Goal: Navigation & Orientation: Find specific page/section

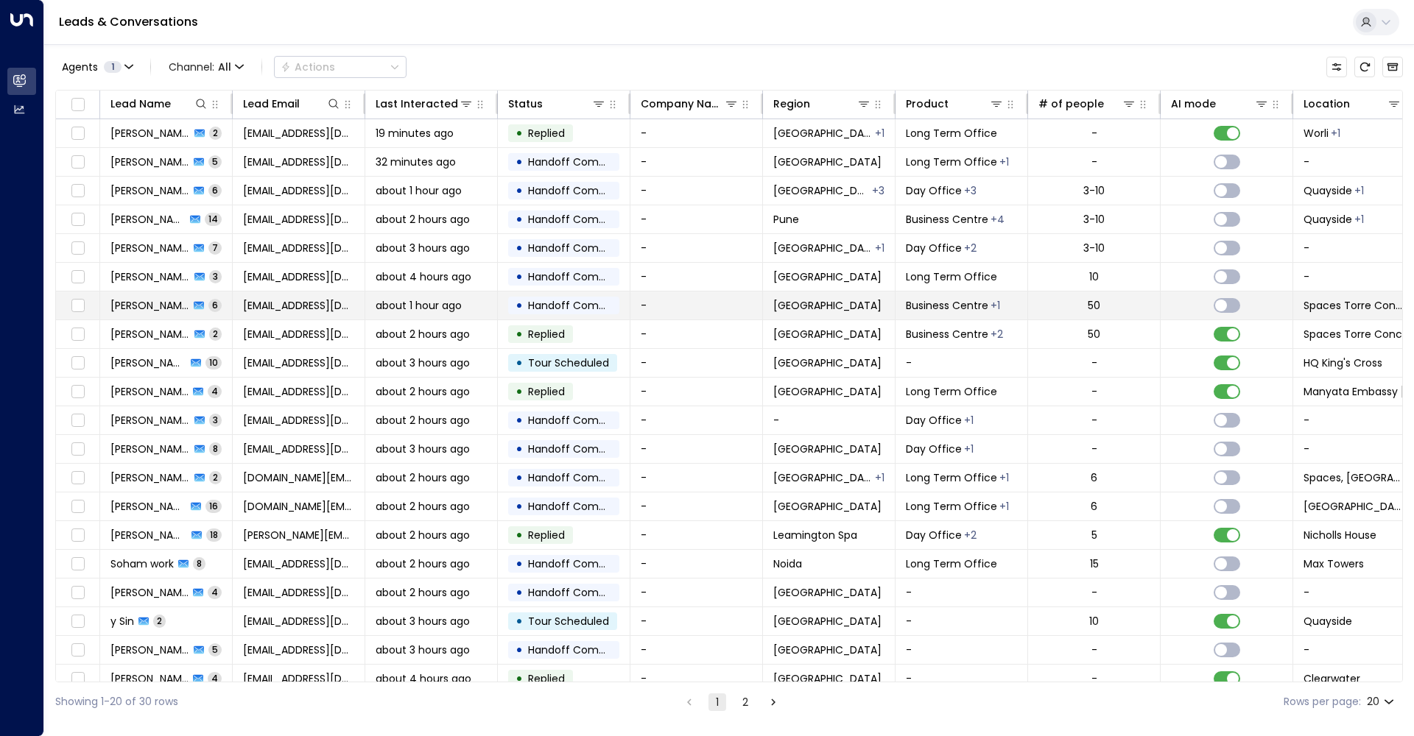
click at [559, 300] on span "Handoff Completed" at bounding box center [580, 305] width 104 height 15
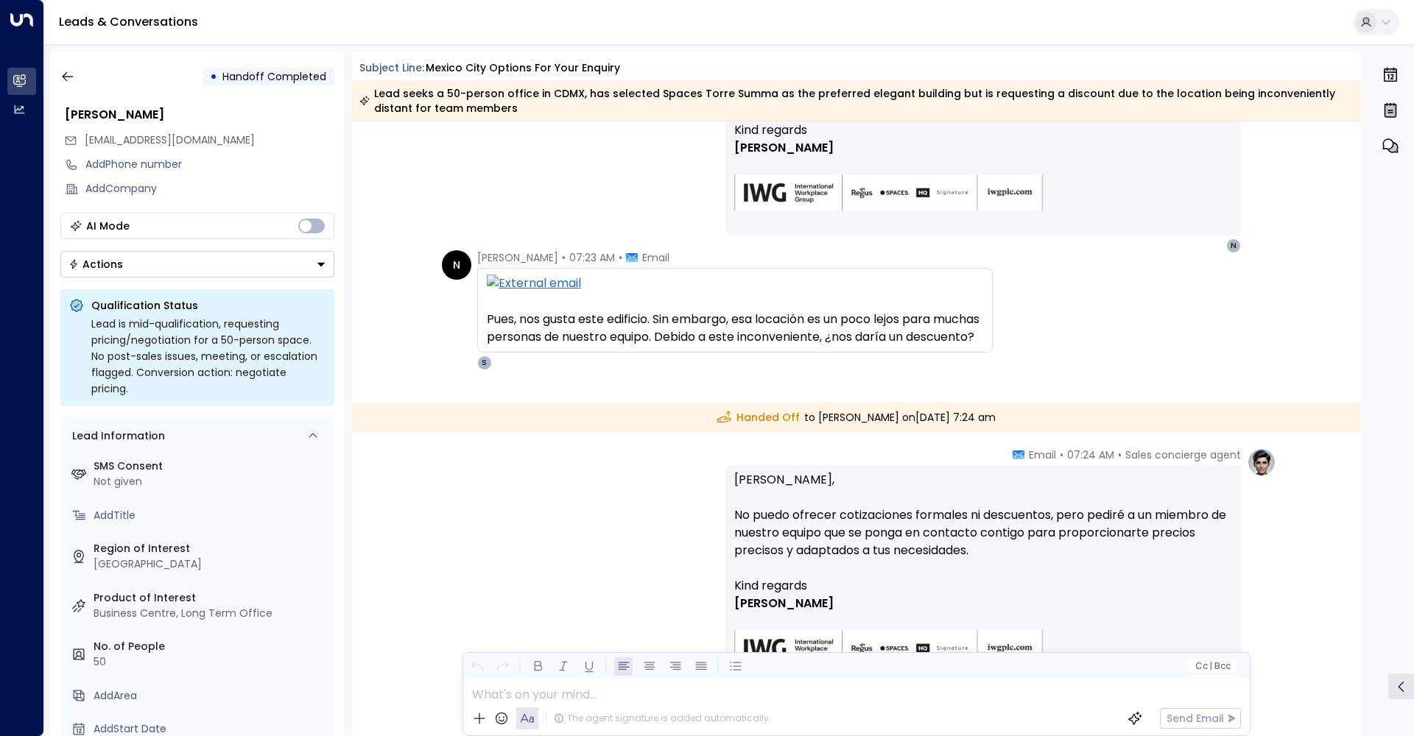
scroll to position [879, 0]
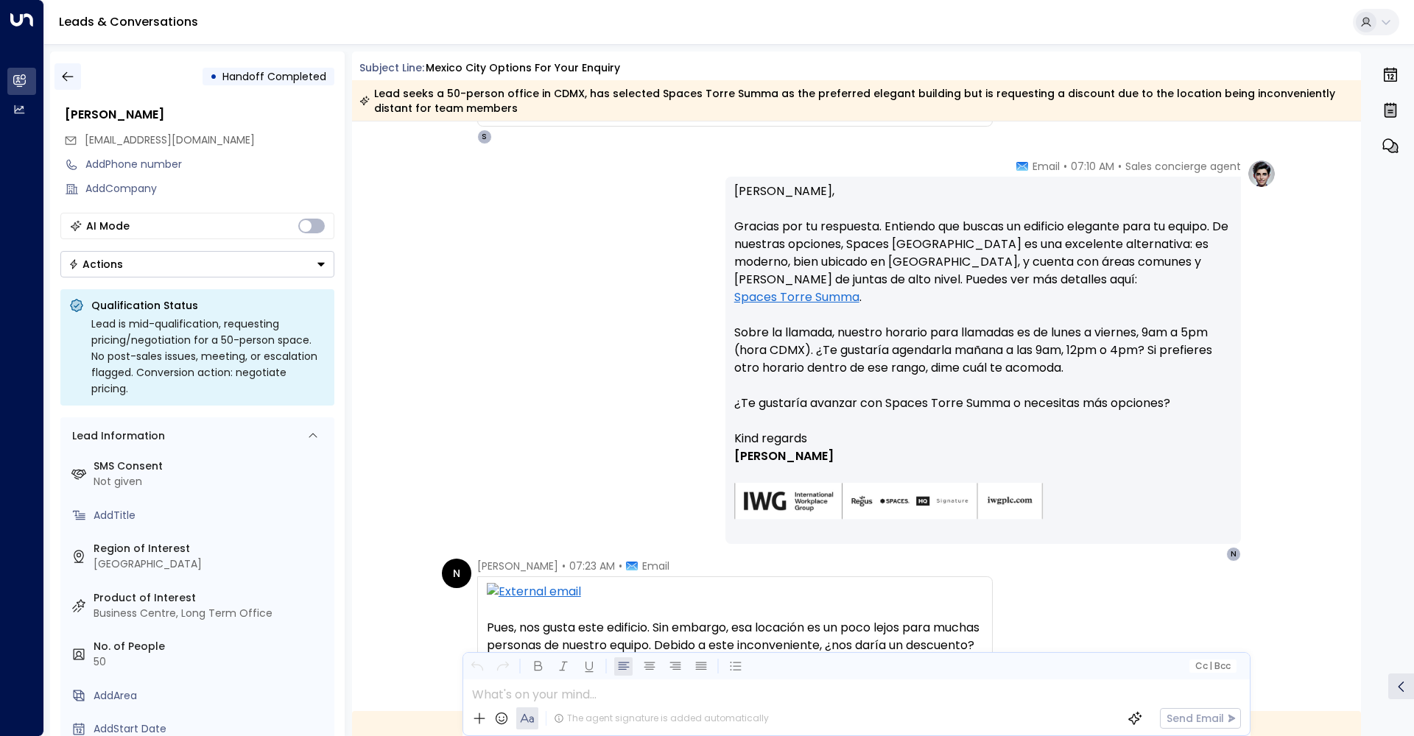
click at [63, 80] on icon "button" at bounding box center [67, 76] width 15 height 15
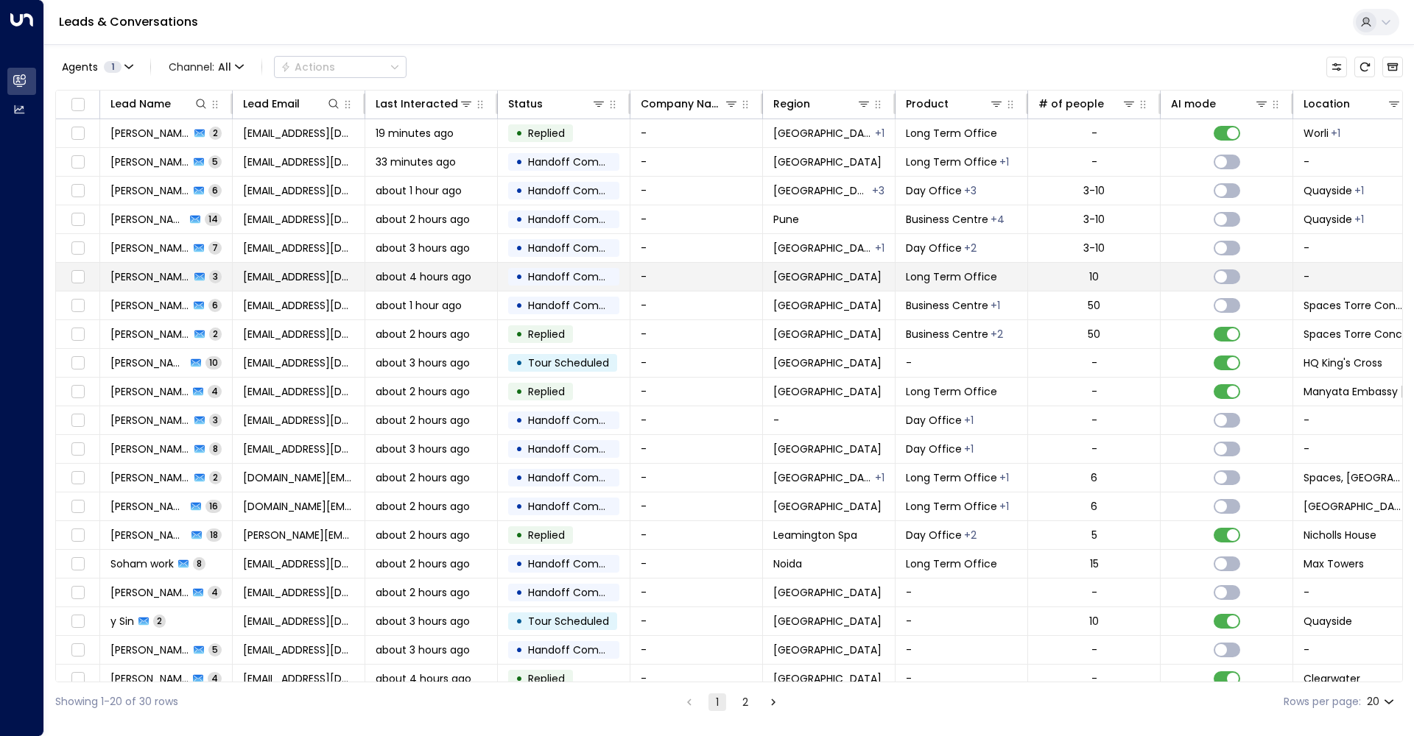
click at [163, 269] on td "Yuvraj Singh 3" at bounding box center [166, 277] width 133 height 28
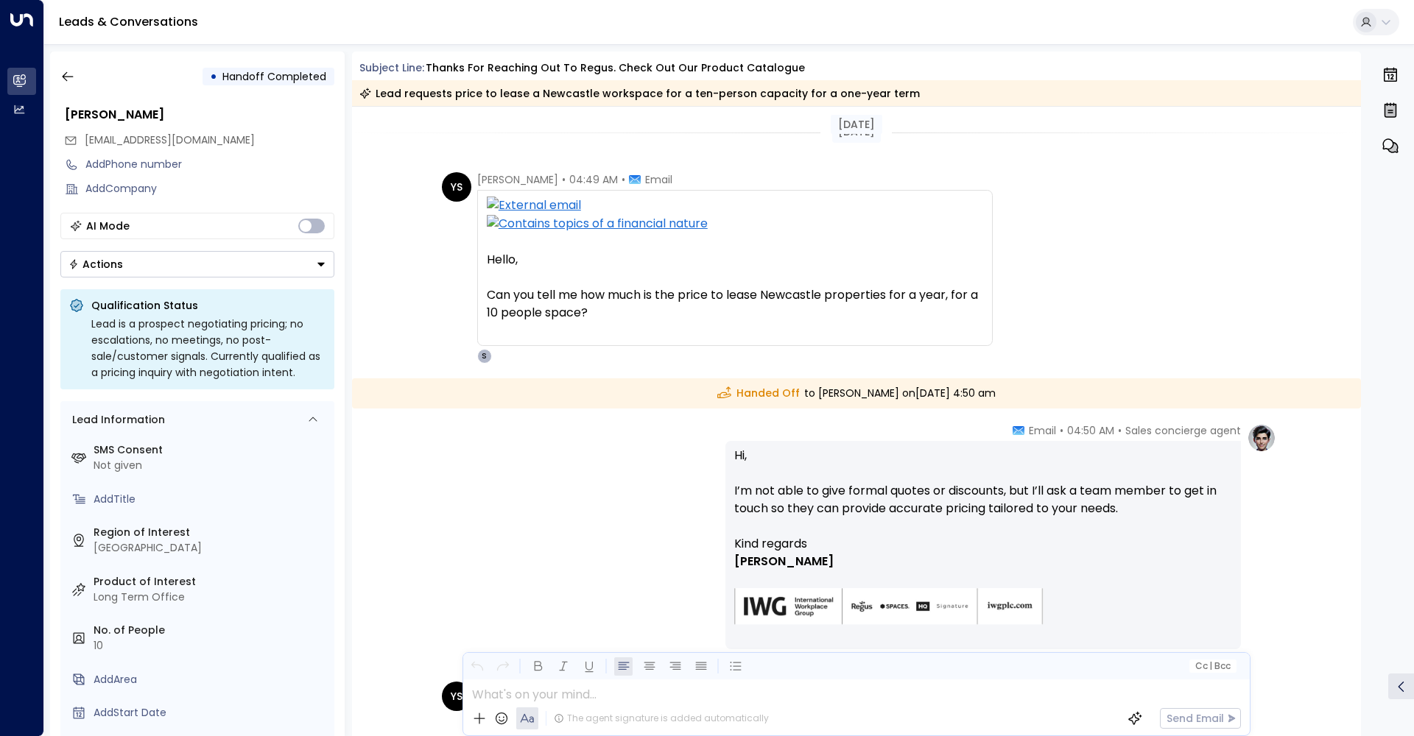
scroll to position [213, 0]
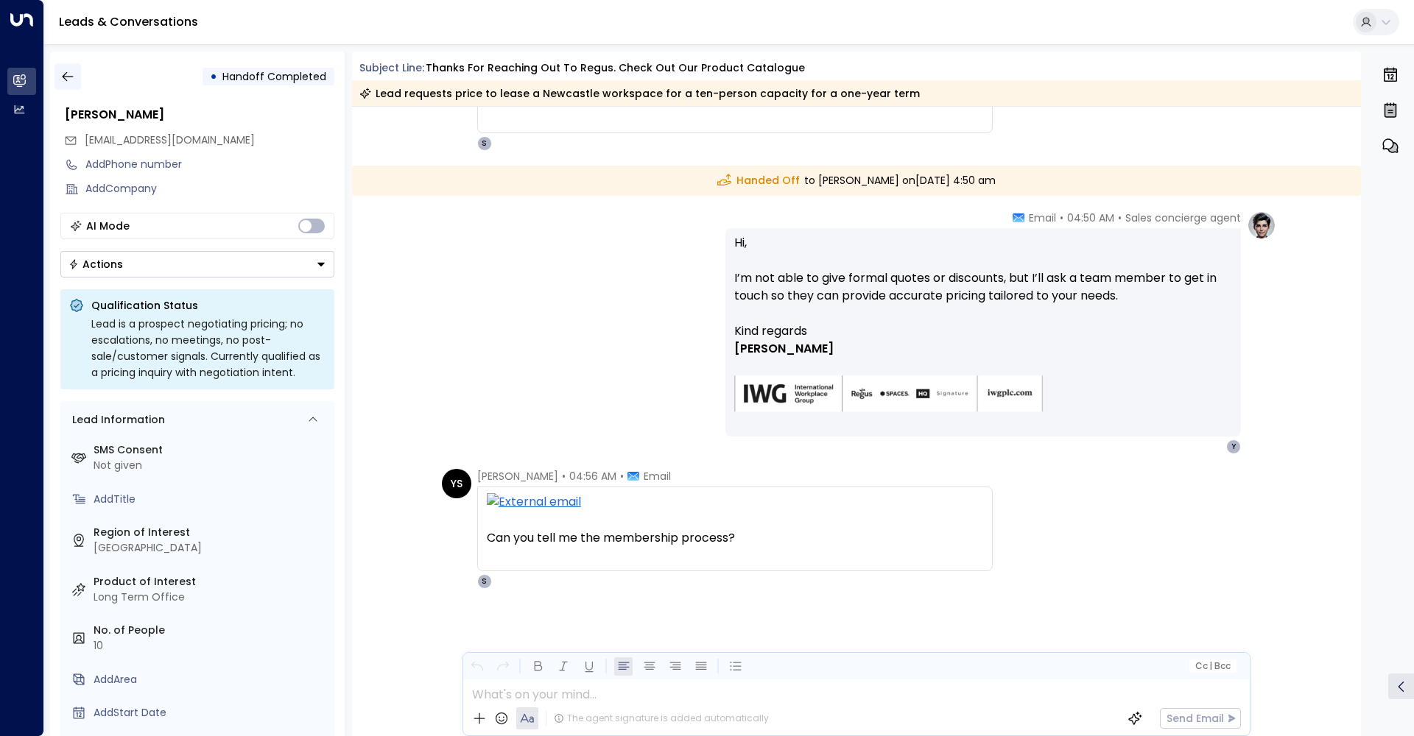
click at [71, 80] on icon "button" at bounding box center [67, 76] width 15 height 15
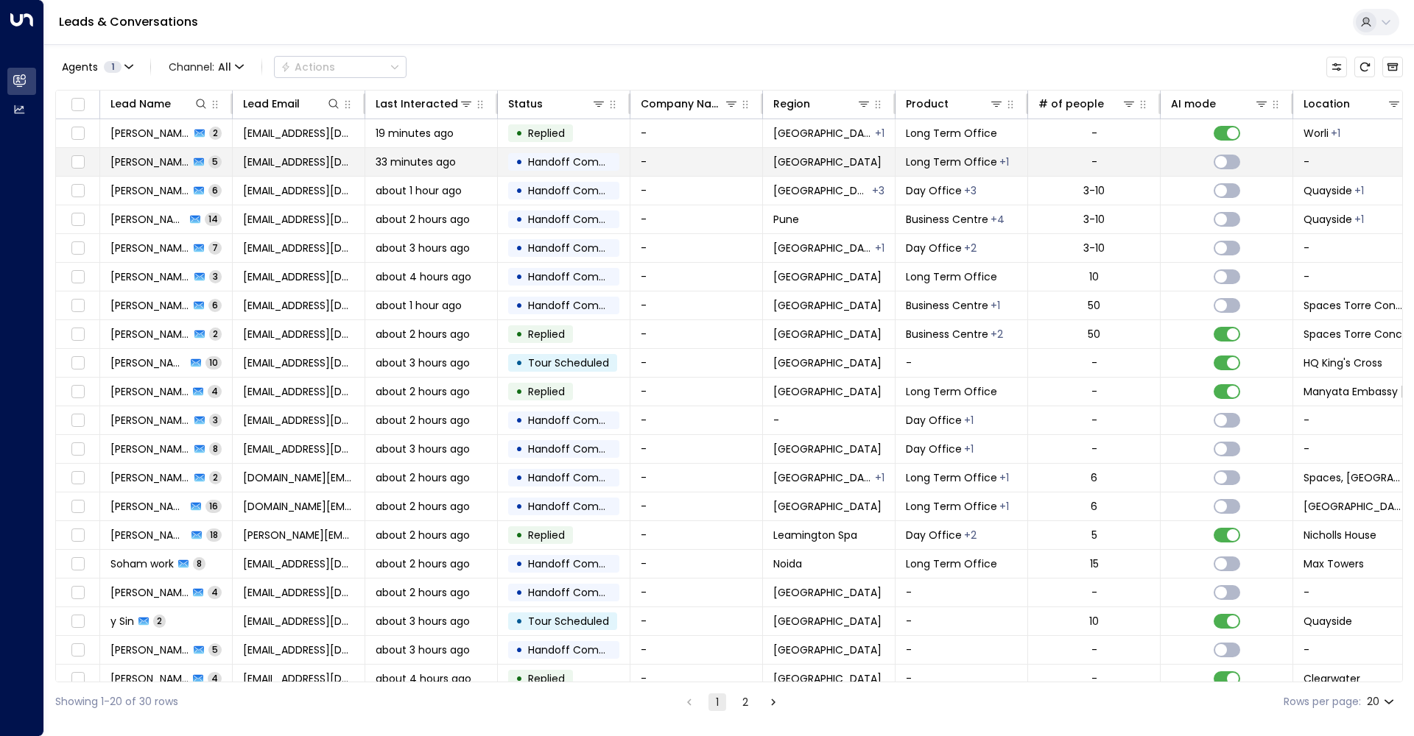
click at [466, 158] on div "33 minutes ago" at bounding box center [431, 162] width 111 height 15
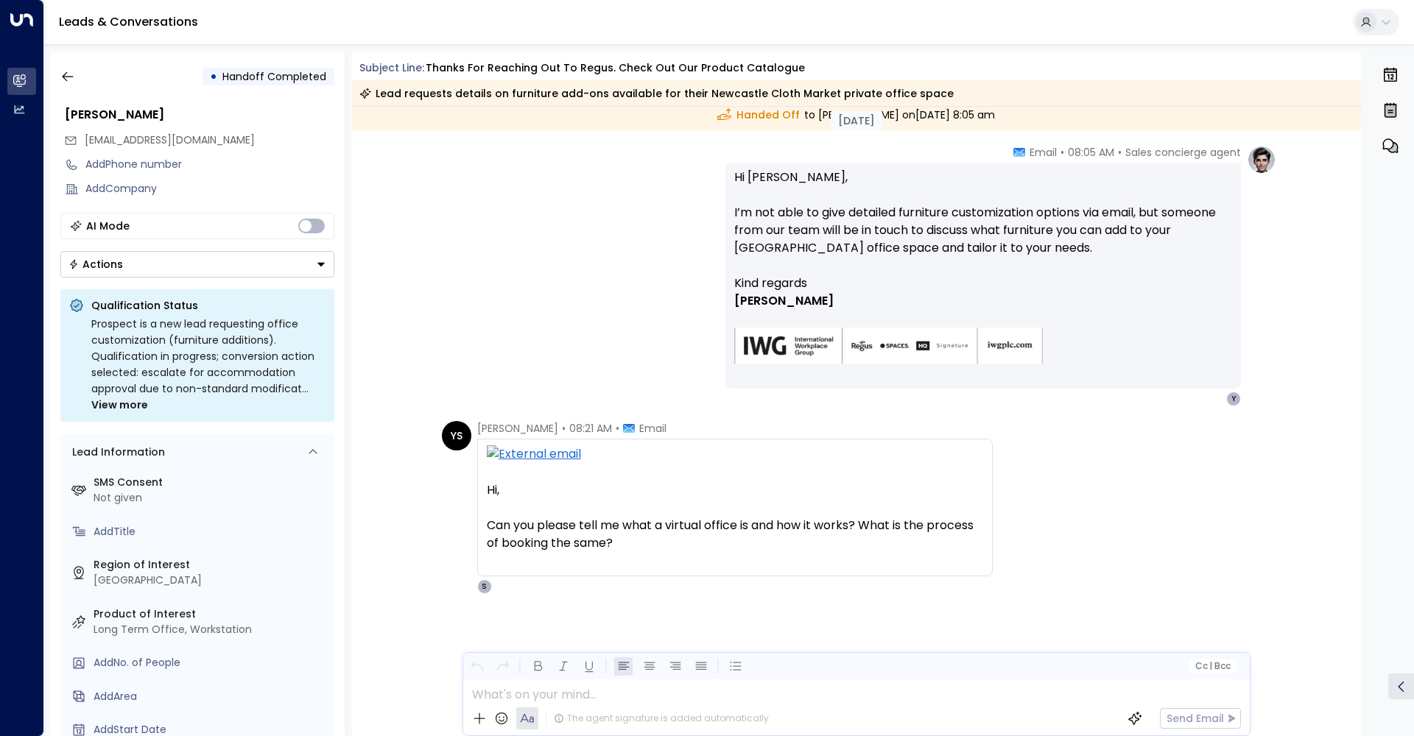
scroll to position [817, 0]
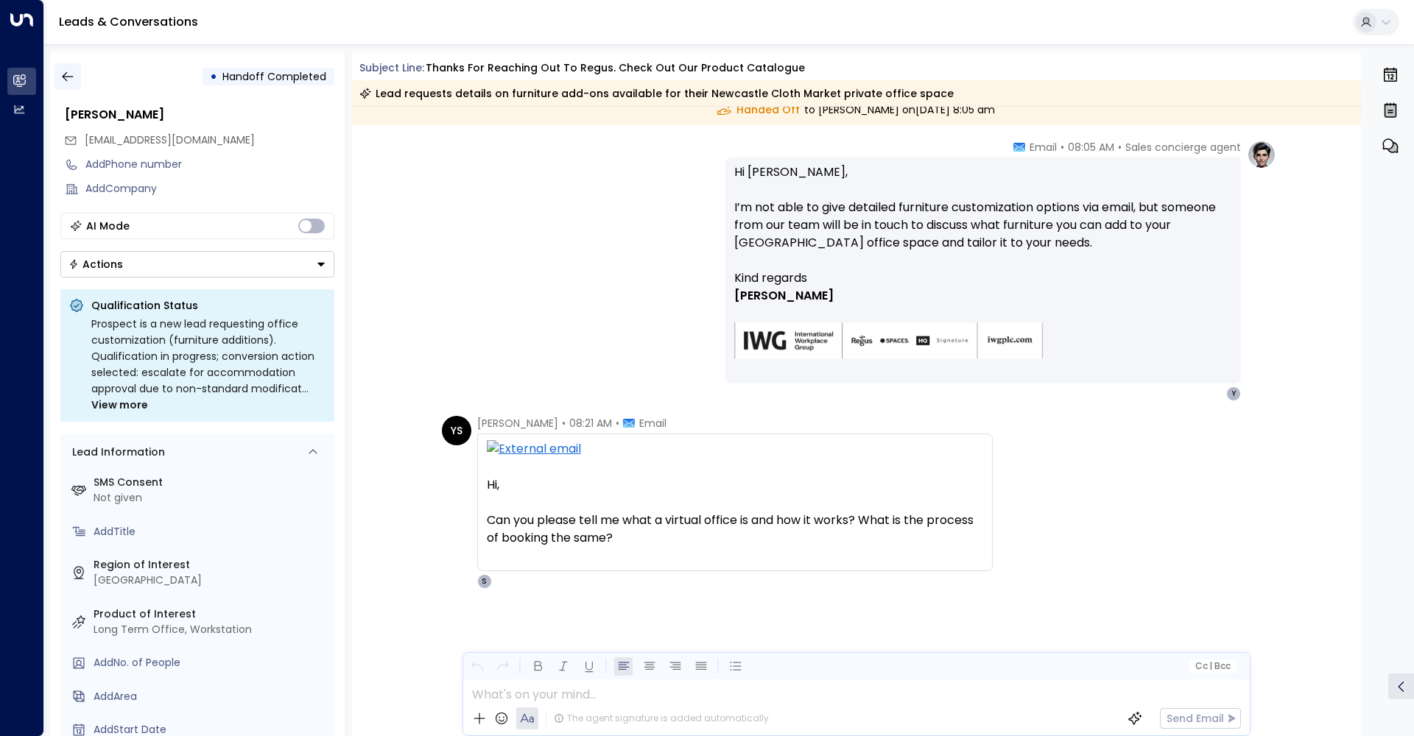
click at [68, 66] on button "button" at bounding box center [67, 76] width 27 height 27
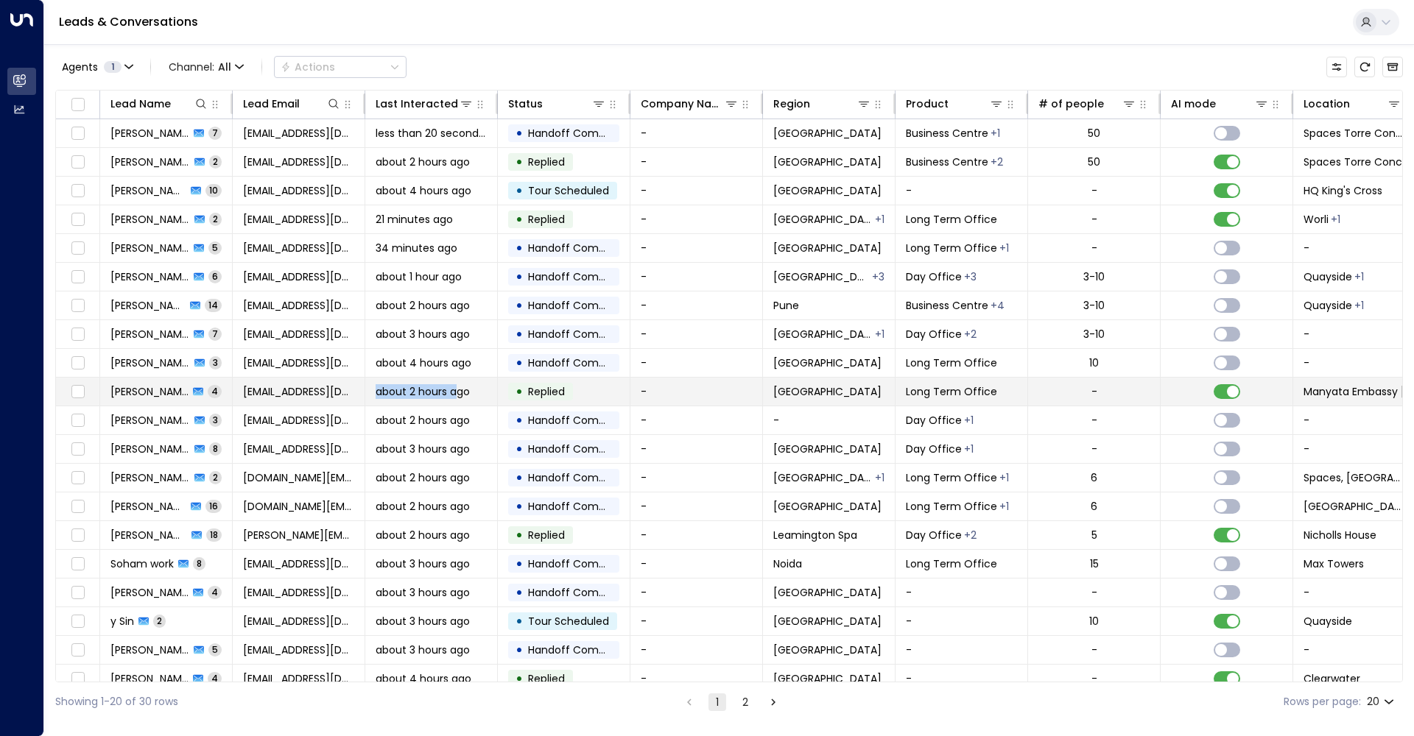
click at [457, 384] on td "about 2 hours ago" at bounding box center [431, 392] width 133 height 28
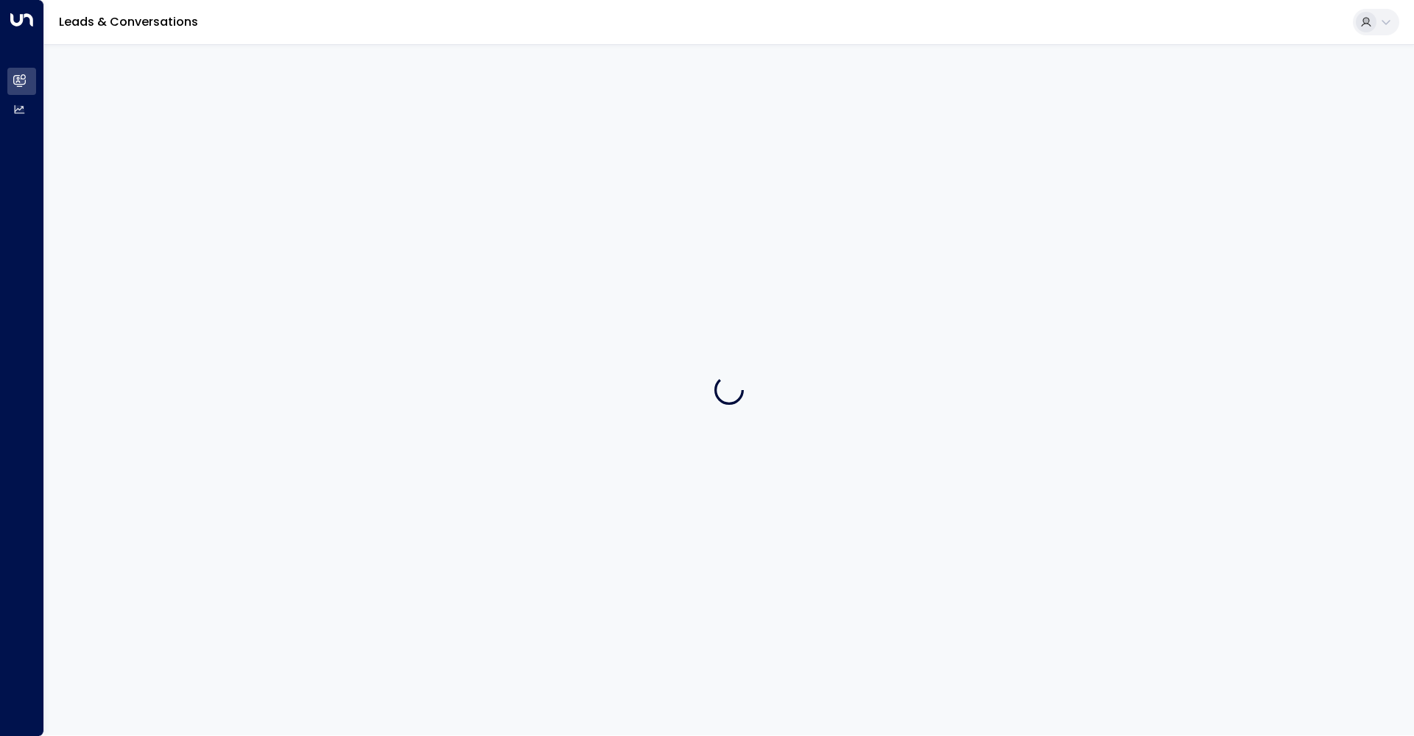
click at [457, 383] on div at bounding box center [729, 390] width 1370 height 692
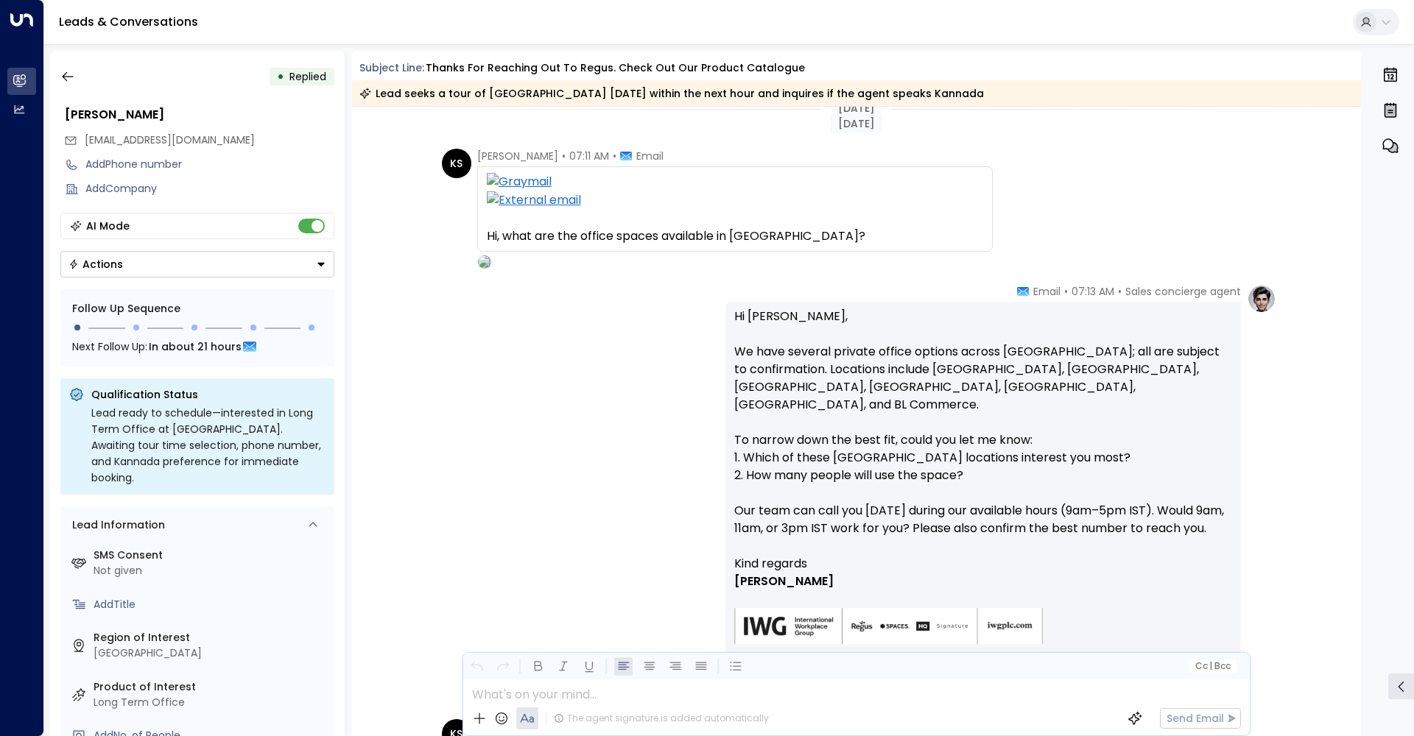
scroll to position [692, 0]
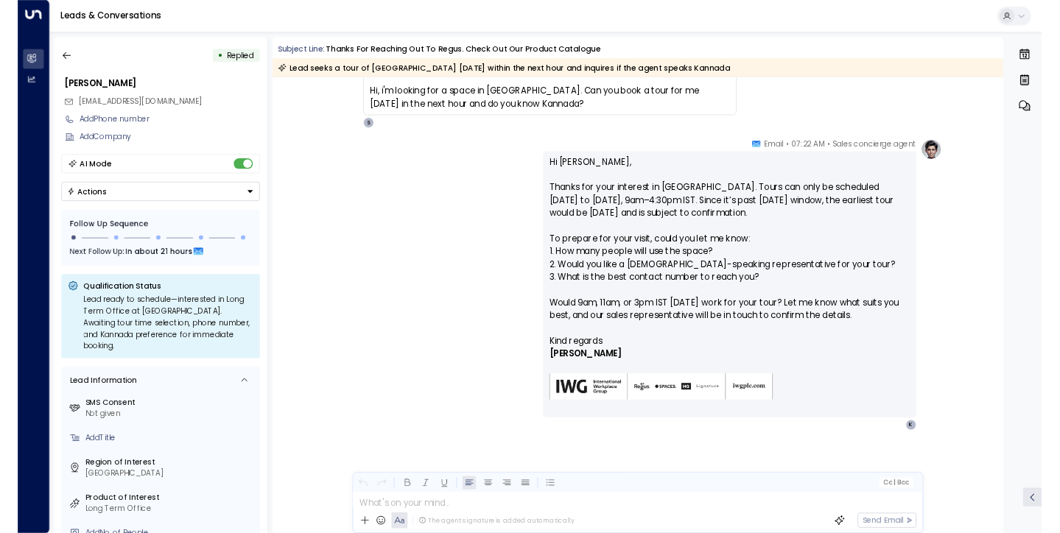
scroll to position [692, 0]
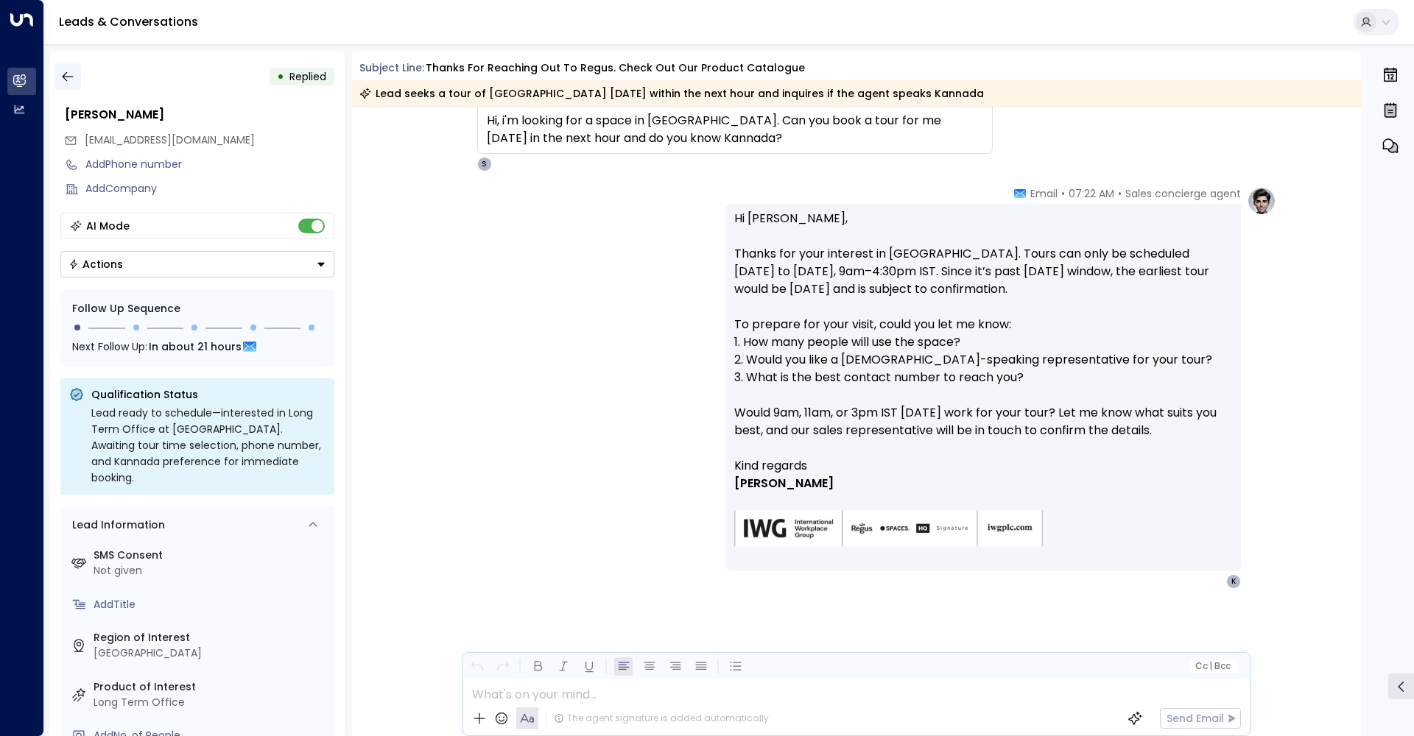
click at [74, 71] on icon "button" at bounding box center [67, 76] width 15 height 15
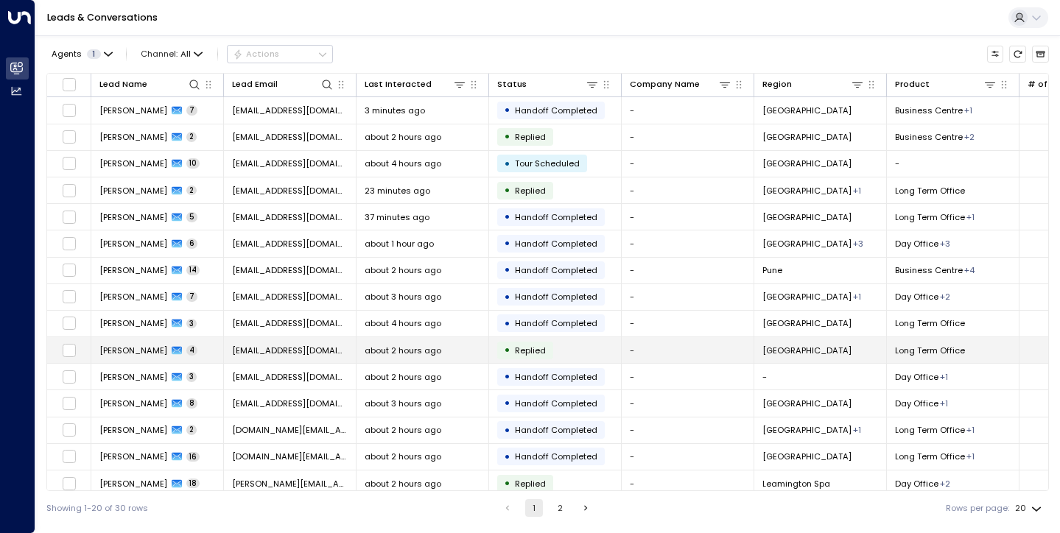
click at [647, 348] on td "-" at bounding box center [688, 350] width 133 height 26
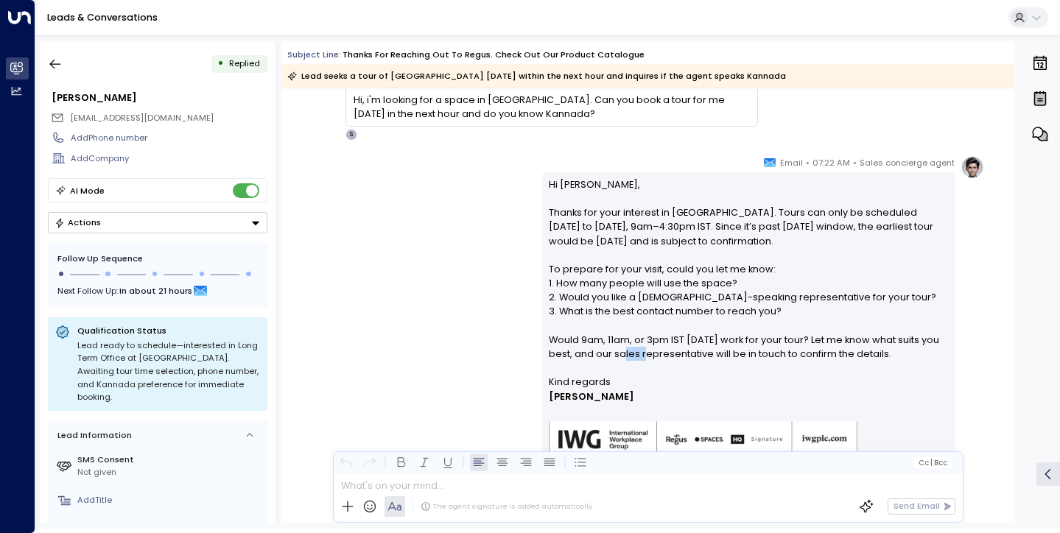
scroll to position [682, 0]
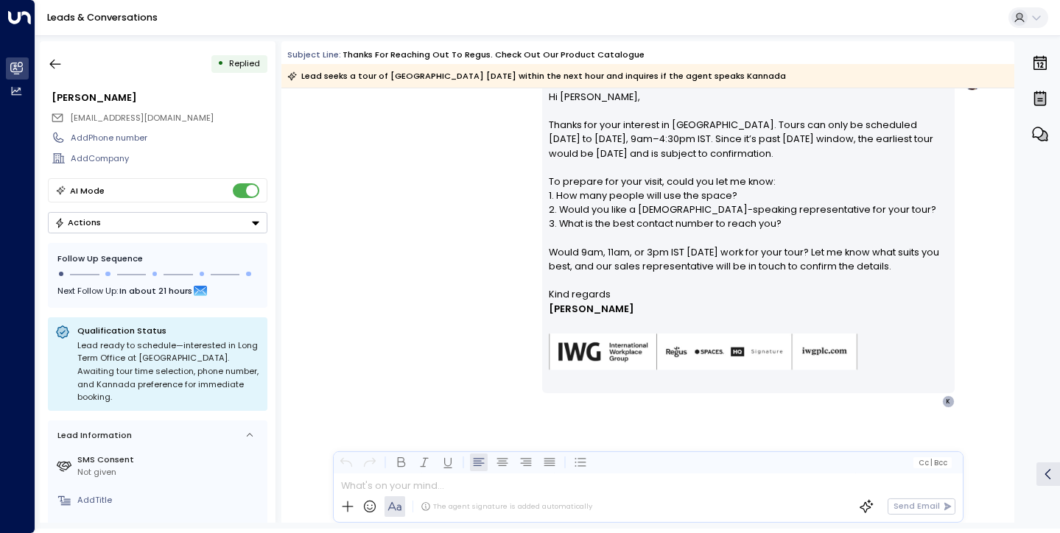
click at [490, 317] on div "Sales concierge agent • 07:22 AM • Email Hi Khyati, Thanks for your interest in…" at bounding box center [648, 238] width 672 height 340
click at [58, 72] on button "button" at bounding box center [55, 64] width 27 height 27
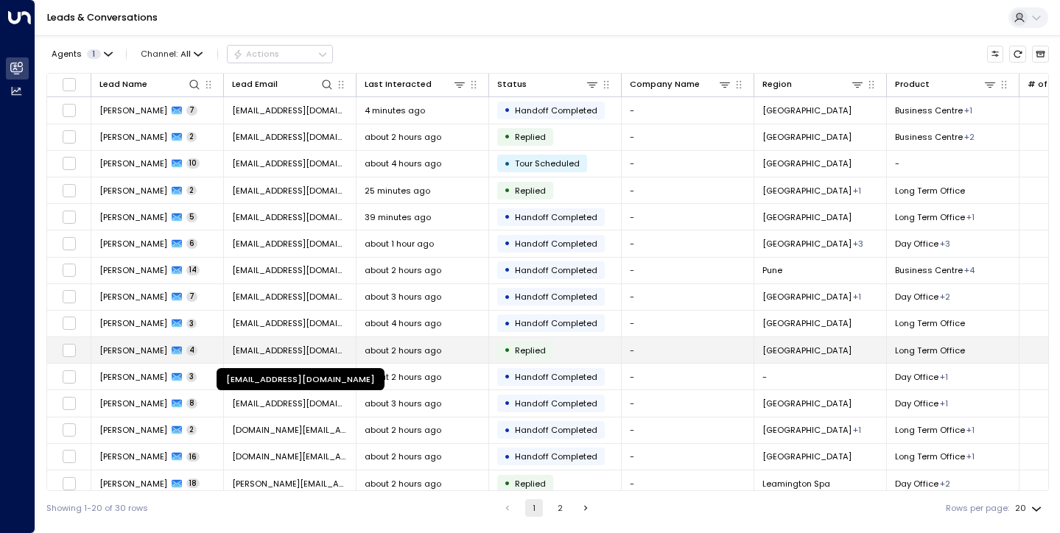
click at [305, 354] on span "[EMAIL_ADDRESS][DOMAIN_NAME]" at bounding box center [290, 351] width 116 height 12
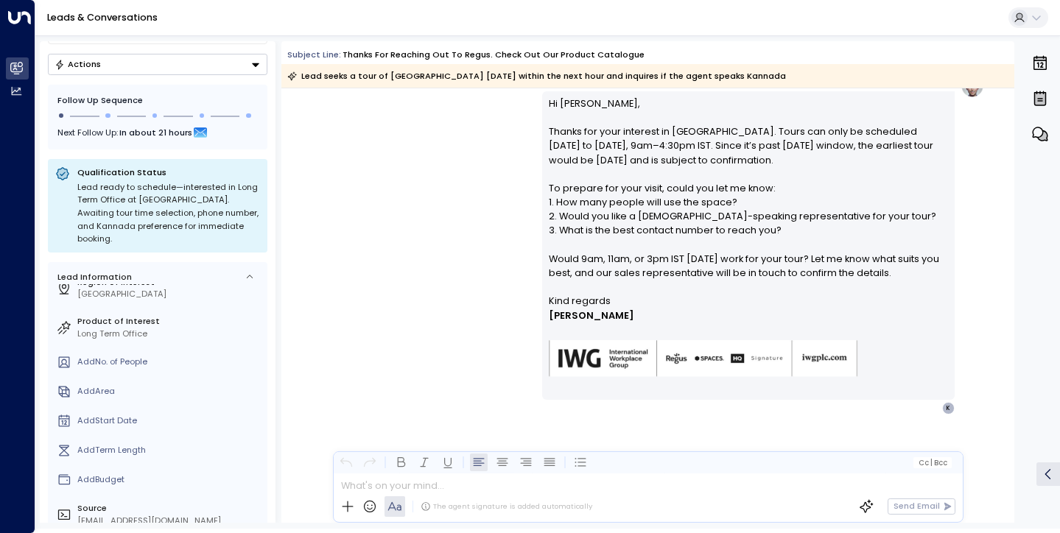
scroll to position [201, 0]
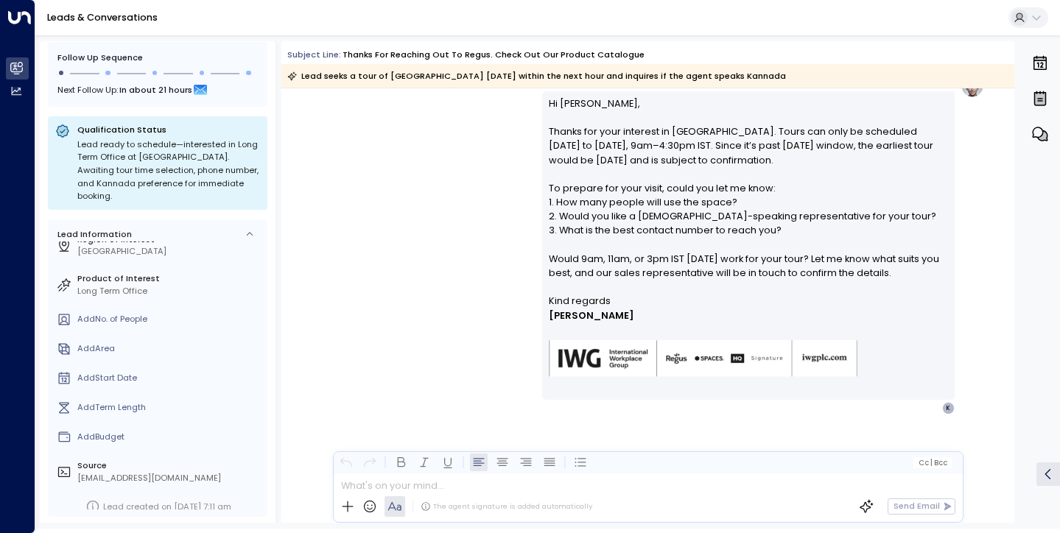
click at [130, 431] on div "Add Budget" at bounding box center [169, 437] width 185 height 13
click at [242, 453] on button at bounding box center [251, 462] width 22 height 22
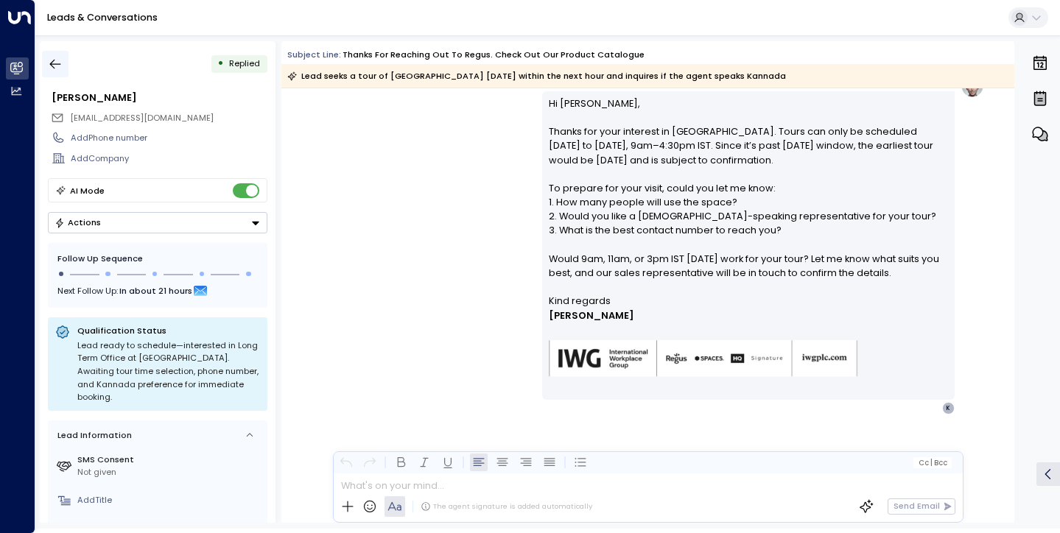
click at [55, 58] on icon "button" at bounding box center [55, 64] width 15 height 15
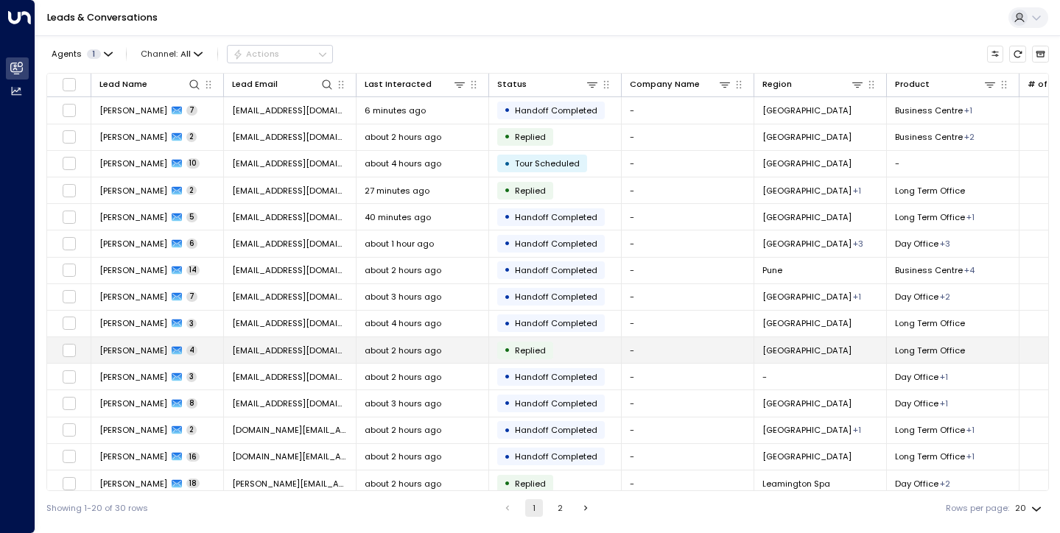
click at [200, 346] on td "Khyati Singh 4" at bounding box center [157, 350] width 133 height 26
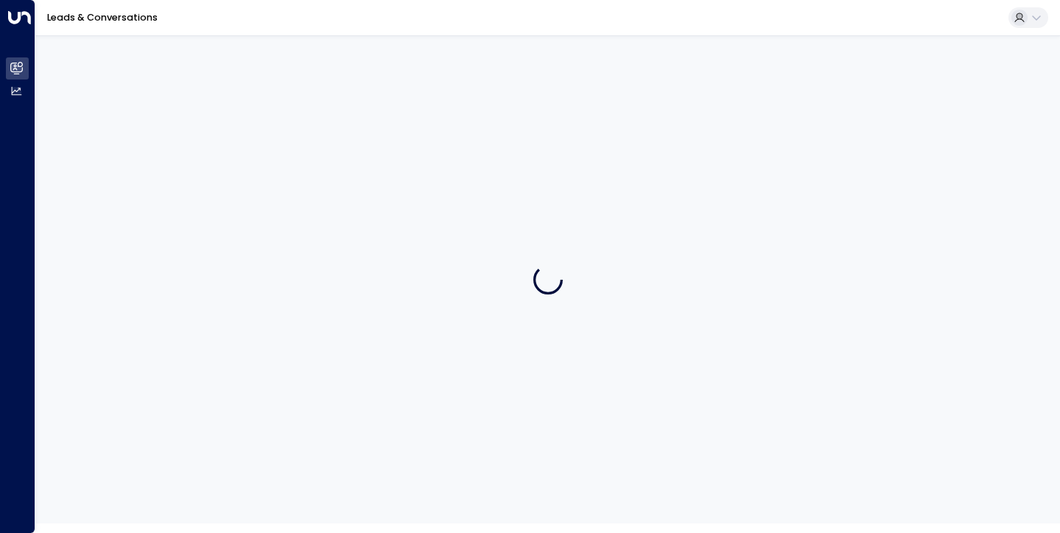
click at [203, 346] on div at bounding box center [547, 279] width 1024 height 488
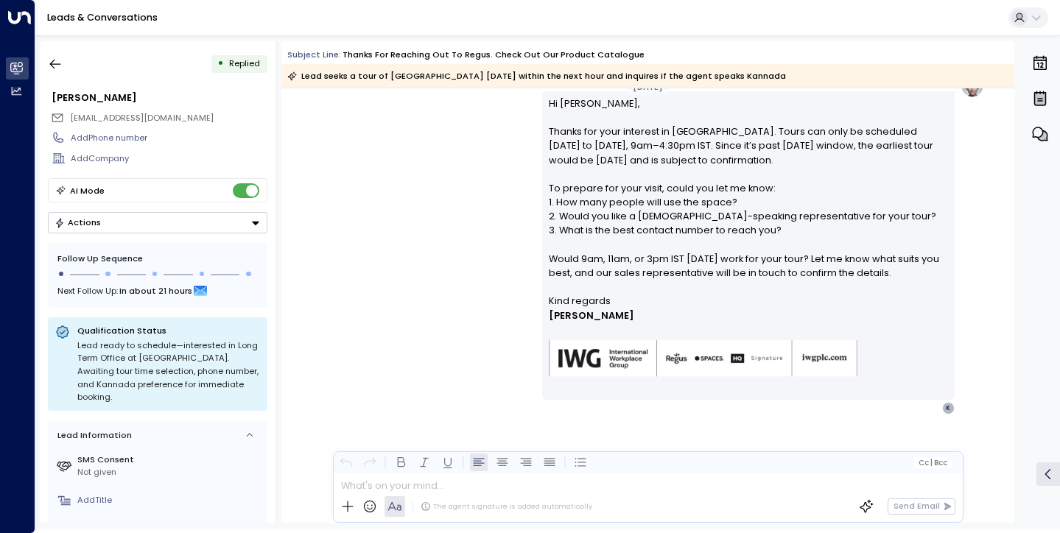
scroll to position [682, 0]
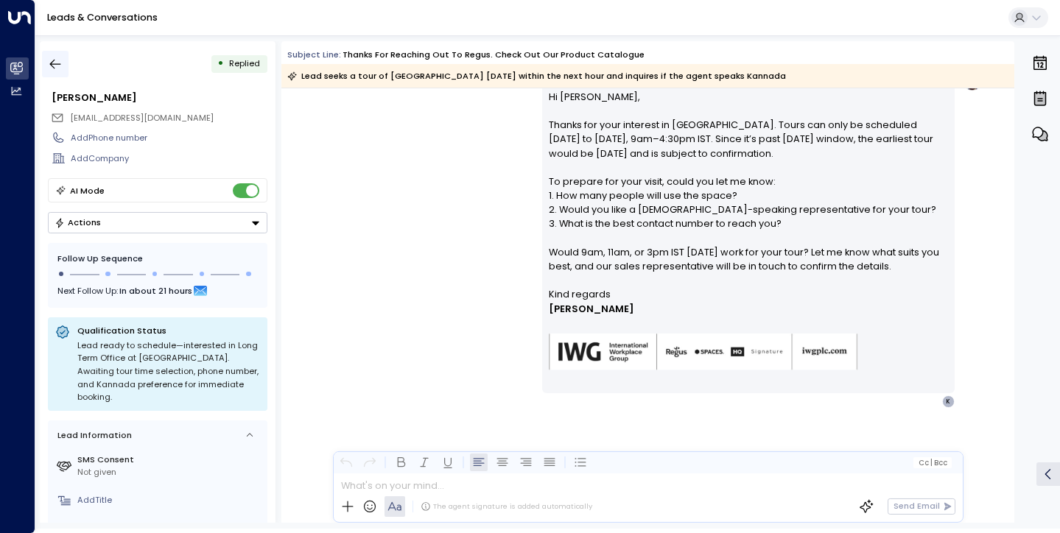
click at [56, 66] on icon "button" at bounding box center [55, 64] width 15 height 15
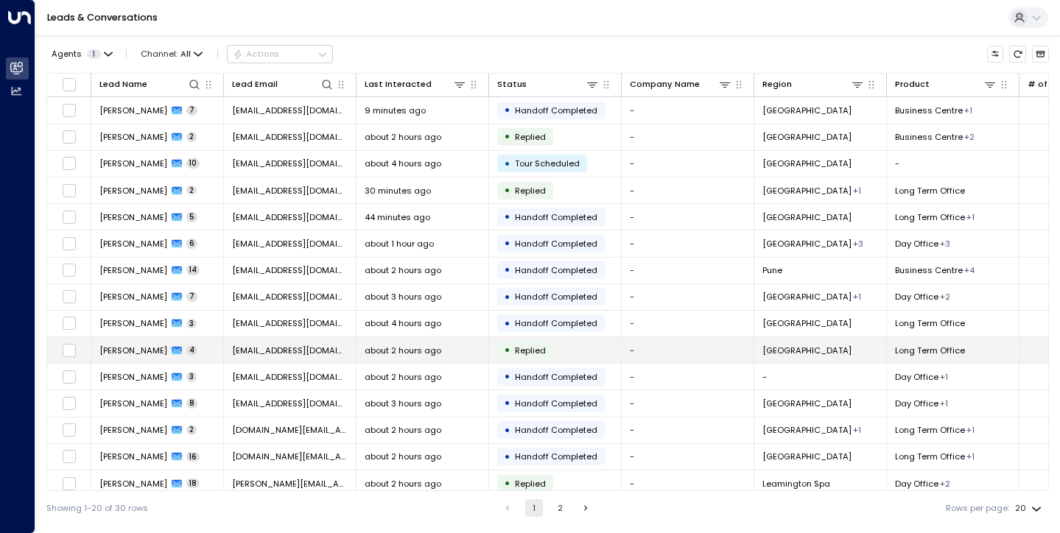
click at [483, 352] on td "about 2 hours ago" at bounding box center [422, 350] width 133 height 26
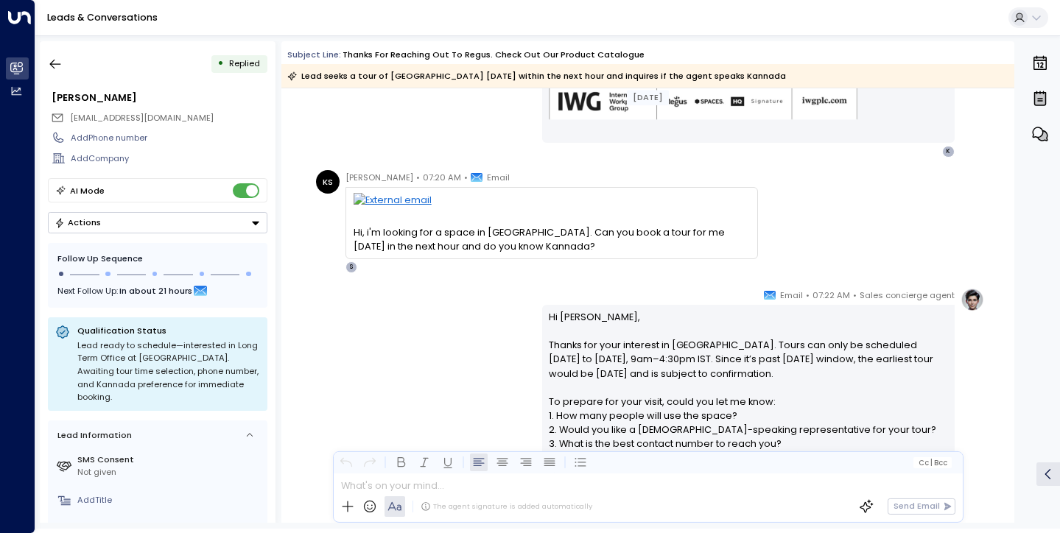
scroll to position [682, 0]
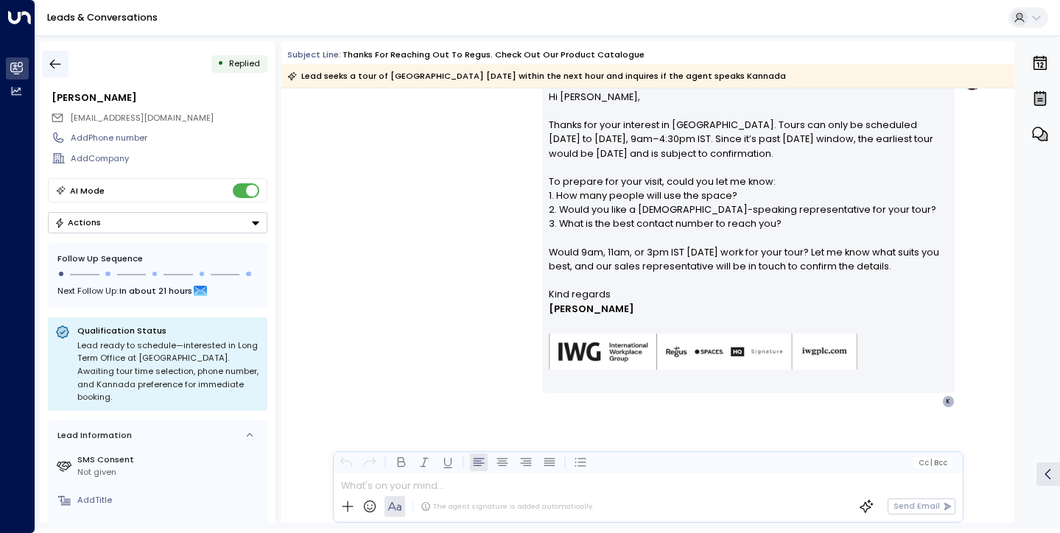
click at [56, 66] on icon "button" at bounding box center [55, 64] width 15 height 15
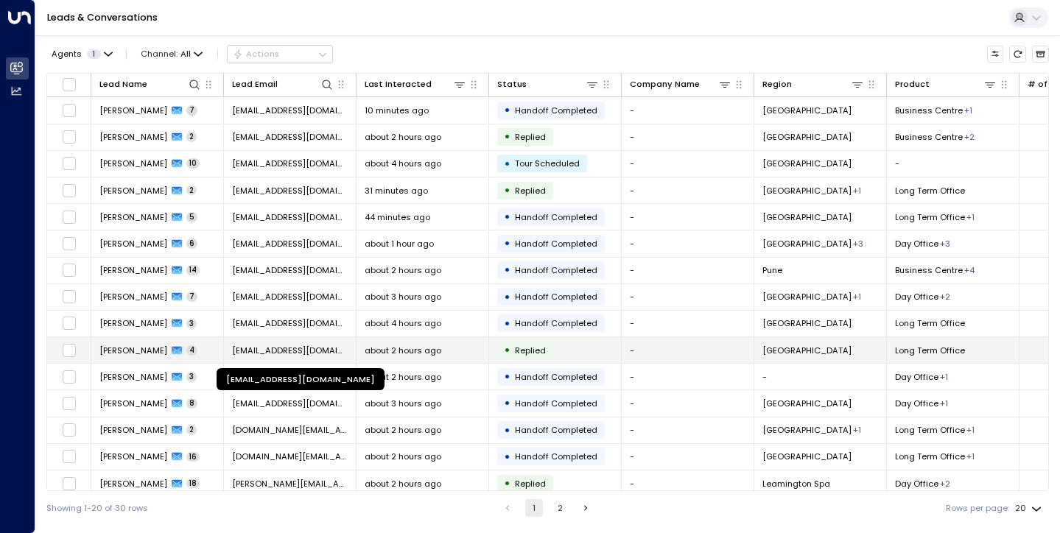
click at [269, 353] on span "[EMAIL_ADDRESS][DOMAIN_NAME]" at bounding box center [290, 351] width 116 height 12
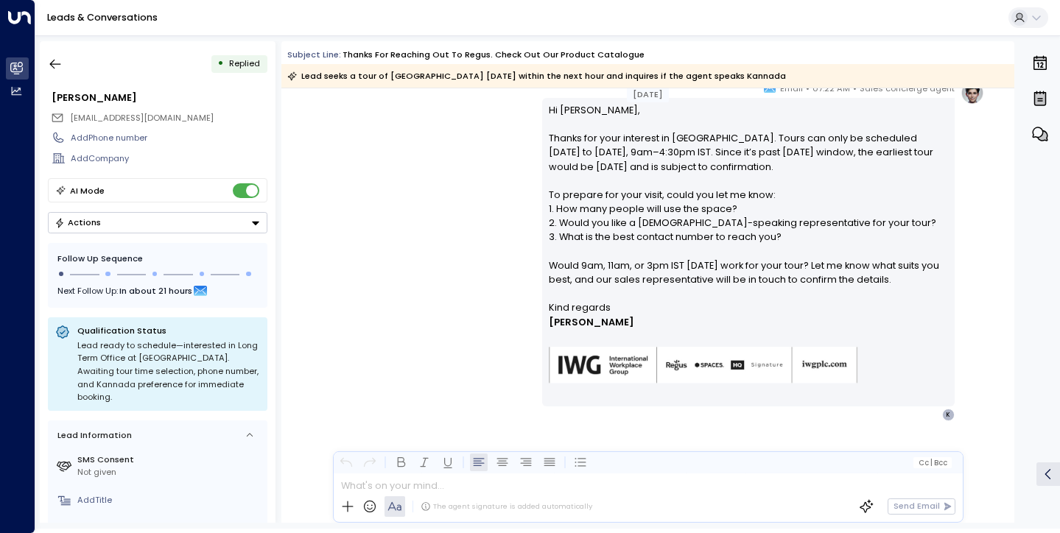
scroll to position [682, 0]
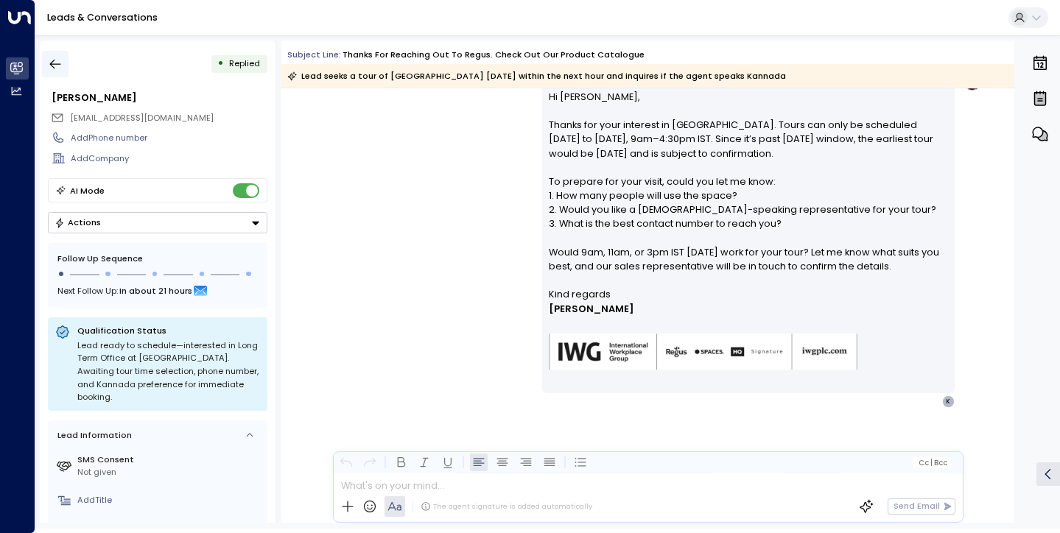
click at [61, 66] on icon "button" at bounding box center [55, 64] width 15 height 15
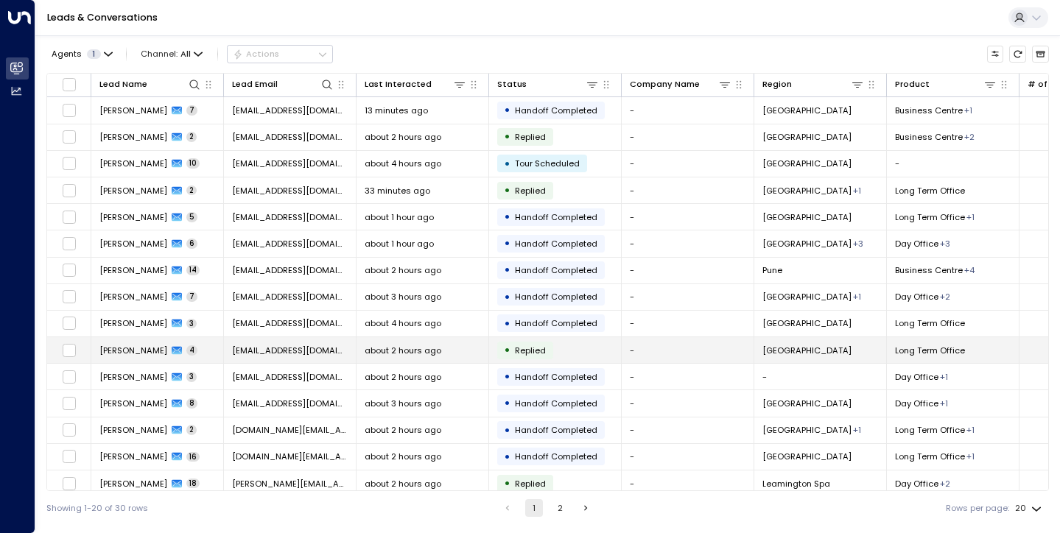
click at [146, 348] on span "[PERSON_NAME]" at bounding box center [133, 351] width 68 height 12
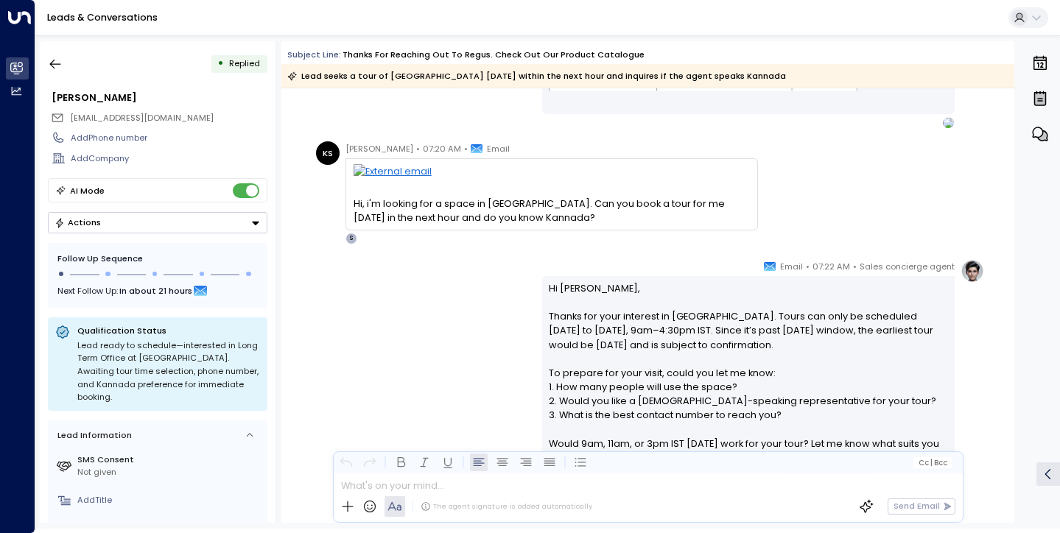
scroll to position [682, 0]
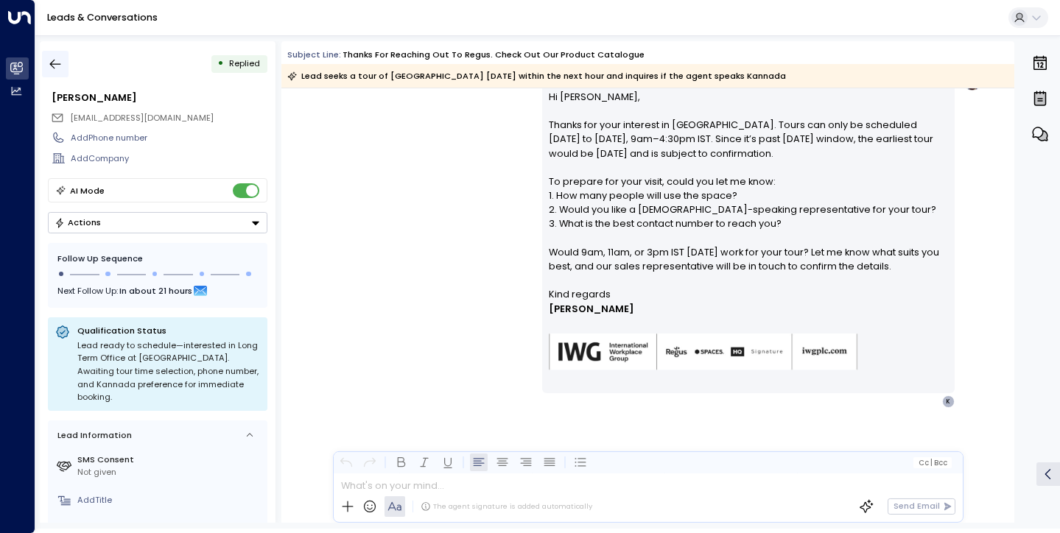
click at [47, 65] on button "button" at bounding box center [55, 64] width 27 height 27
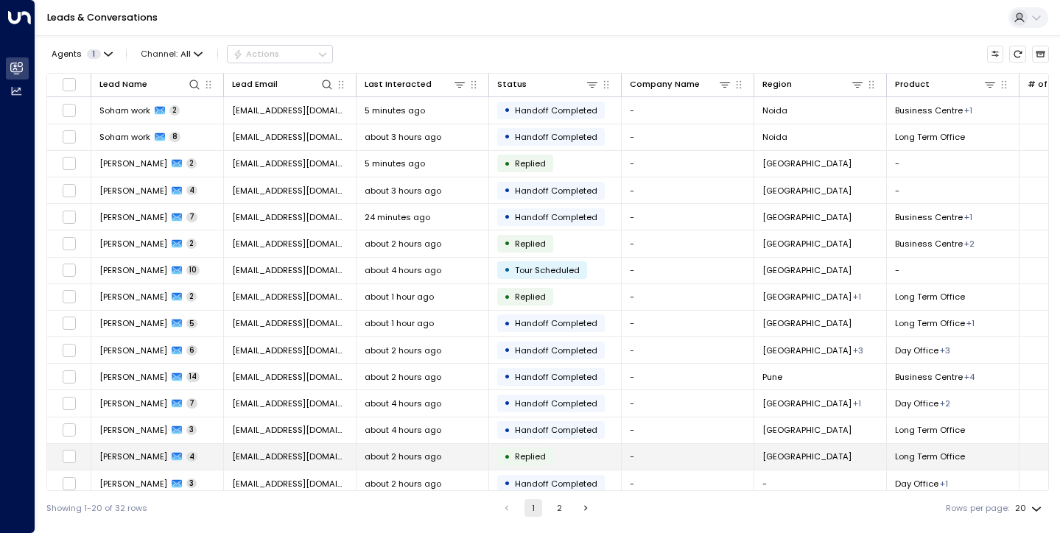
click at [129, 454] on span "[PERSON_NAME]" at bounding box center [133, 457] width 68 height 12
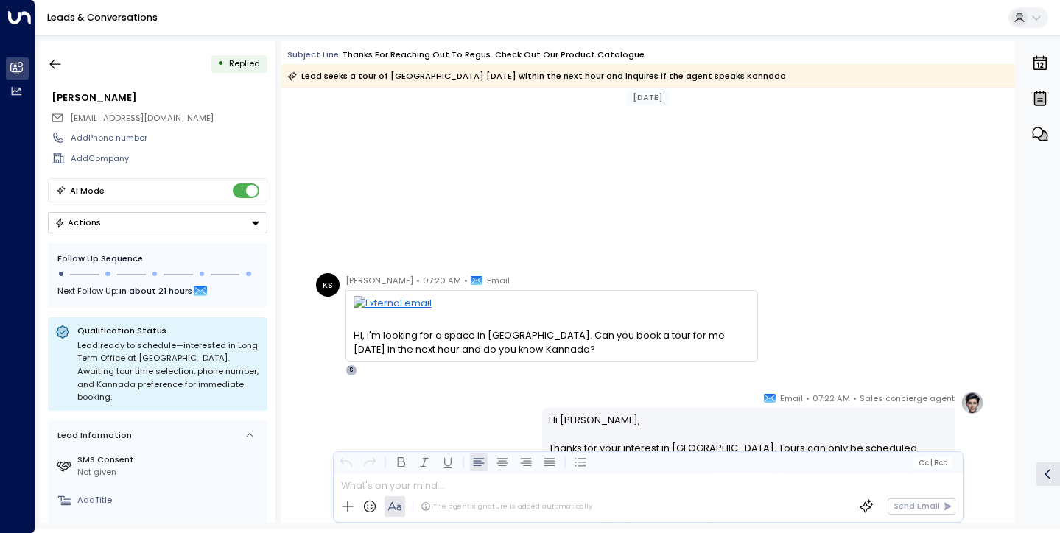
scroll to position [682, 0]
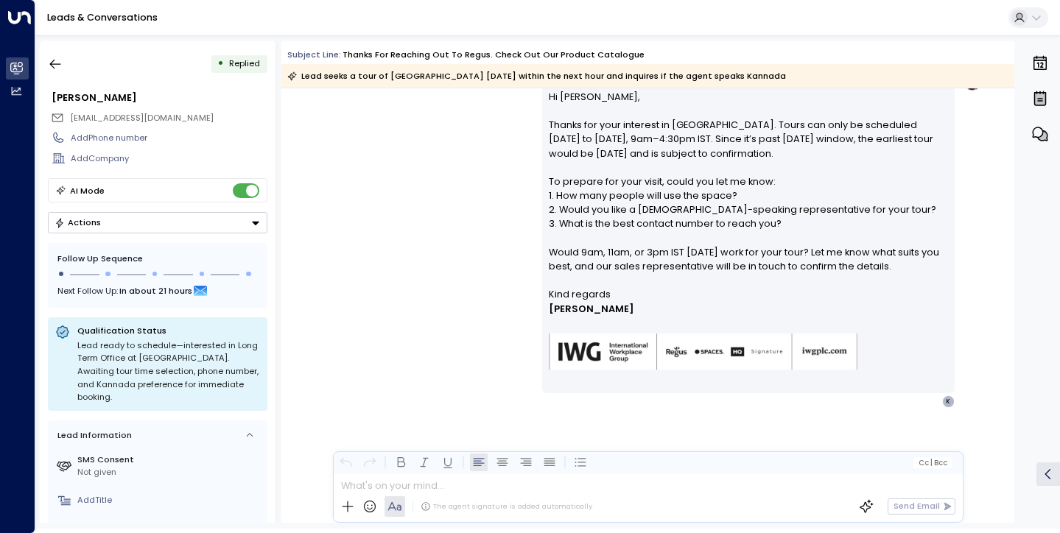
click at [41, 73] on div "• Replied Khyati Singh khyatisingh2001@hotmail.com Add Phone number Add Company…" at bounding box center [158, 282] width 236 height 482
click at [60, 67] on icon "button" at bounding box center [55, 64] width 15 height 15
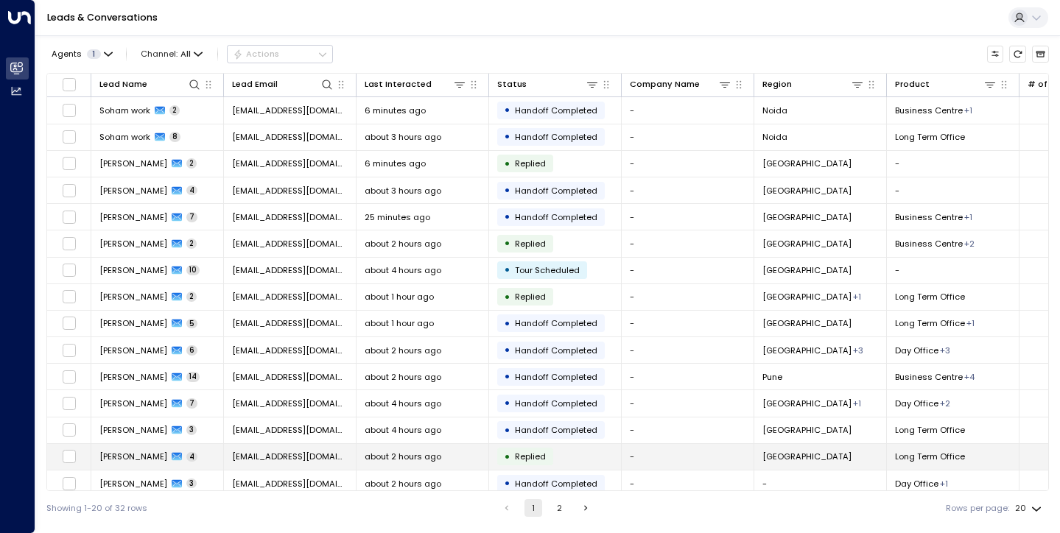
click at [231, 458] on td "[EMAIL_ADDRESS][DOMAIN_NAME]" at bounding box center [290, 457] width 133 height 26
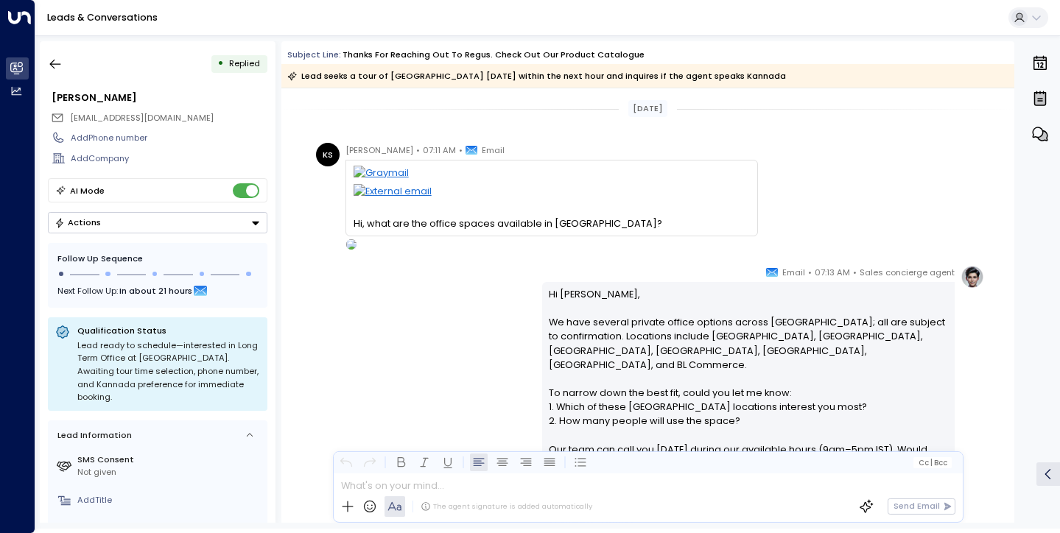
scroll to position [594, 0]
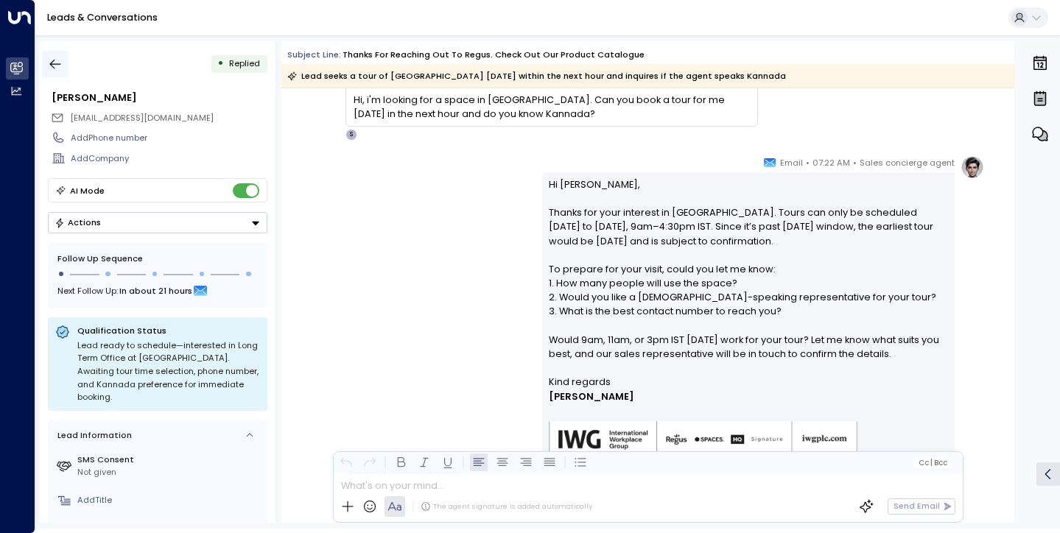
click at [59, 66] on icon "button" at bounding box center [55, 64] width 15 height 15
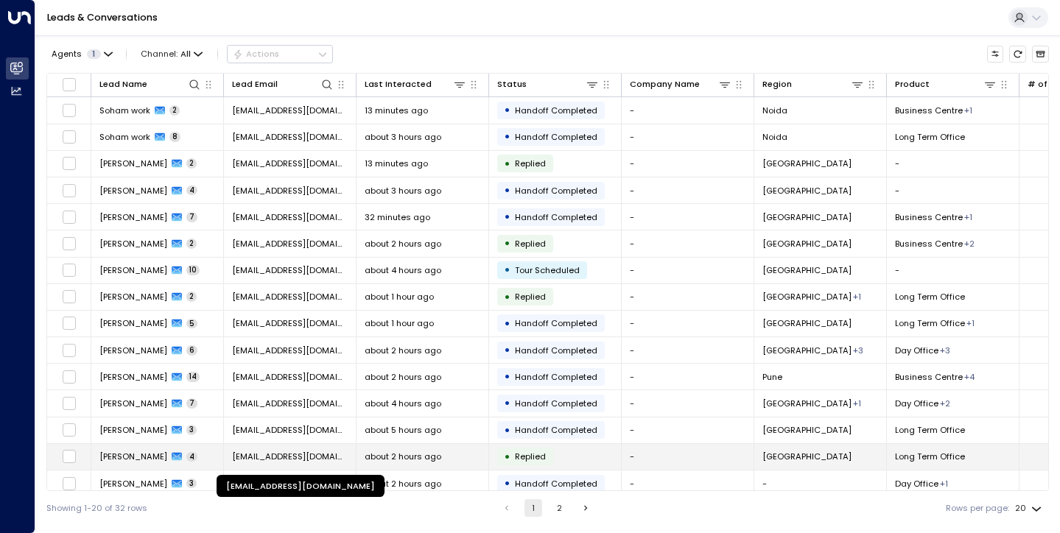
click at [325, 459] on span "[EMAIL_ADDRESS][DOMAIN_NAME]" at bounding box center [290, 457] width 116 height 12
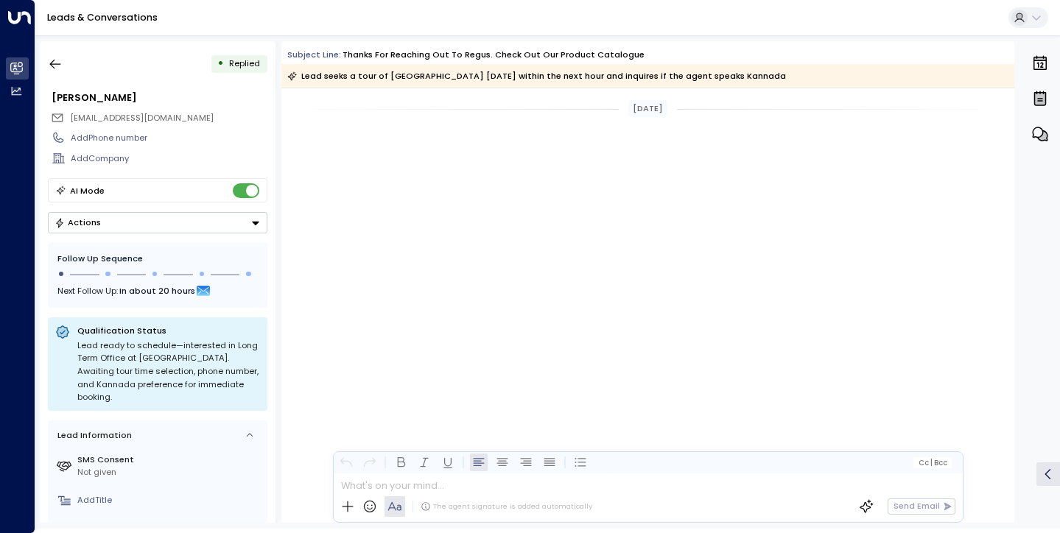
scroll to position [682, 0]
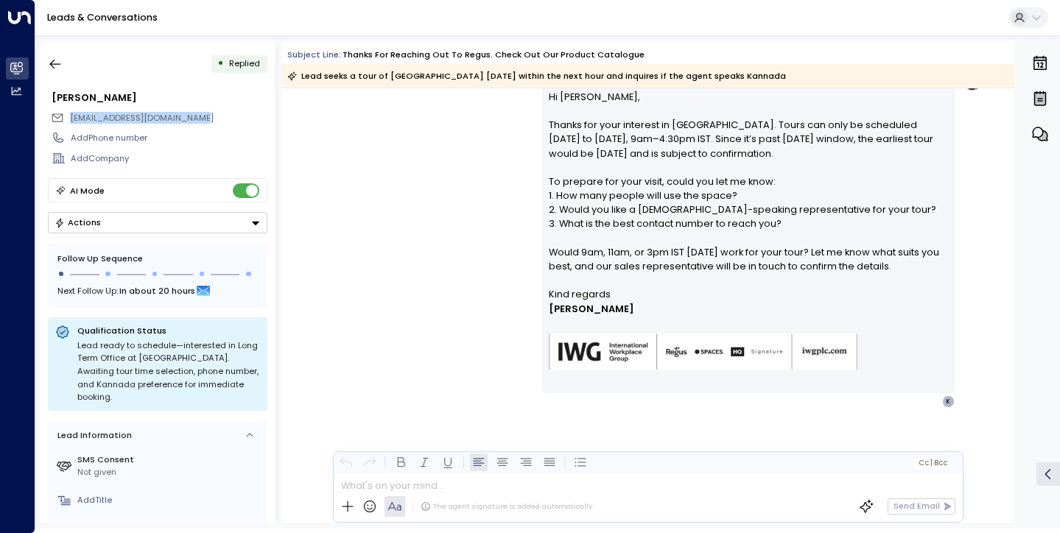
drag, startPoint x: 218, startPoint y: 121, endPoint x: 71, endPoint y: 119, distance: 146.6
click at [71, 119] on div "[EMAIL_ADDRESS][DOMAIN_NAME]" at bounding box center [159, 117] width 217 height 19
copy span "[EMAIL_ADDRESS][DOMAIN_NAME]"
click at [65, 54] on button "button" at bounding box center [55, 64] width 27 height 27
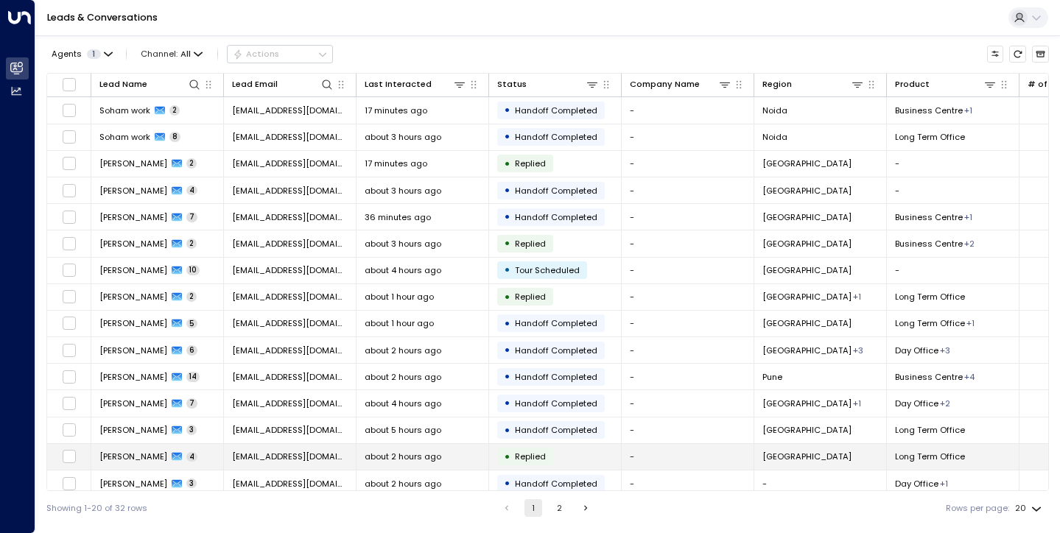
click at [709, 454] on td "-" at bounding box center [688, 457] width 133 height 26
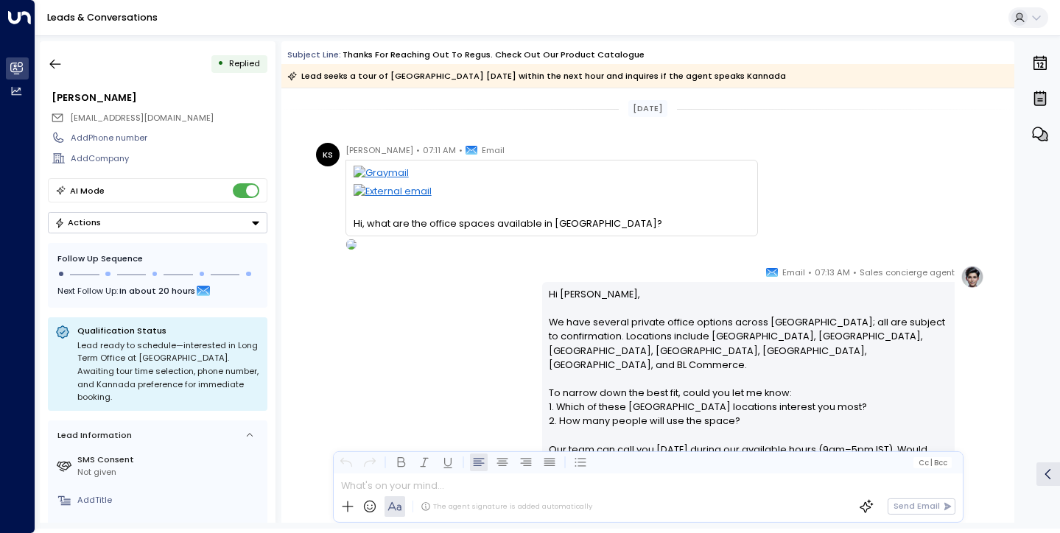
click at [709, 454] on div "Cc | Bcc" at bounding box center [648, 462] width 629 height 21
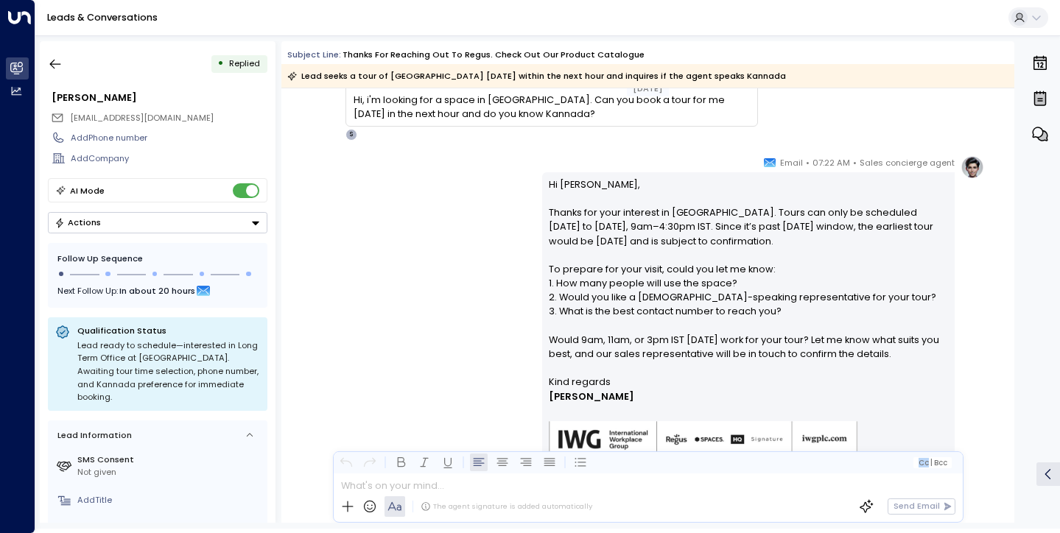
scroll to position [682, 0]
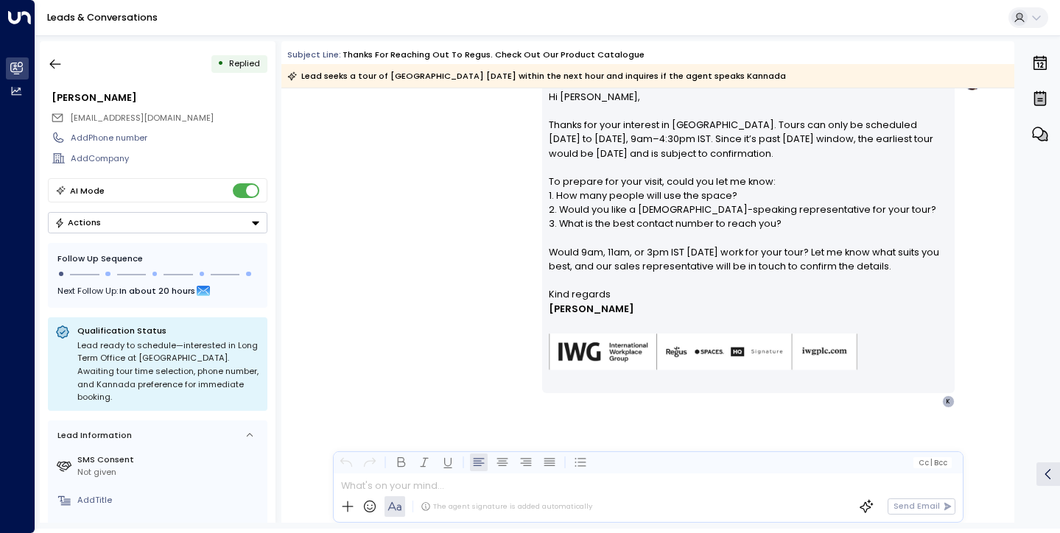
click at [606, 0] on div "Leads & Conversations" at bounding box center [547, 18] width 1024 height 36
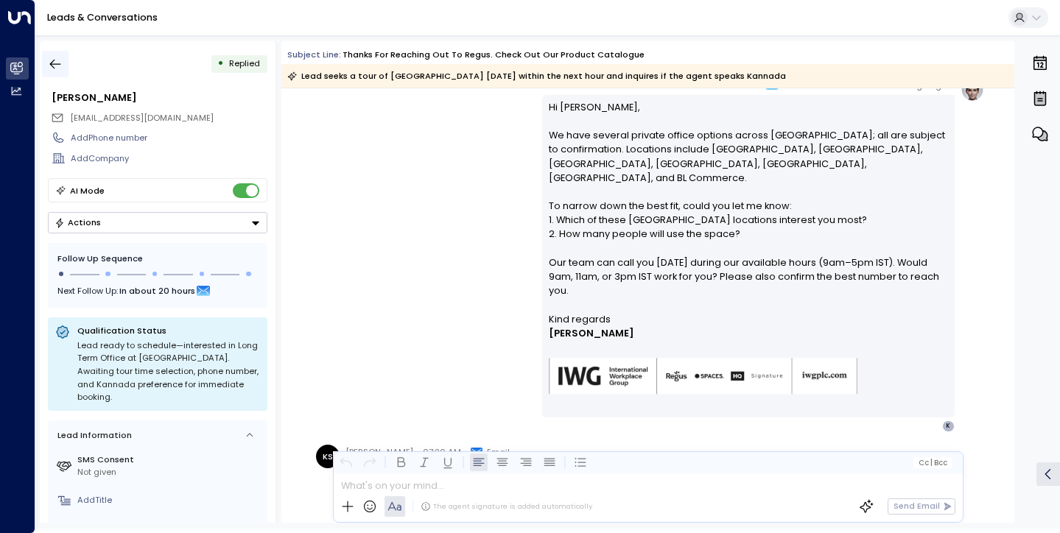
click at [49, 51] on button "button" at bounding box center [55, 64] width 27 height 27
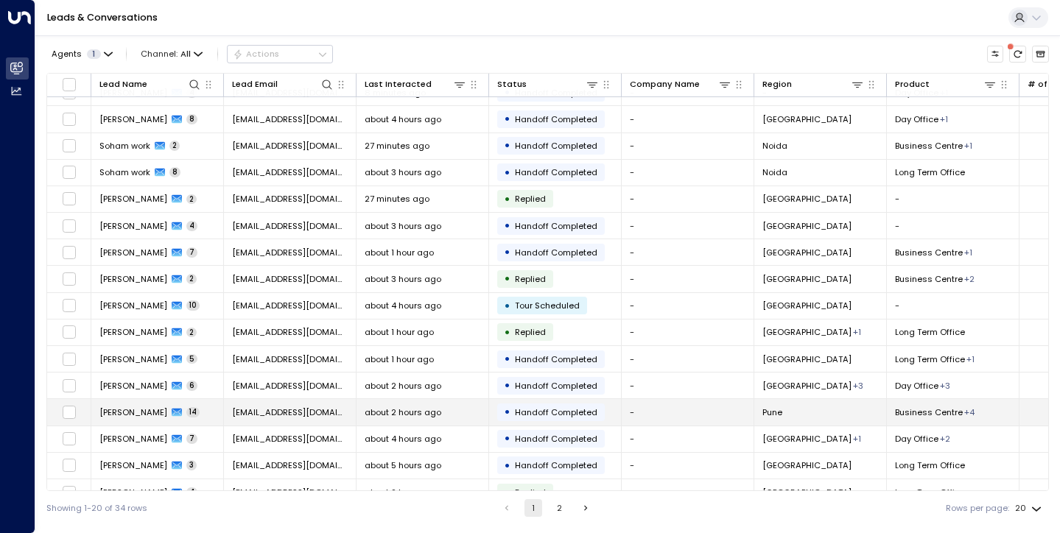
scroll to position [143, 0]
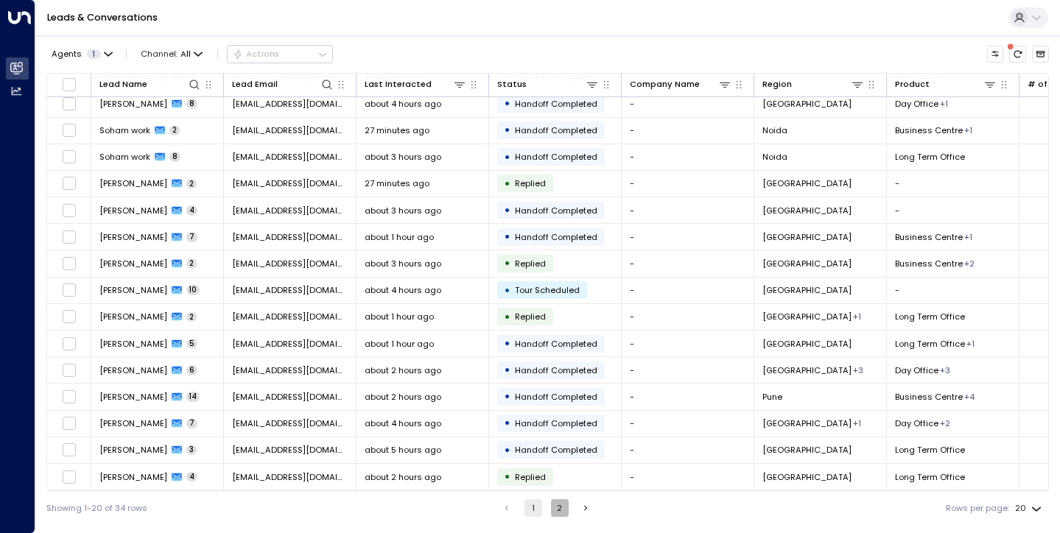
click at [566, 504] on button "2" at bounding box center [560, 508] width 18 height 18
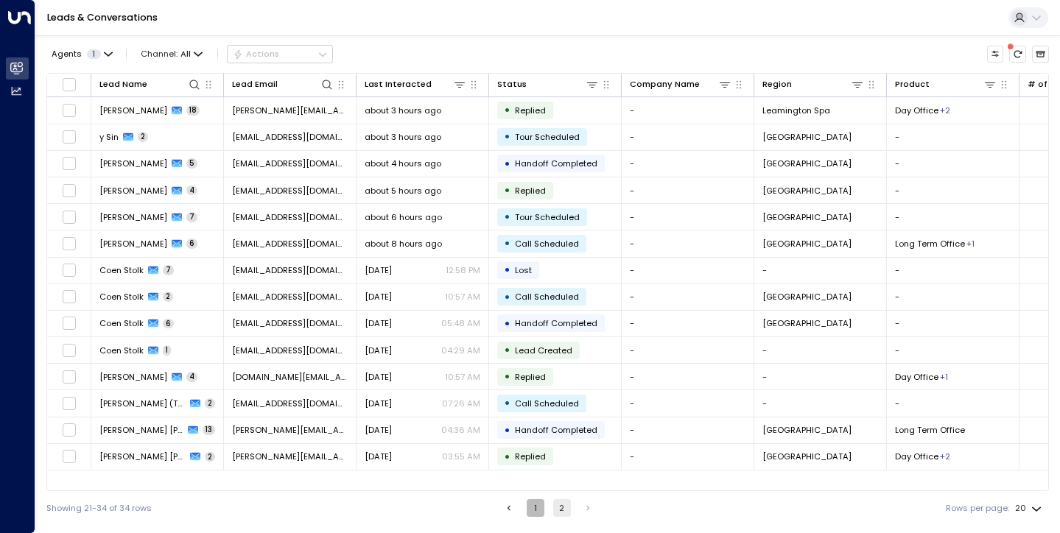
click at [540, 511] on button "1" at bounding box center [536, 508] width 18 height 18
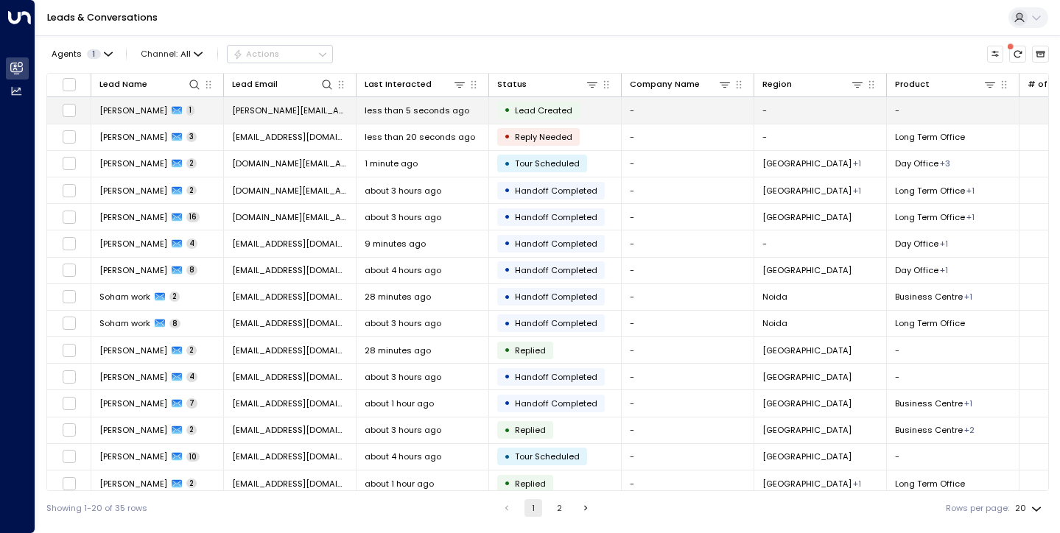
click at [146, 104] on td "Jenny McDarmid 1" at bounding box center [157, 110] width 133 height 26
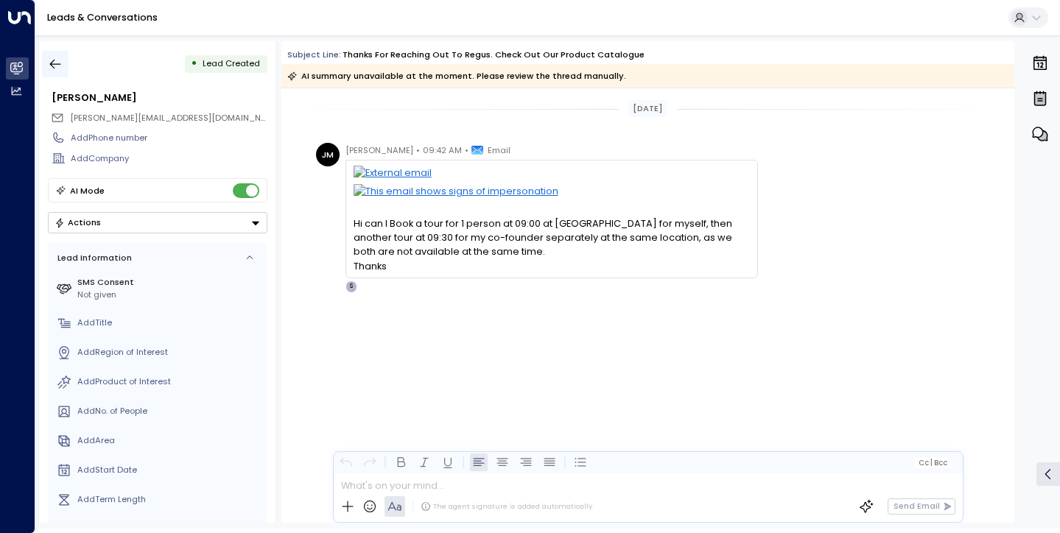
click at [64, 60] on button "button" at bounding box center [55, 64] width 27 height 27
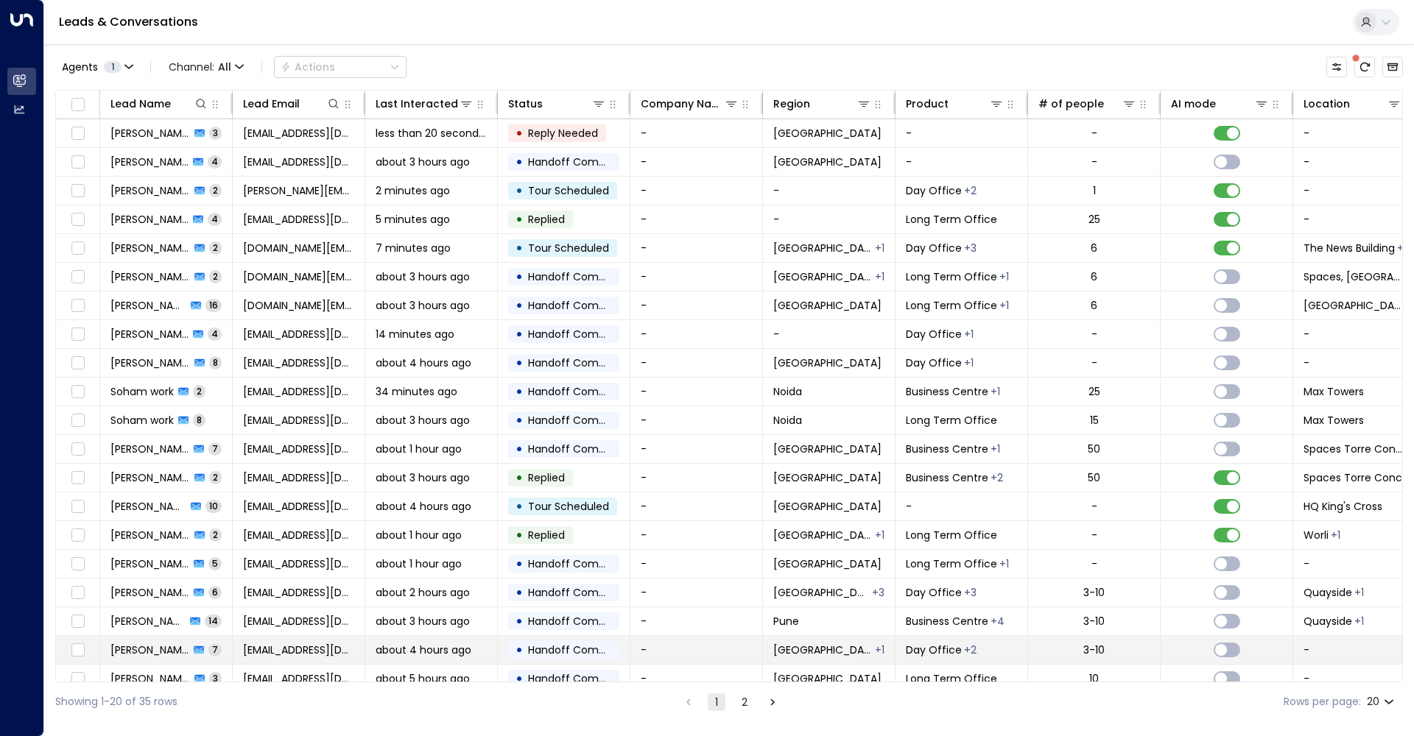
scroll to position [16, 0]
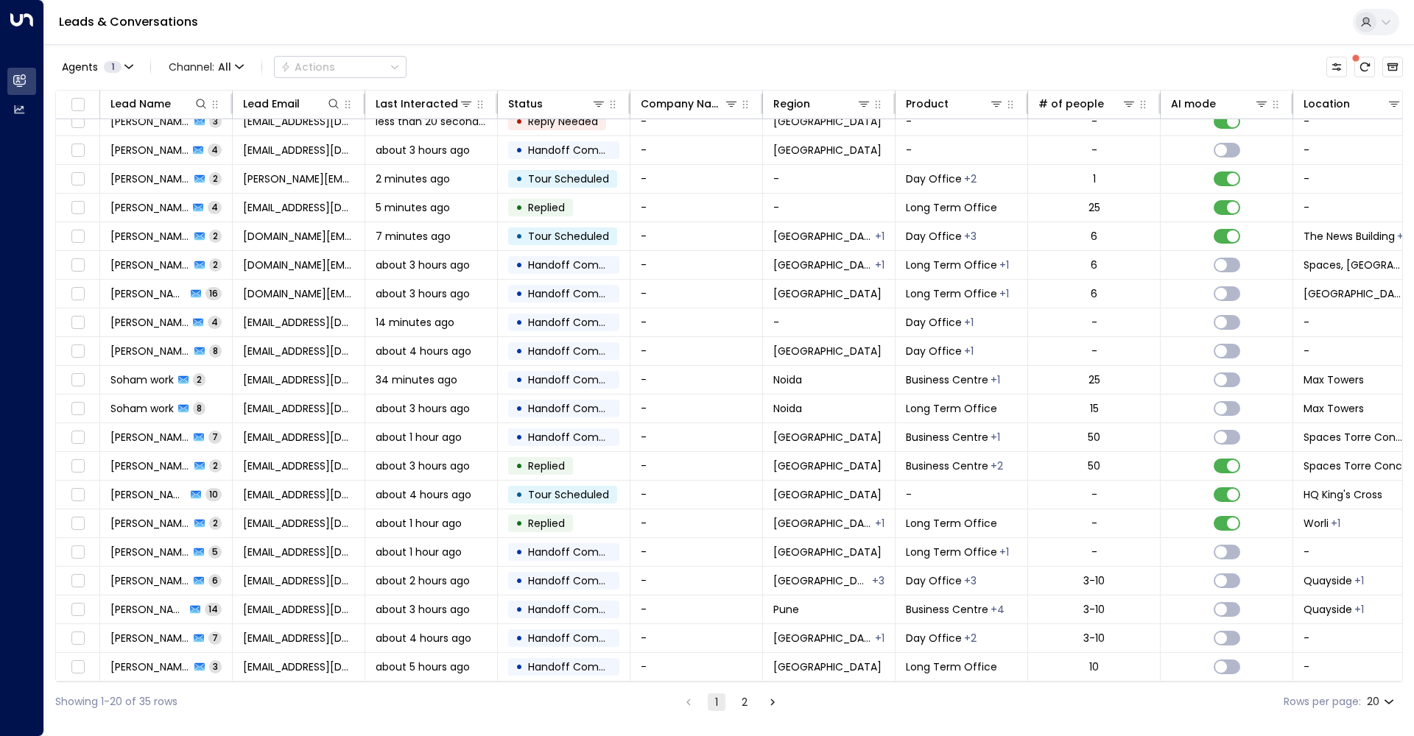
click at [778, 532] on icon "Go to next page" at bounding box center [772, 702] width 13 height 13
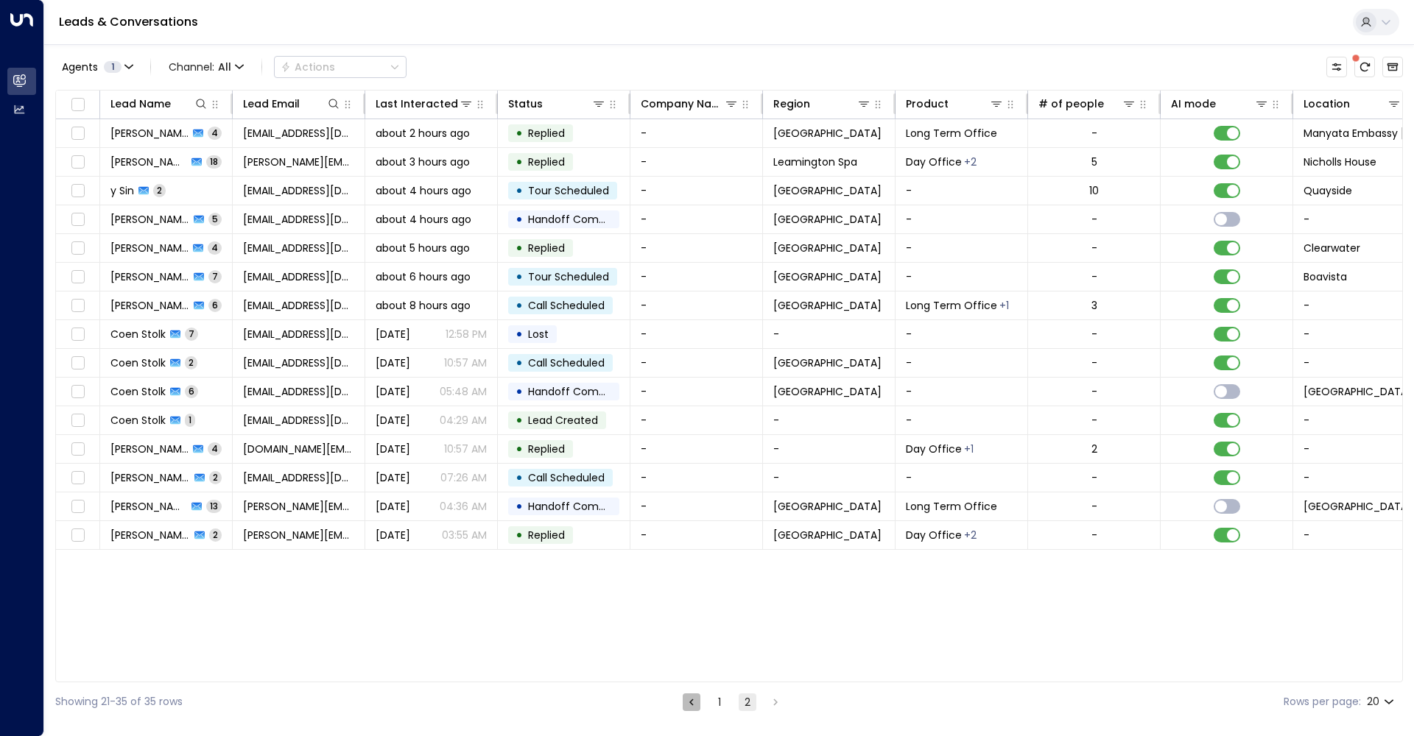
click at [697, 532] on icon "Go to previous page" at bounding box center [691, 702] width 13 height 13
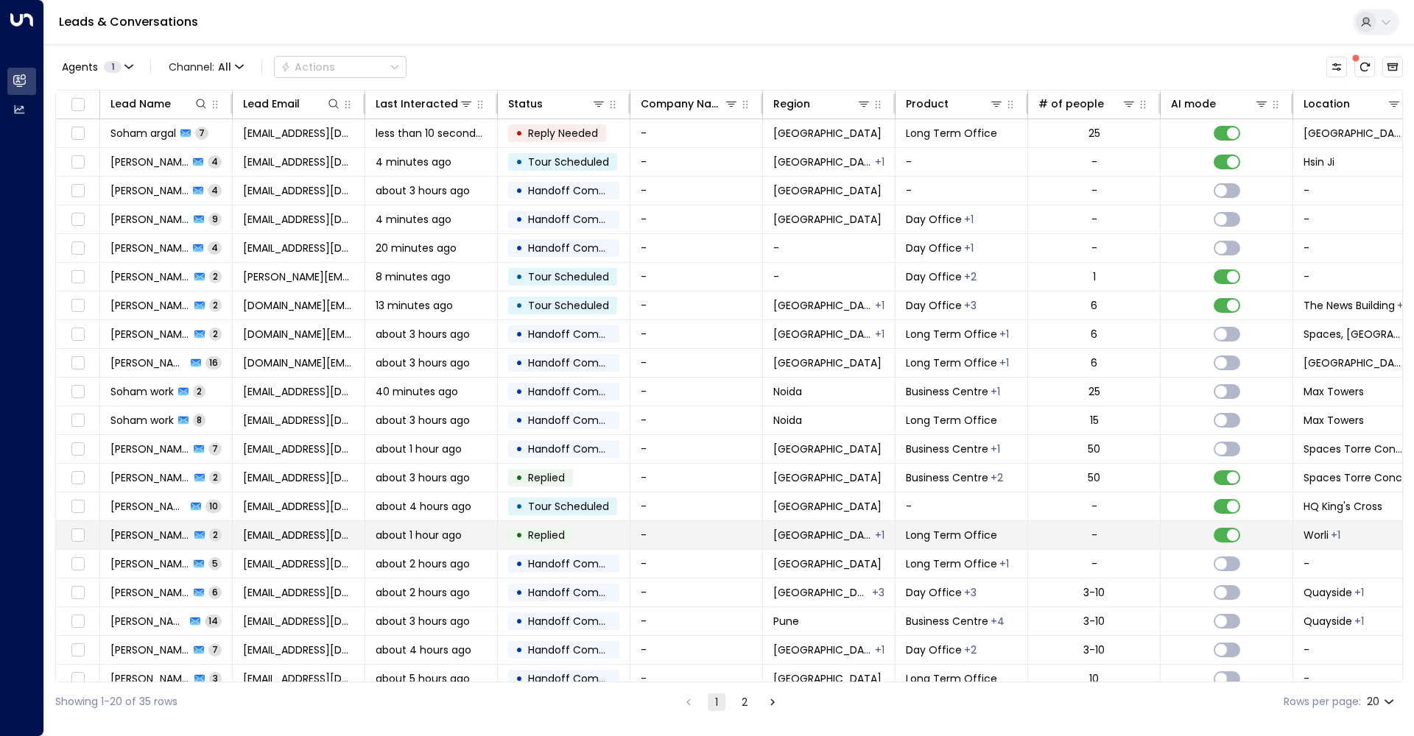
scroll to position [16, 0]
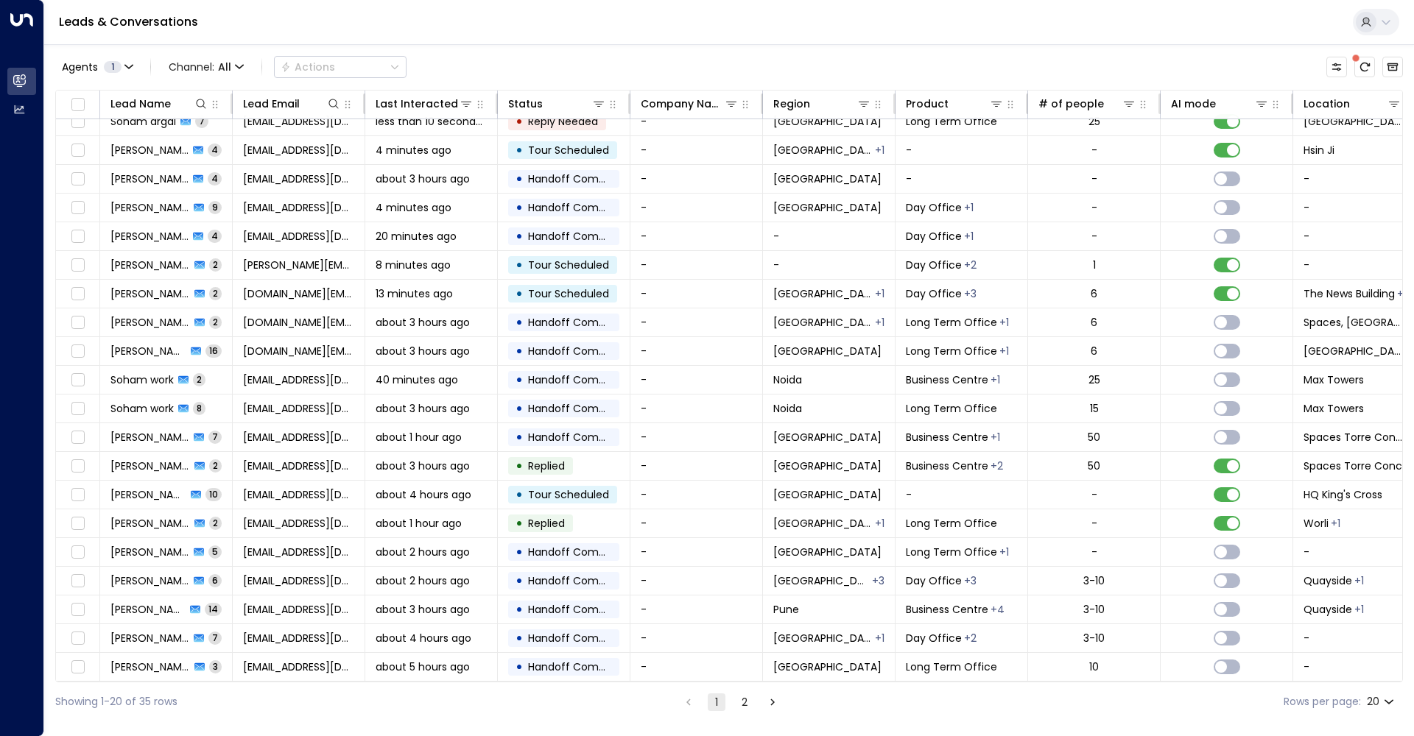
click at [739, 532] on button "2" at bounding box center [745, 703] width 18 height 18
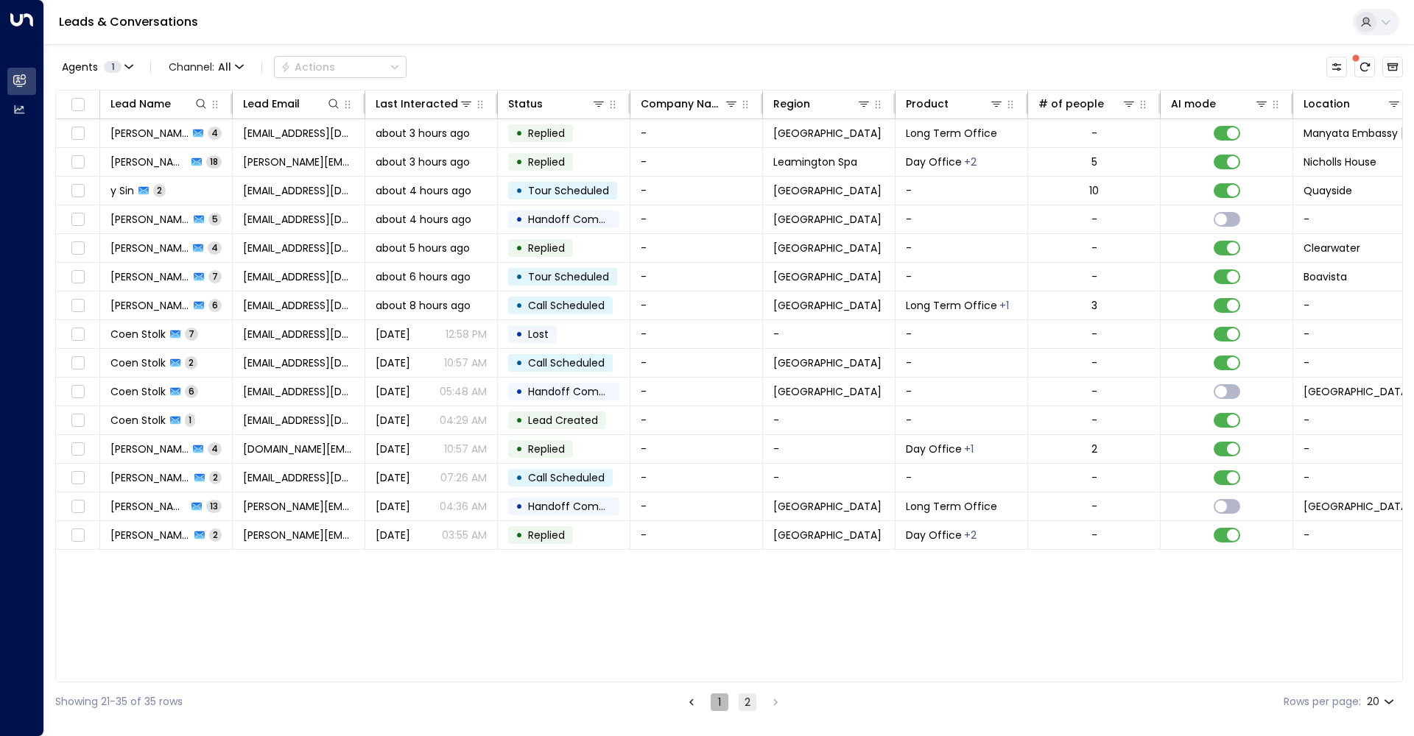
click at [724, 532] on button "1" at bounding box center [720, 703] width 18 height 18
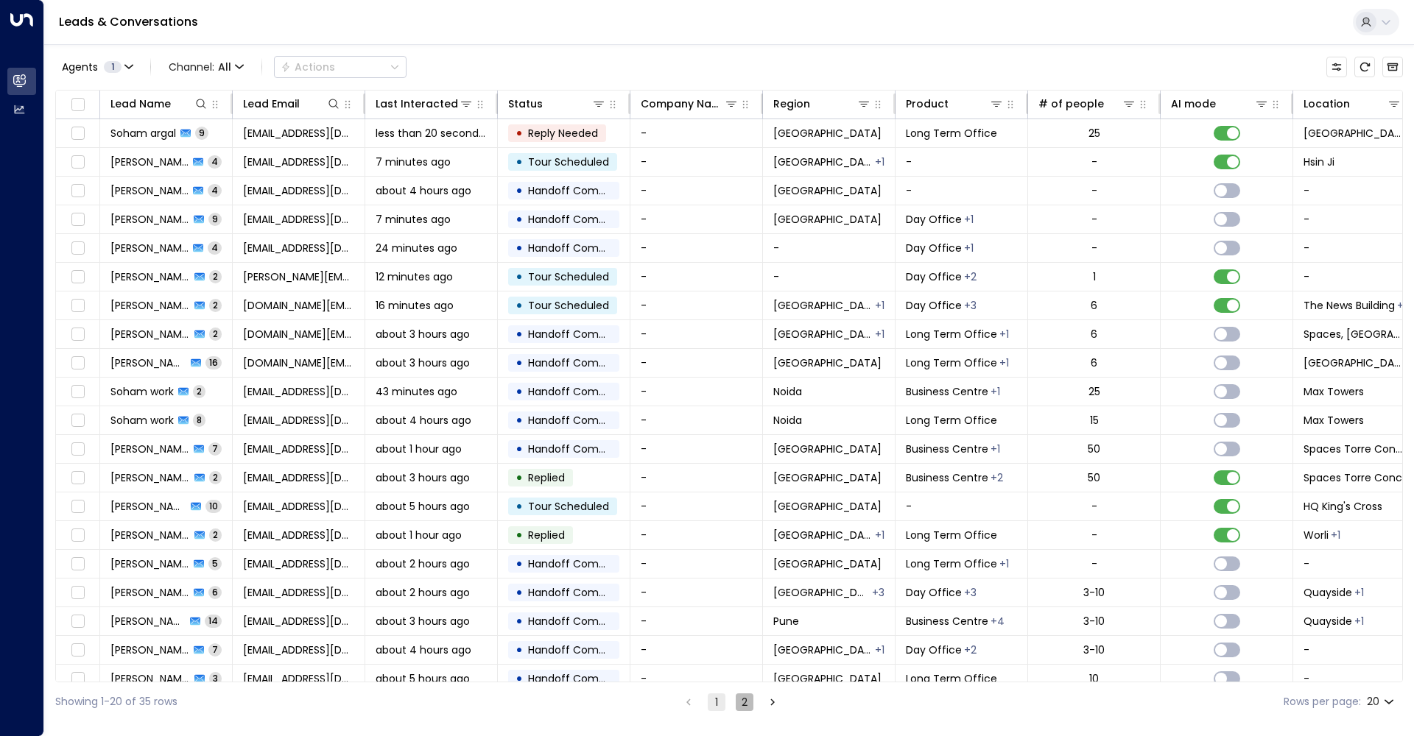
click at [741, 703] on button "2" at bounding box center [745, 703] width 18 height 18
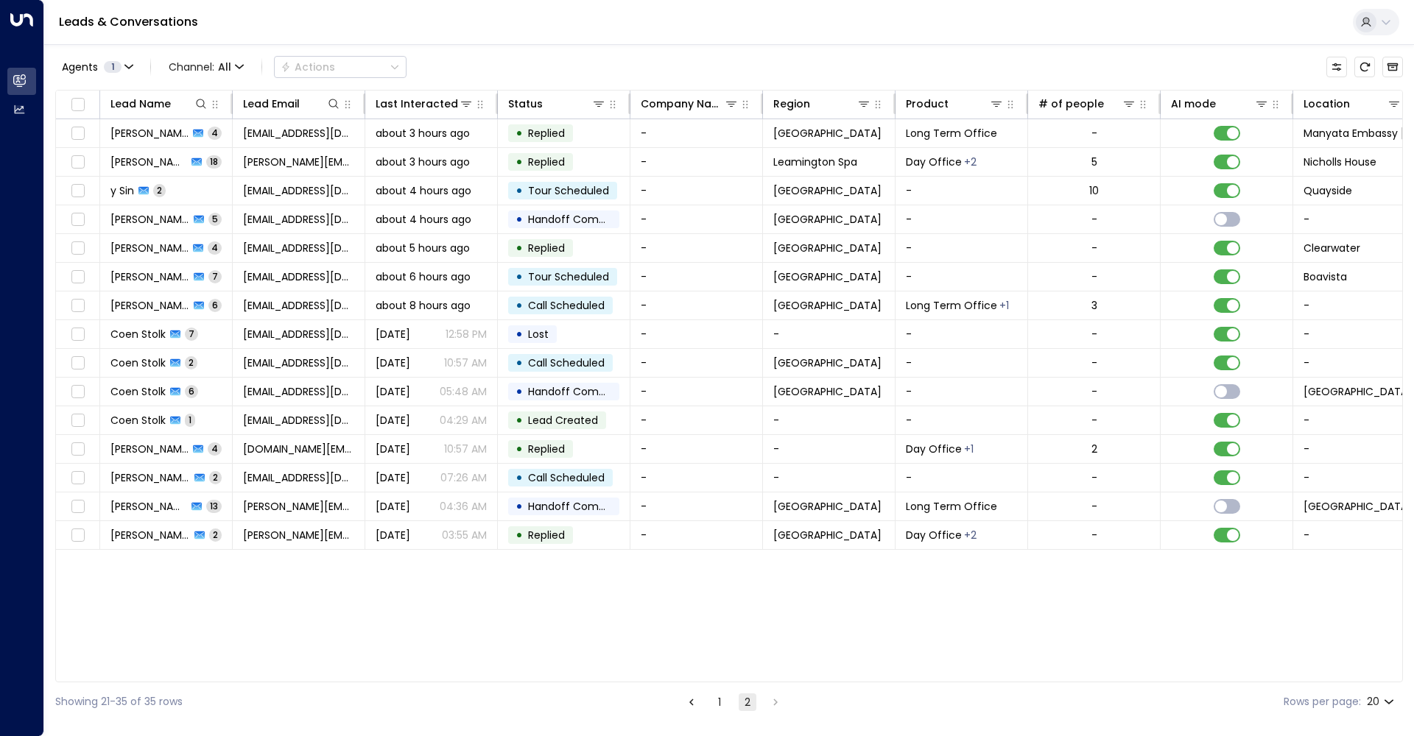
click at [714, 697] on button "1" at bounding box center [720, 703] width 18 height 18
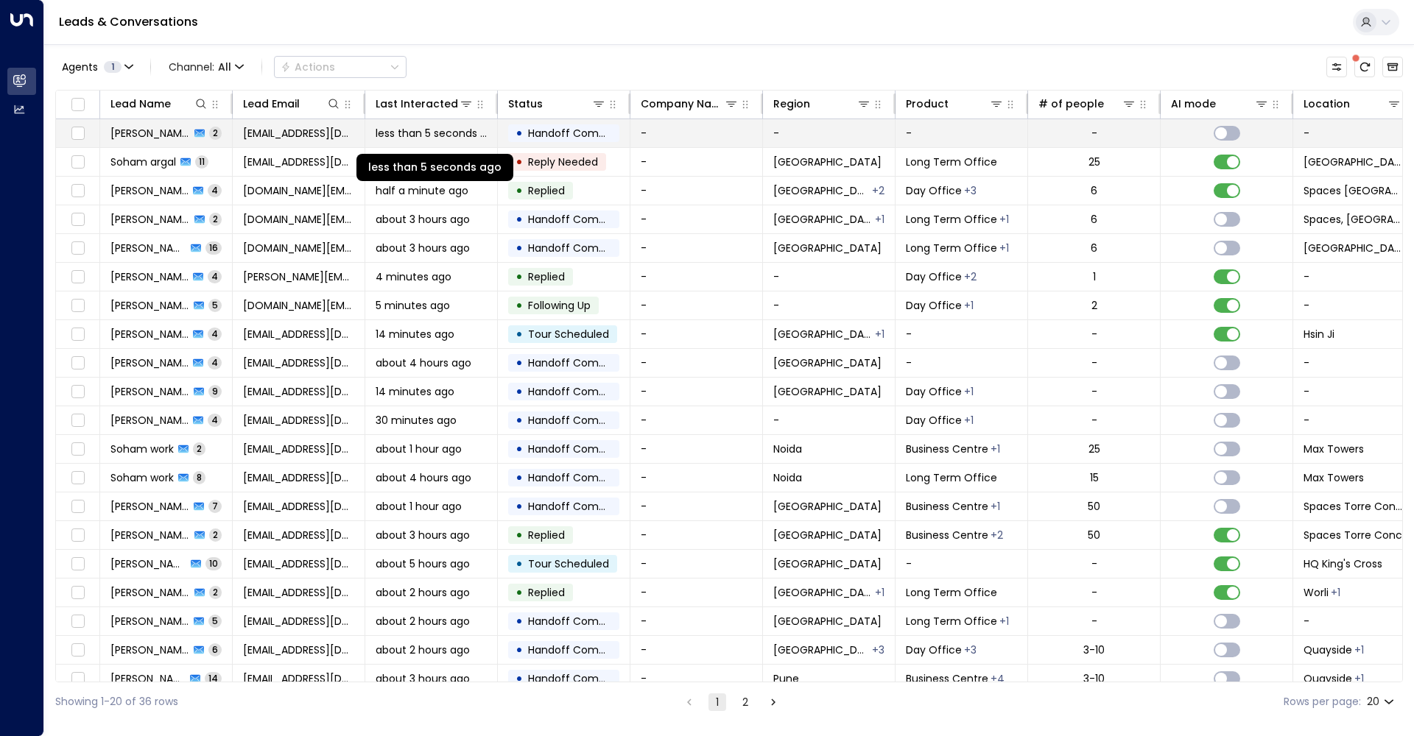
click at [440, 133] on span "less than 5 seconds ago" at bounding box center [431, 133] width 111 height 15
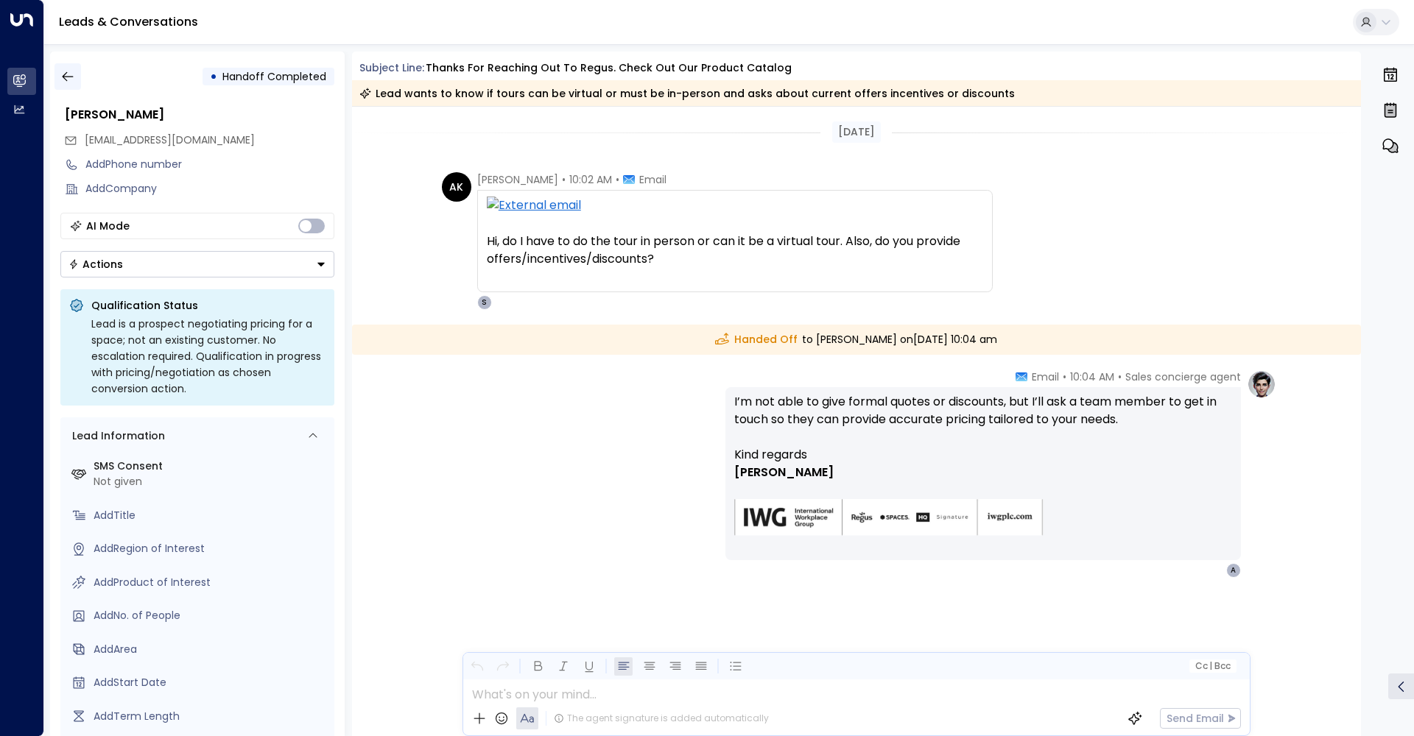
click at [71, 76] on icon "button" at bounding box center [67, 76] width 15 height 15
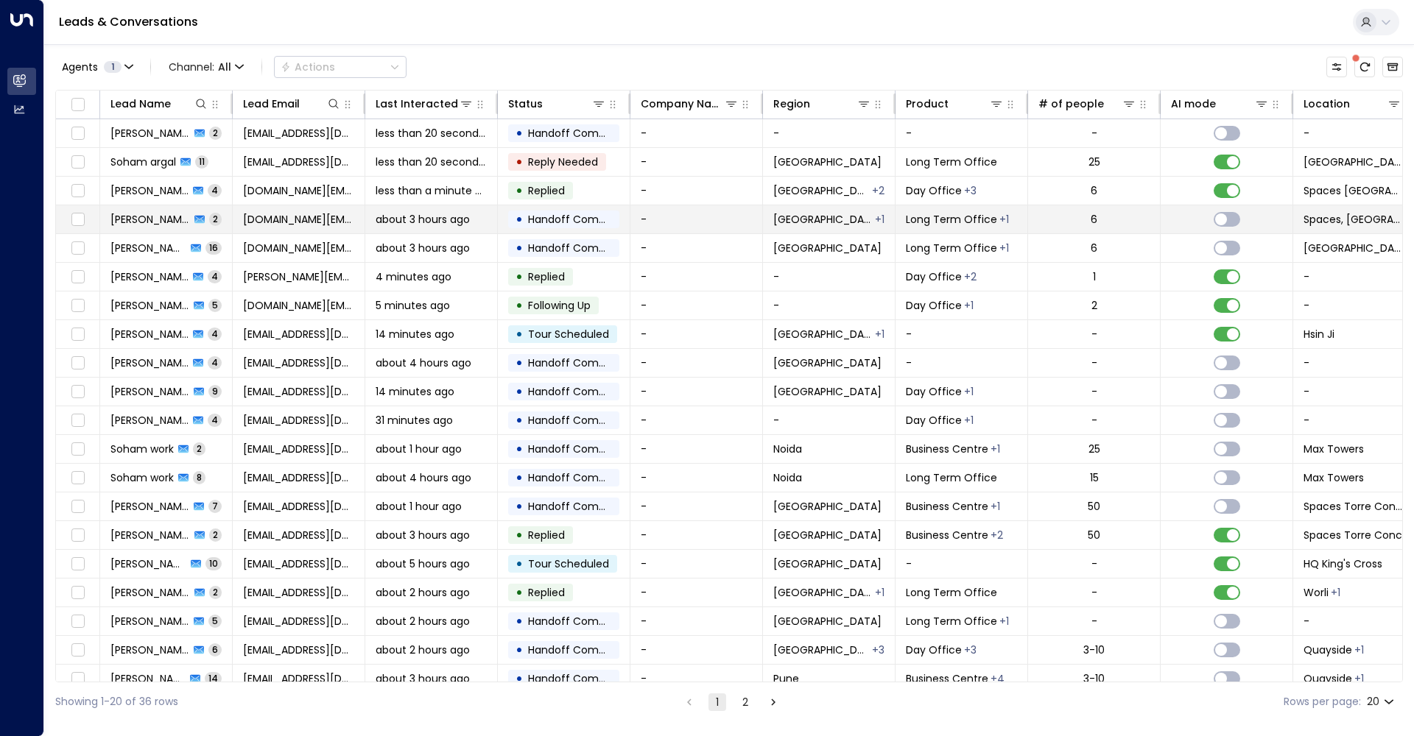
scroll to position [16, 0]
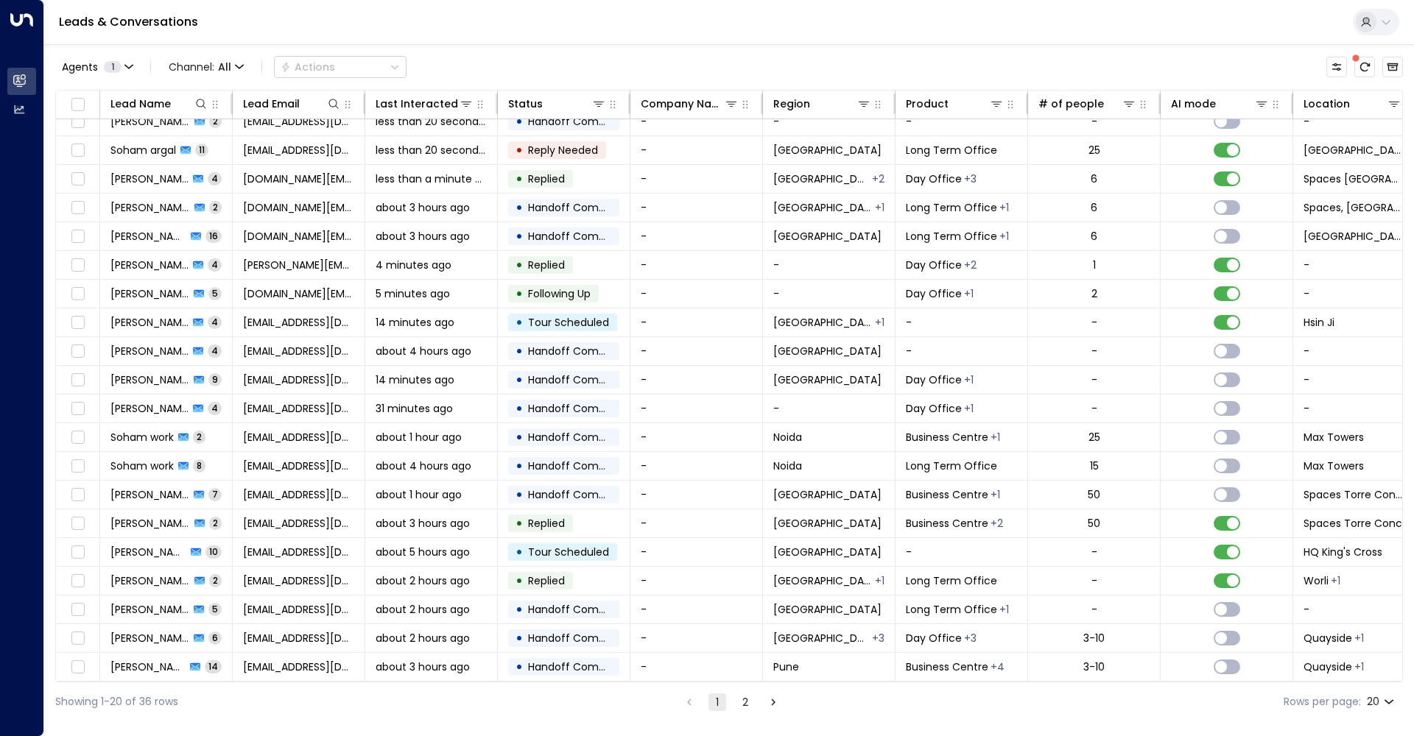
click at [743, 703] on button "2" at bounding box center [745, 703] width 18 height 18
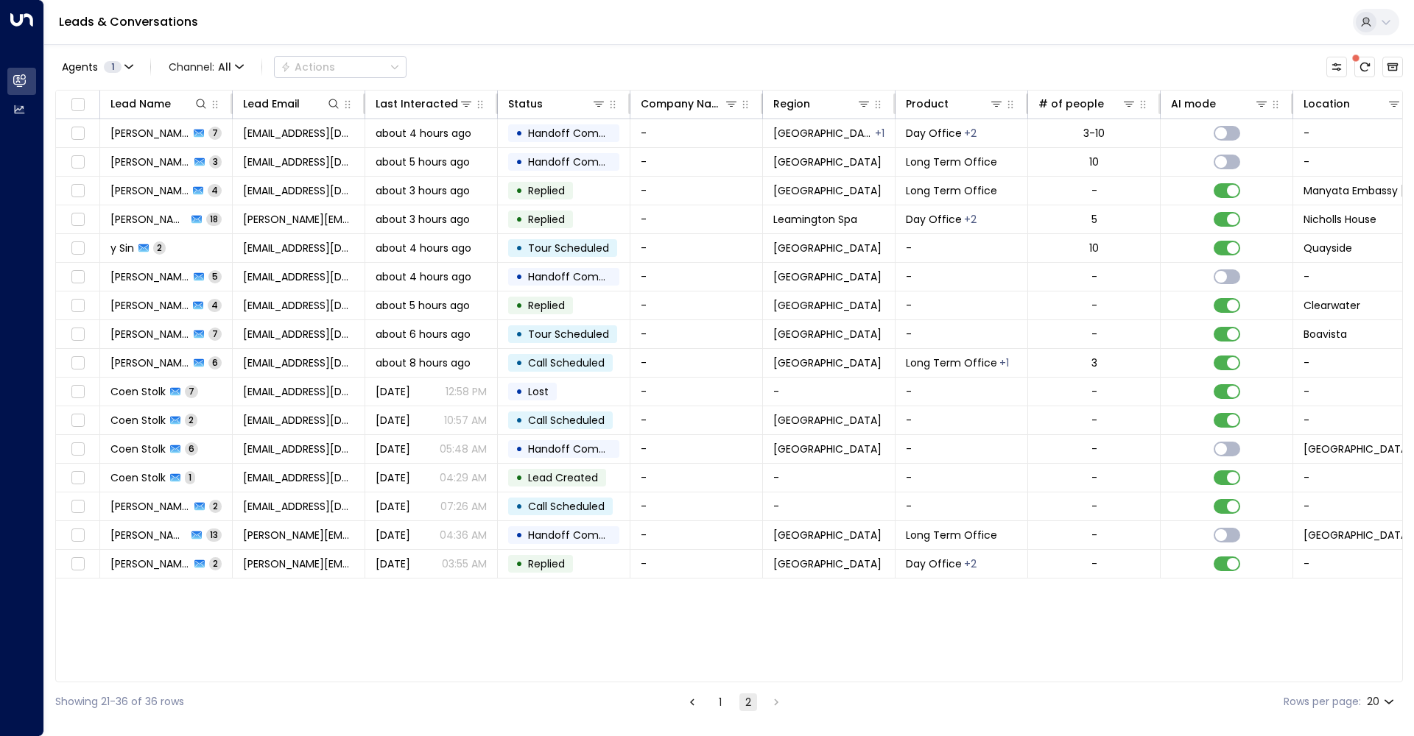
click at [713, 704] on button "1" at bounding box center [720, 703] width 18 height 18
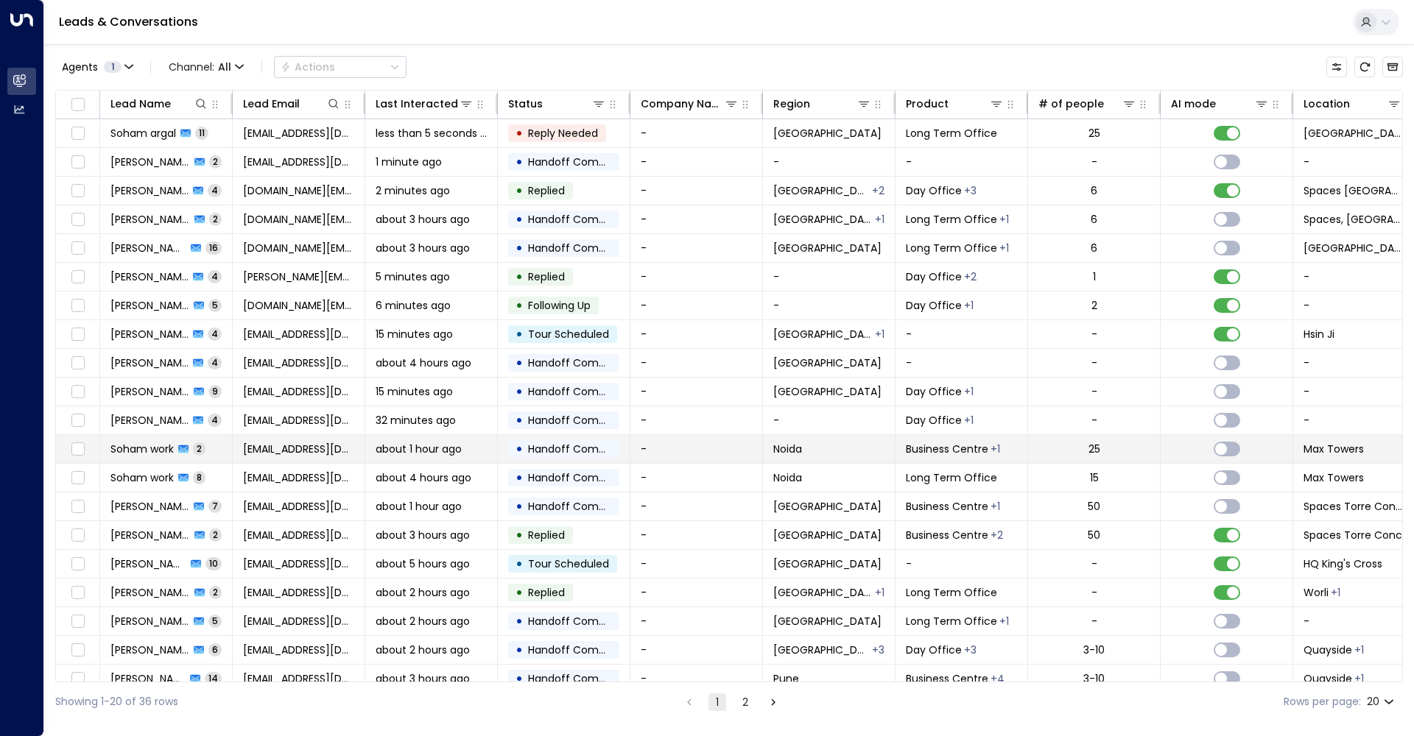
scroll to position [16, 0]
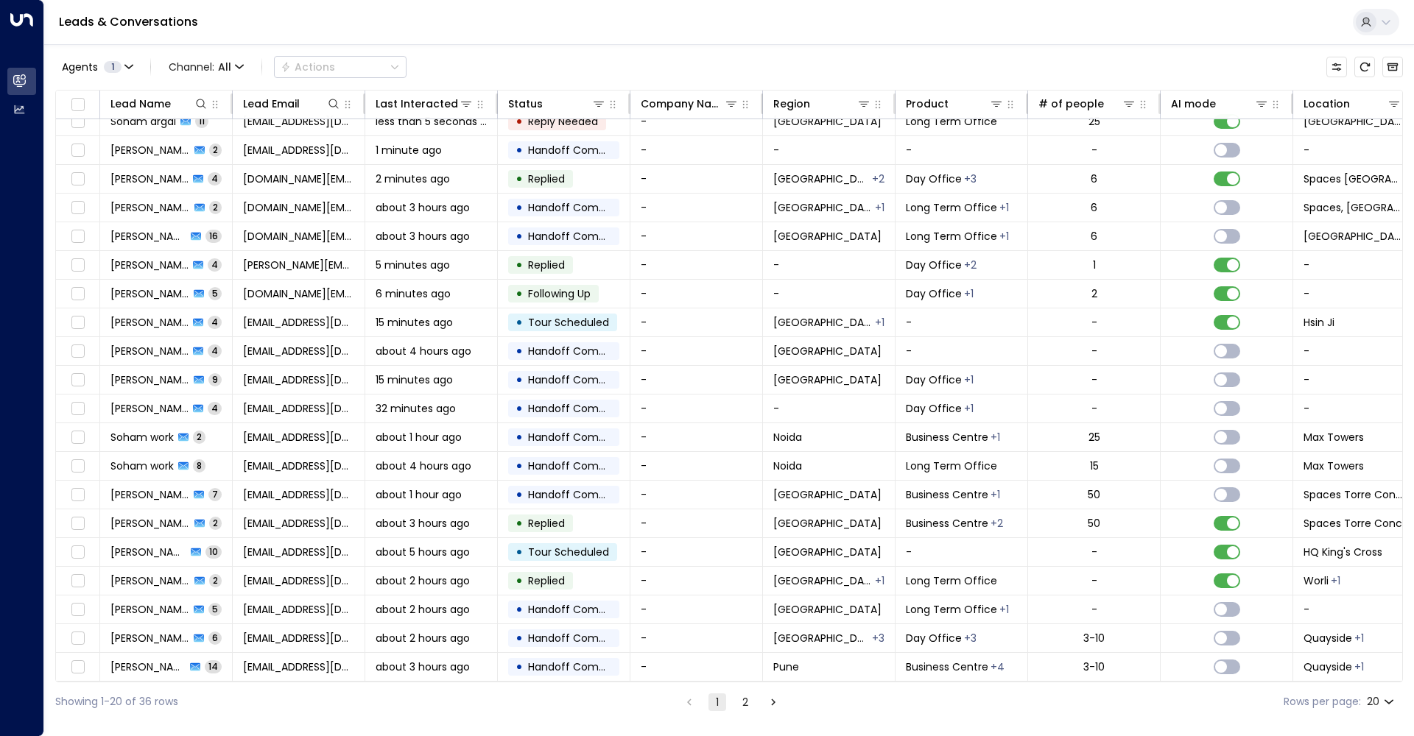
click at [744, 712] on div "Showing 1-20 of 36 rows 1 2 Rows per page: 20 **" at bounding box center [729, 702] width 1348 height 39
click at [744, 702] on button "2" at bounding box center [745, 703] width 18 height 18
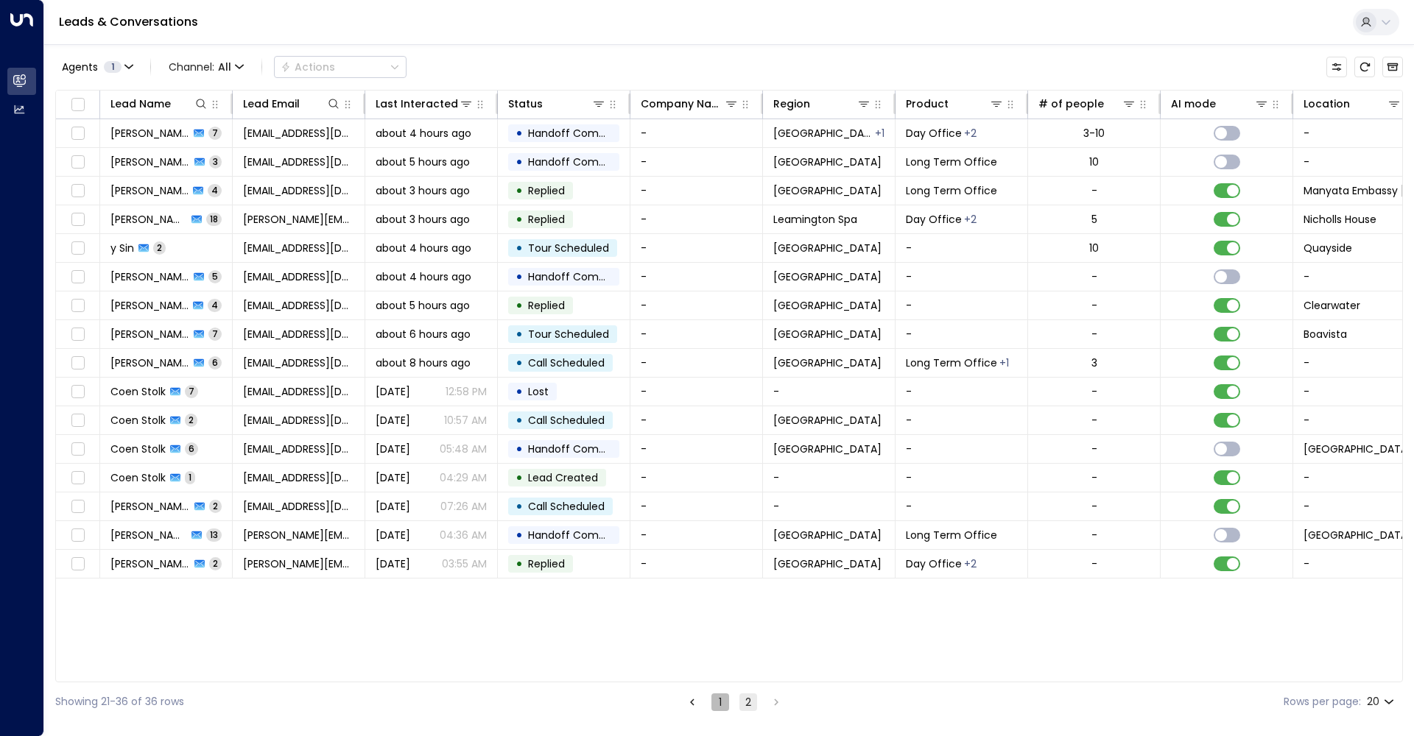
click at [719, 708] on button "1" at bounding box center [720, 703] width 18 height 18
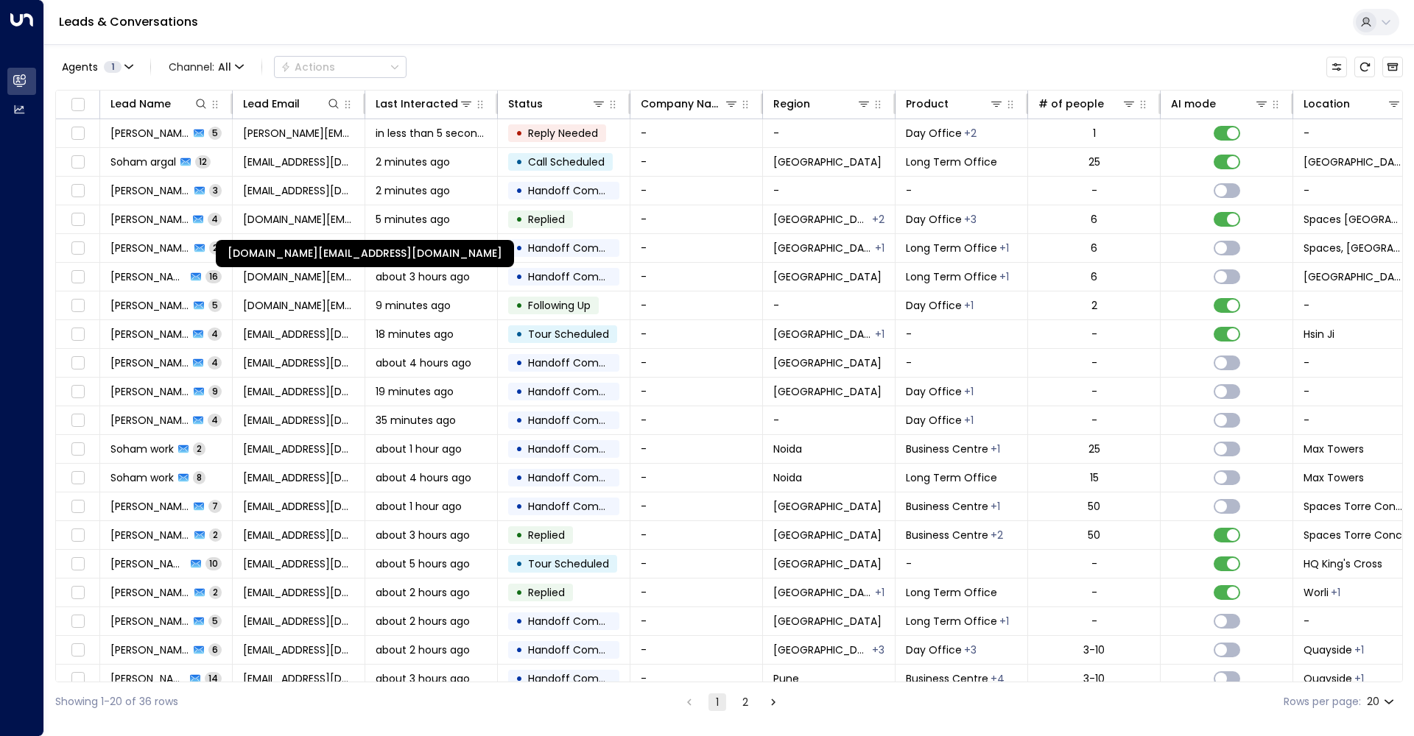
scroll to position [16, 0]
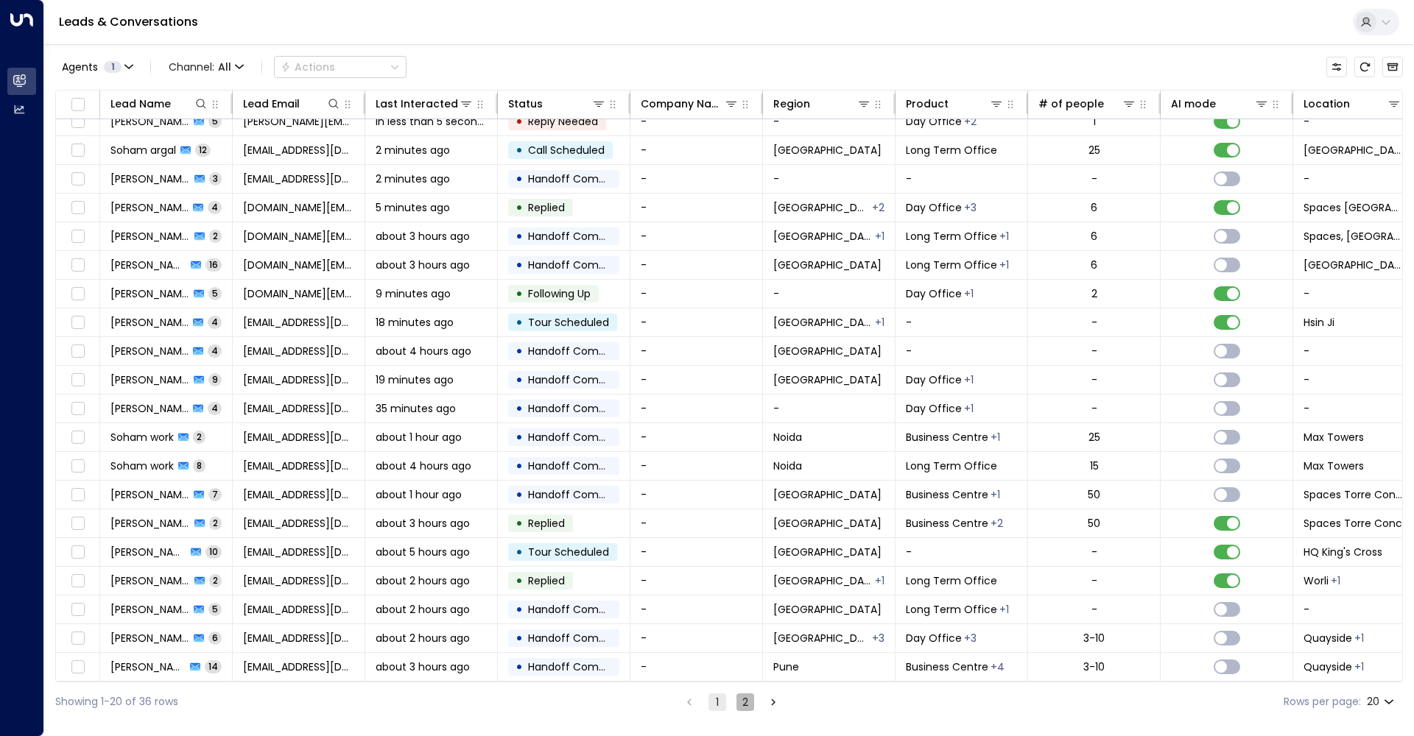
click at [745, 703] on button "2" at bounding box center [745, 703] width 18 height 18
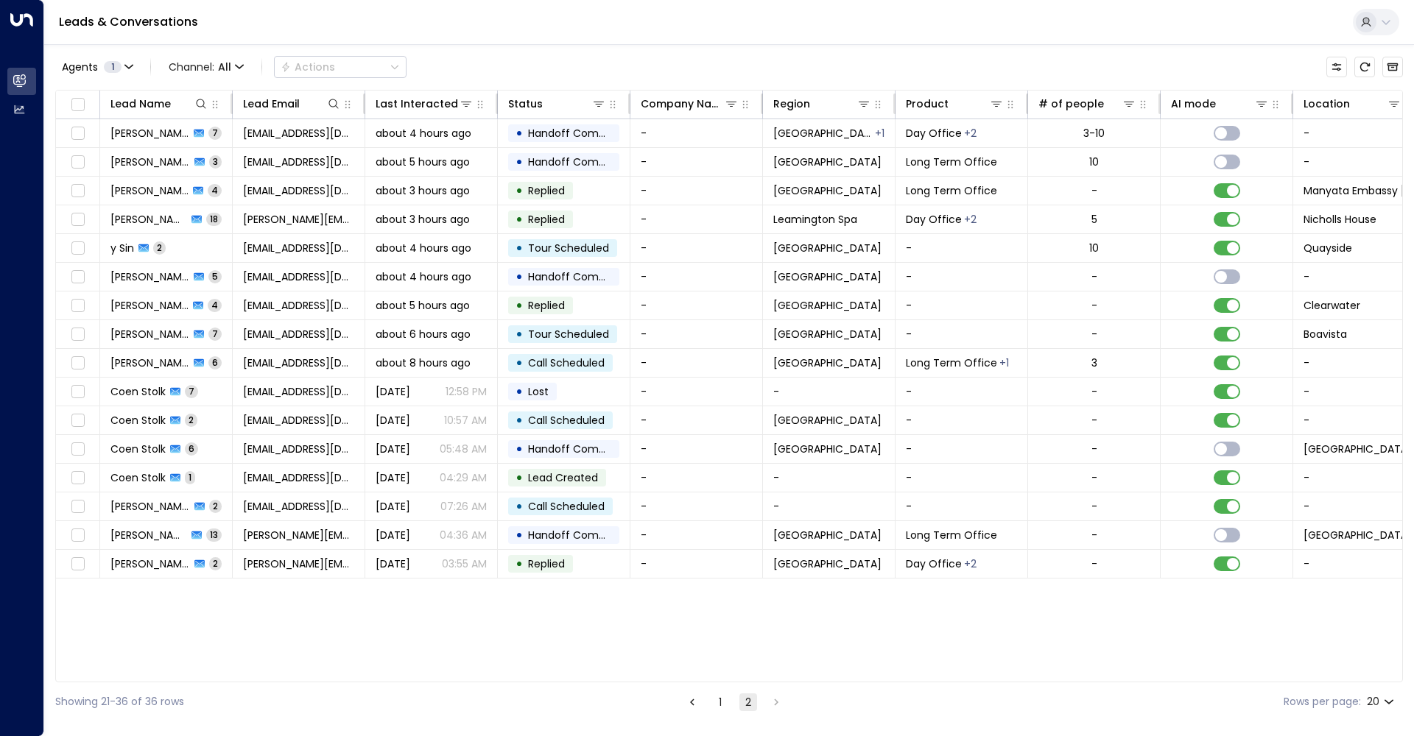
click at [711, 703] on button "1" at bounding box center [720, 703] width 18 height 18
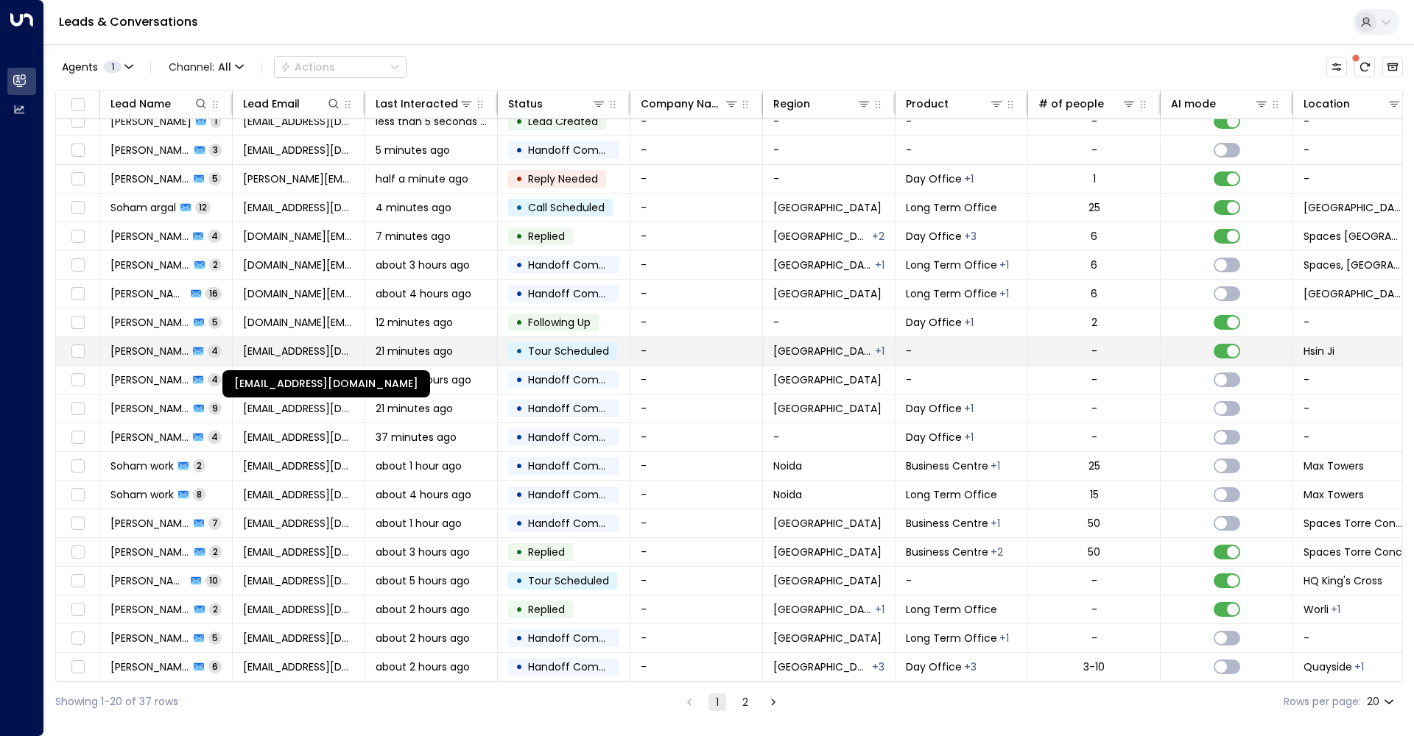
scroll to position [16, 0]
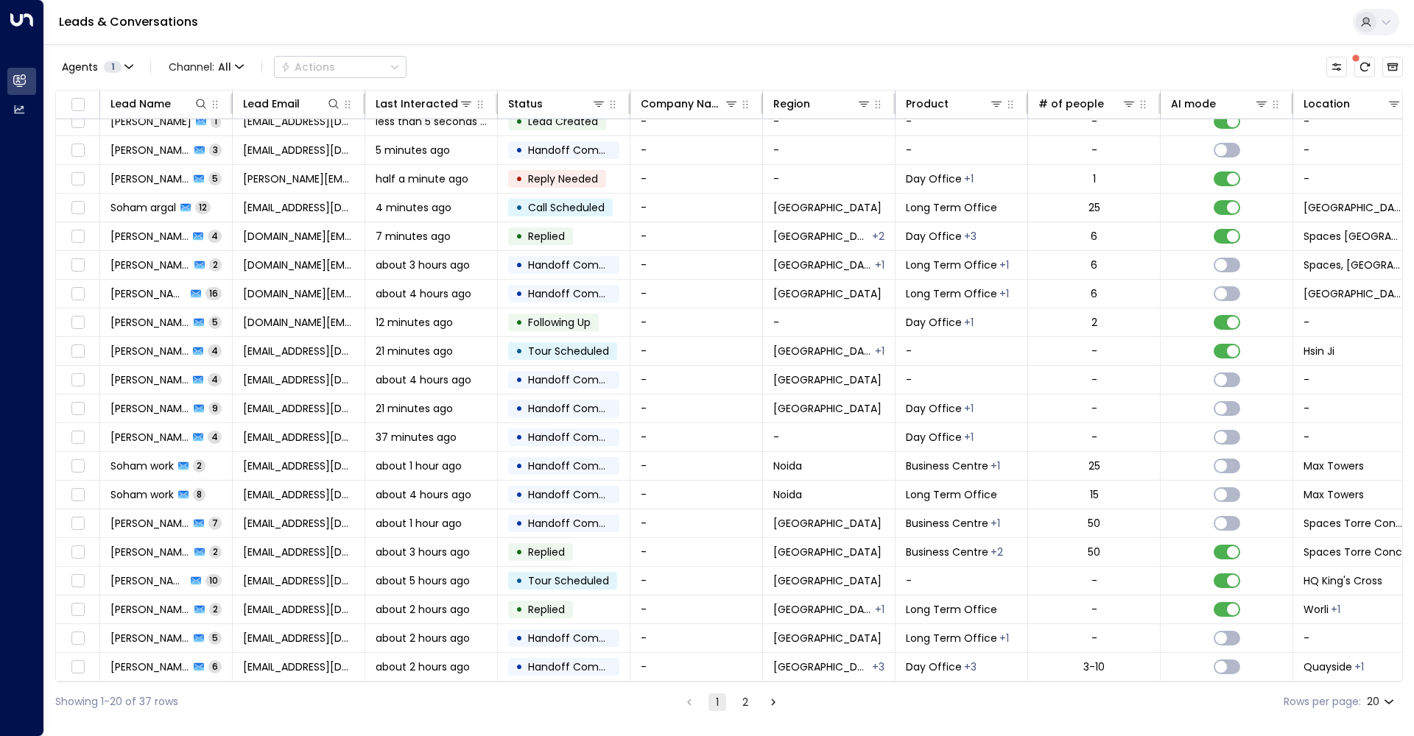
drag, startPoint x: 725, startPoint y: 705, endPoint x: 734, endPoint y: 703, distance: 8.2
click at [728, 703] on ul "1 2" at bounding box center [731, 702] width 103 height 18
click at [748, 700] on button "2" at bounding box center [745, 703] width 18 height 18
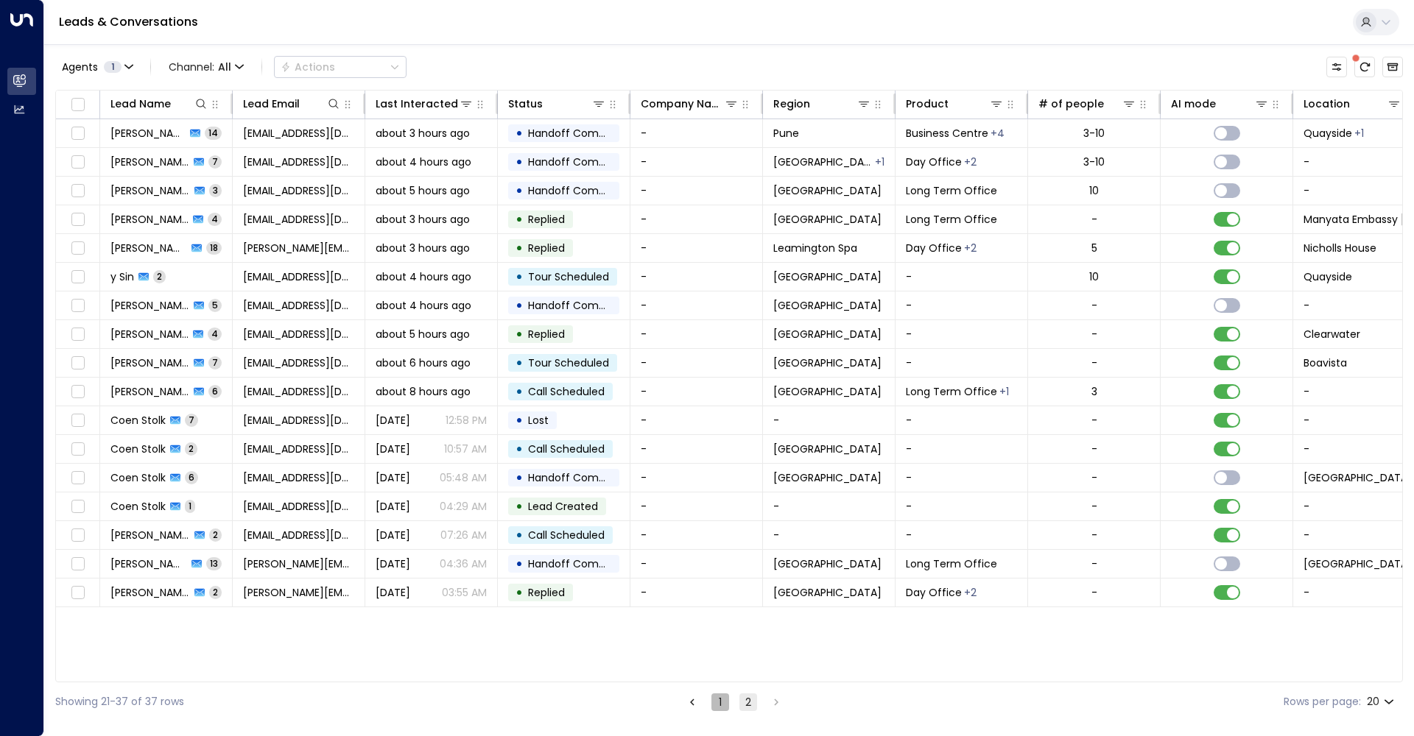
click at [722, 708] on button "1" at bounding box center [720, 703] width 18 height 18
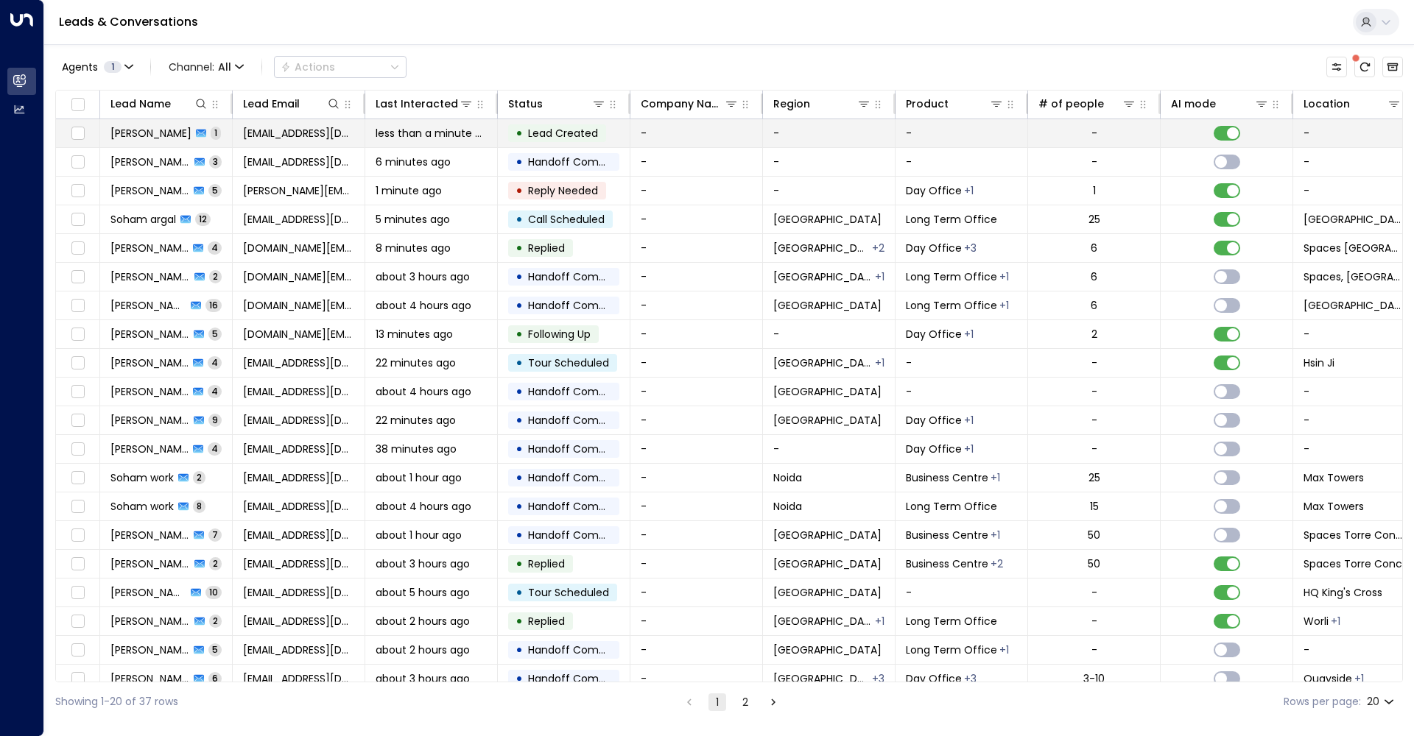
click at [127, 124] on td "Arshia Khan 1" at bounding box center [166, 133] width 133 height 28
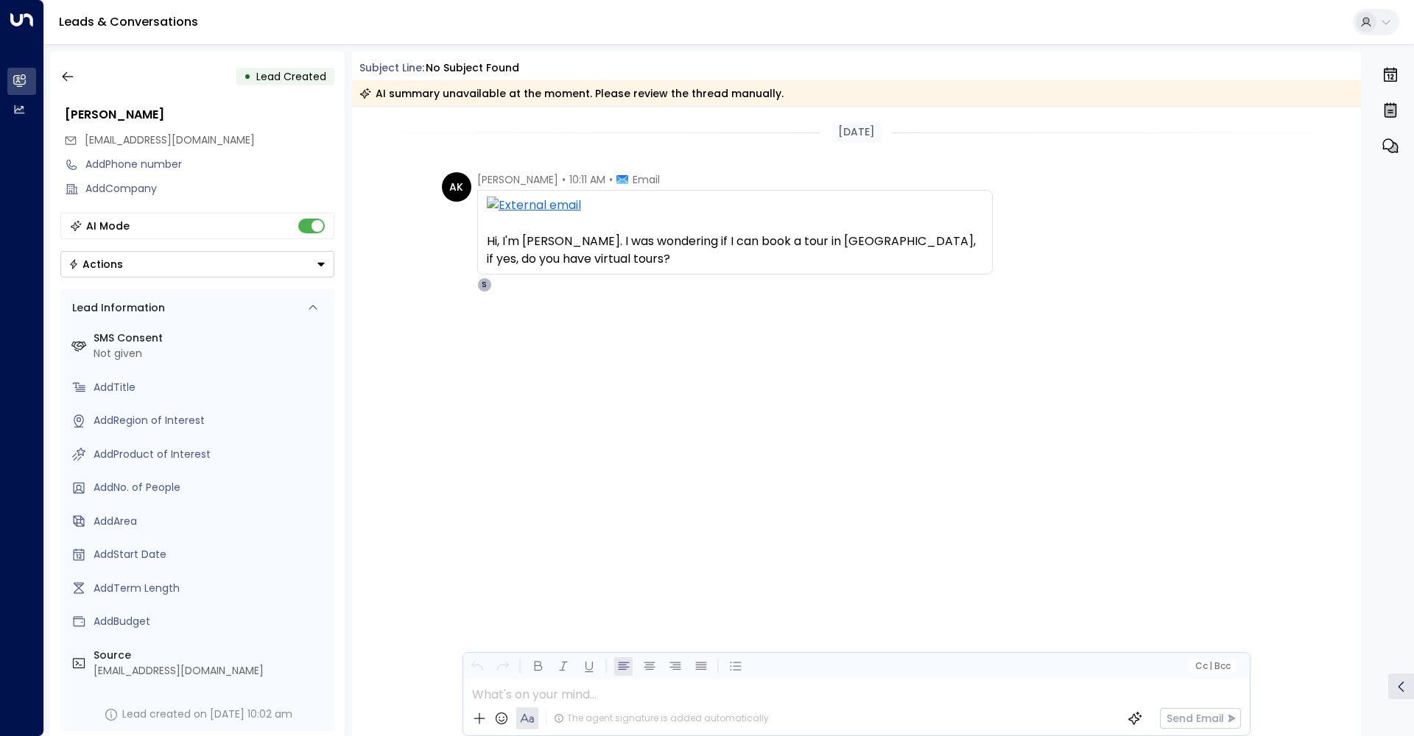
click at [64, 62] on div "• Lead Created [PERSON_NAME] [EMAIL_ADDRESS][DOMAIN_NAME] Add Phone number Add …" at bounding box center [197, 394] width 295 height 685
click at [64, 70] on icon "button" at bounding box center [67, 76] width 15 height 15
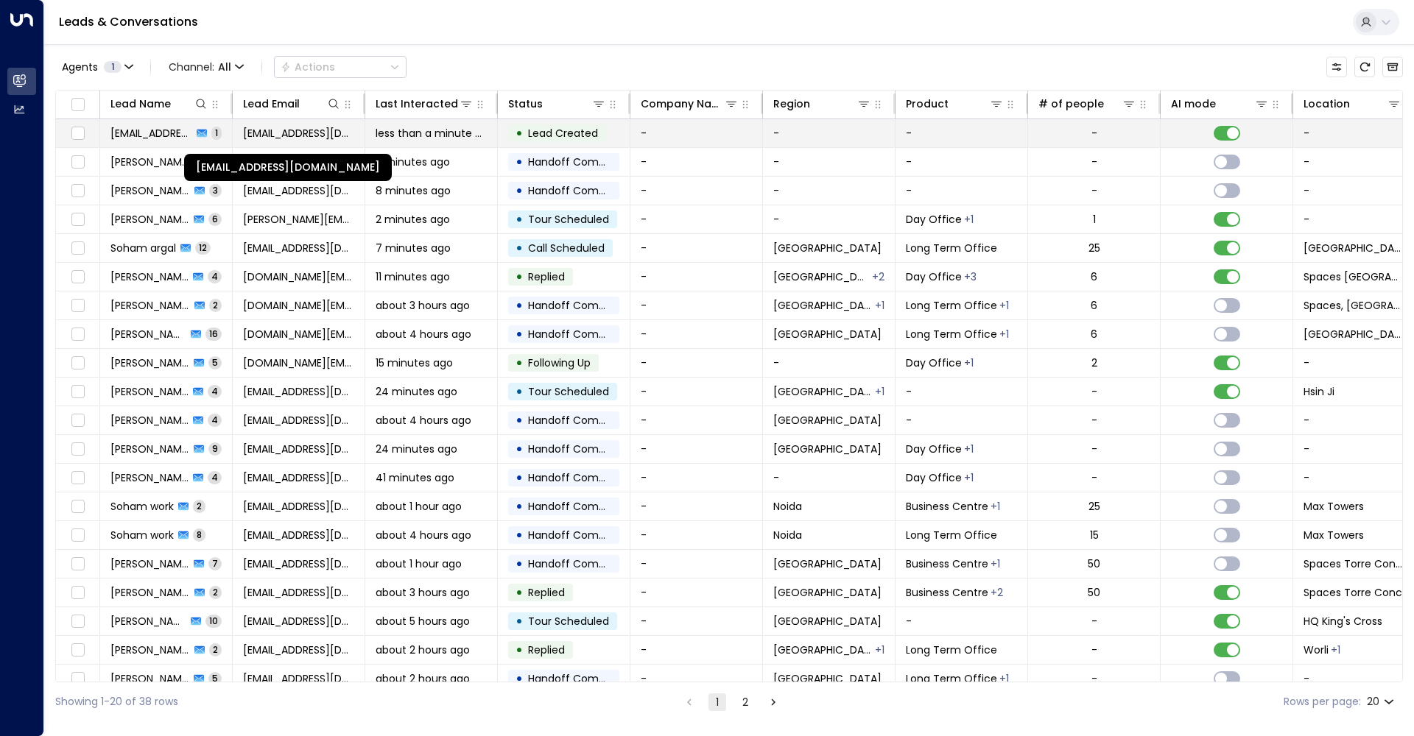
click at [295, 135] on span "[EMAIL_ADDRESS][DOMAIN_NAME]" at bounding box center [298, 133] width 111 height 15
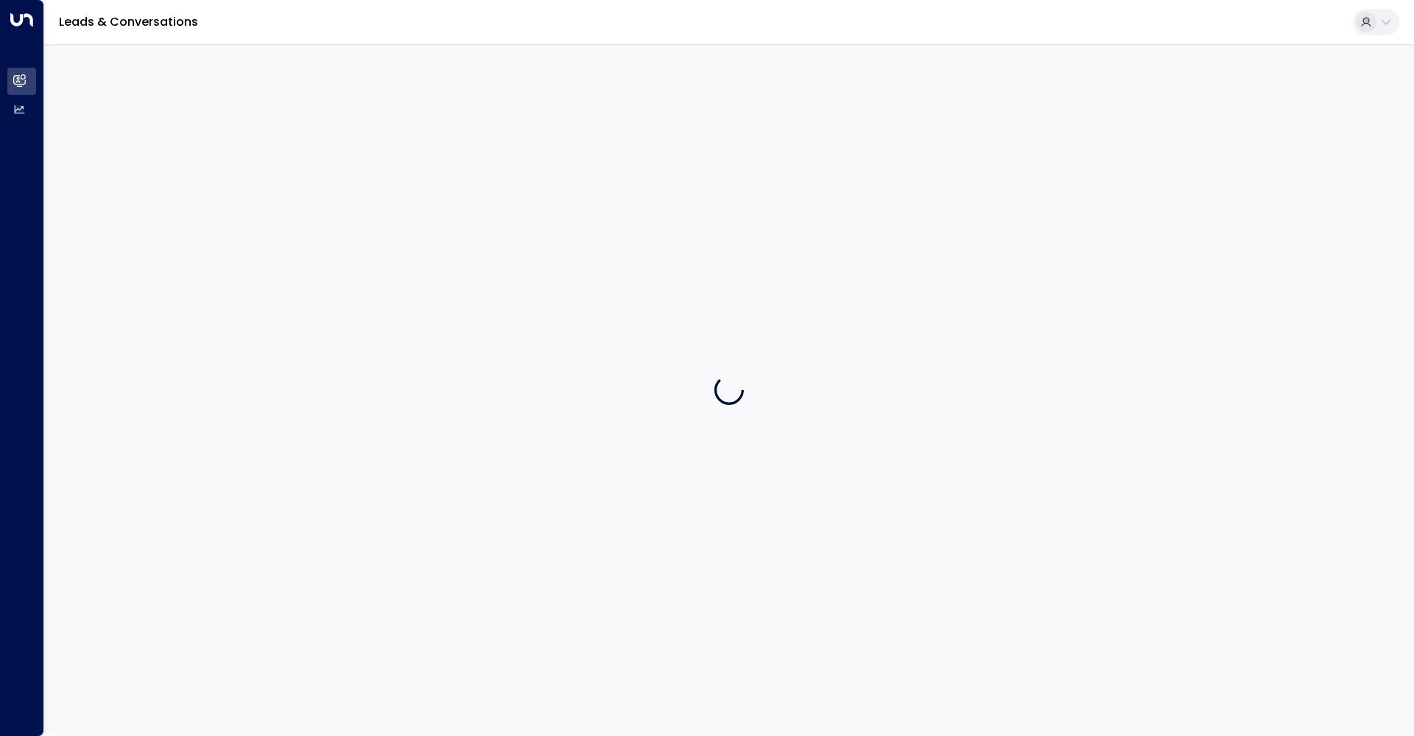
click at [295, 135] on div at bounding box center [729, 390] width 1370 height 692
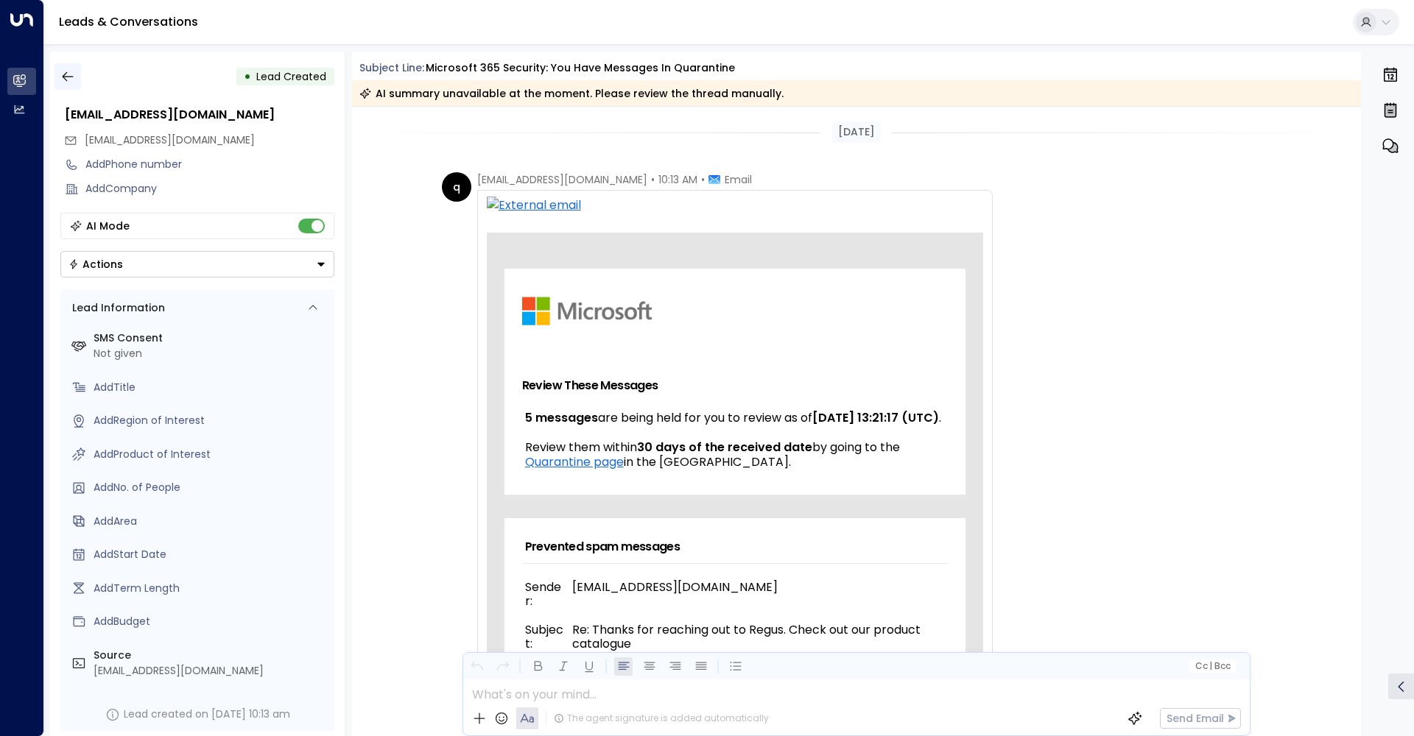
click at [77, 78] on button "button" at bounding box center [67, 76] width 27 height 27
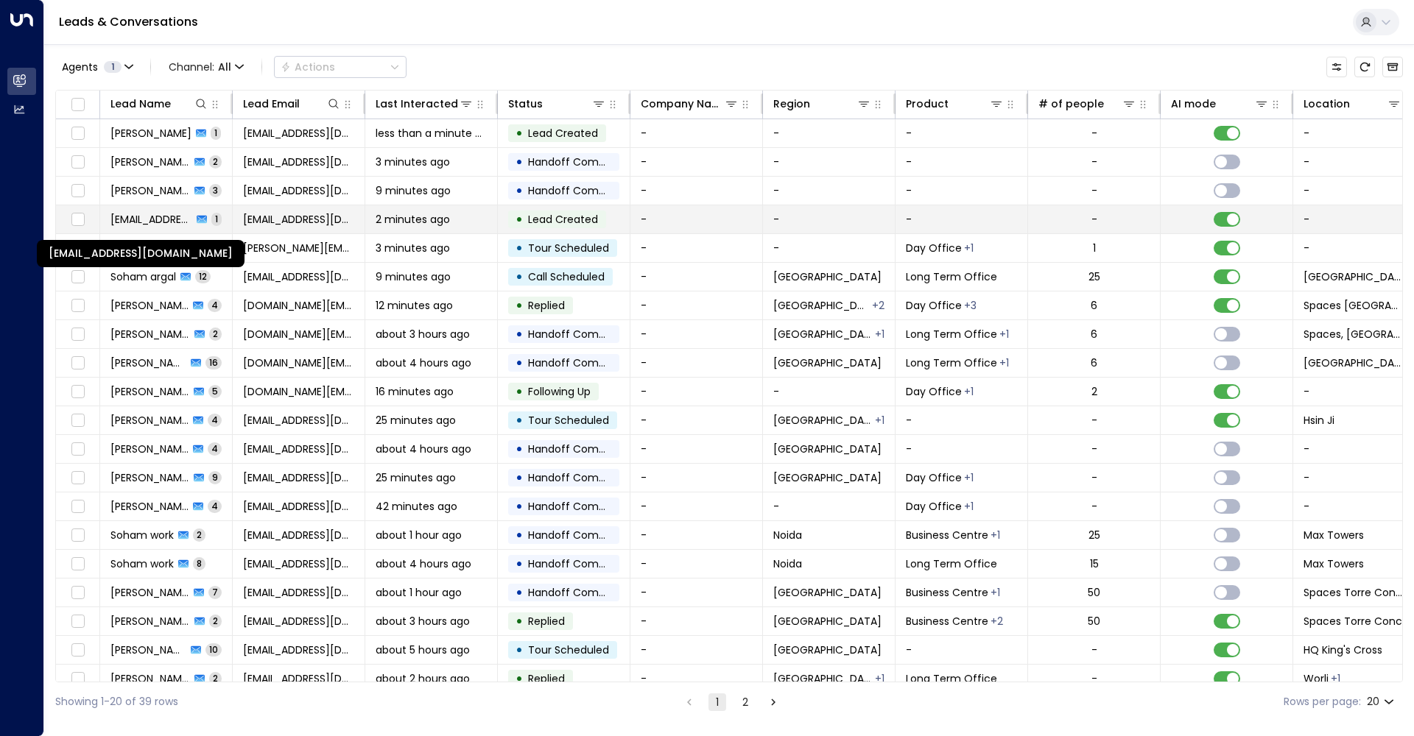
click at [162, 216] on span "[EMAIL_ADDRESS][DOMAIN_NAME]" at bounding box center [151, 219] width 82 height 15
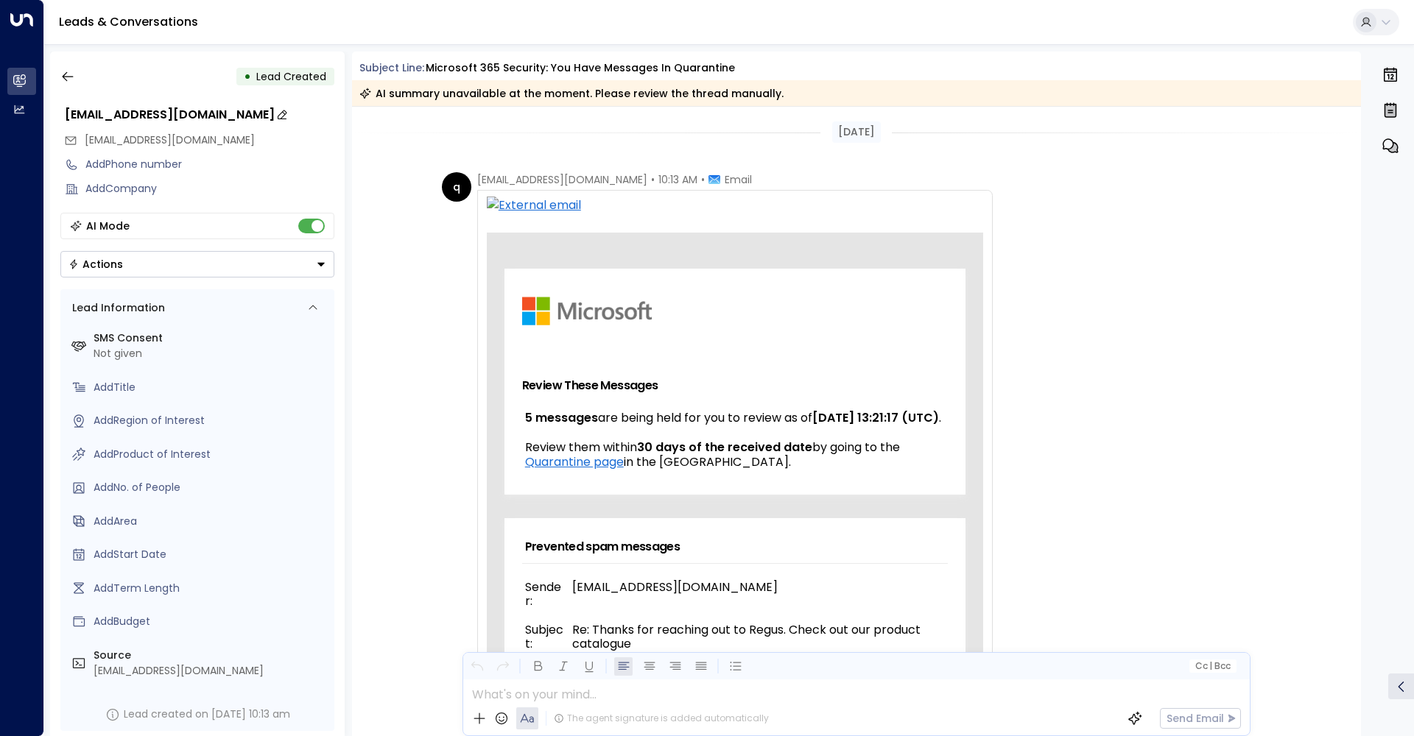
drag, startPoint x: 66, startPoint y: 119, endPoint x: 298, endPoint y: 121, distance: 232.7
click at [298, 121] on div "[EMAIL_ADDRESS][DOMAIN_NAME]" at bounding box center [200, 115] width 270 height 18
click at [390, 148] on div "[DATE]" at bounding box center [857, 132] width 1010 height 51
click at [300, 149] on button at bounding box center [297, 142] width 22 height 22
drag, startPoint x: 293, startPoint y: 143, endPoint x: 88, endPoint y: 144, distance: 204.7
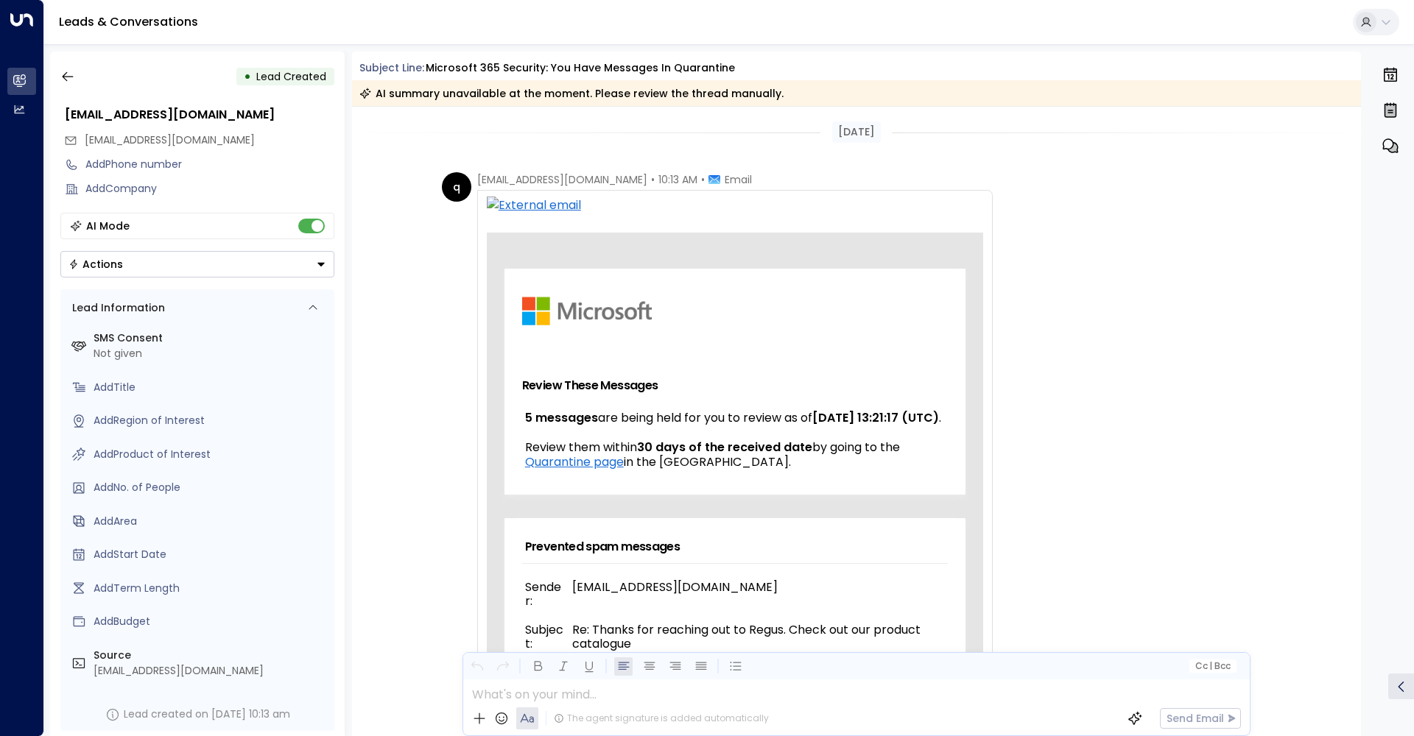
click at [88, 145] on div "[EMAIL_ADDRESS][DOMAIN_NAME]" at bounding box center [199, 140] width 270 height 24
click at [86, 141] on span "[EMAIL_ADDRESS][DOMAIN_NAME]" at bounding box center [170, 140] width 170 height 15
drag, startPoint x: 86, startPoint y: 141, endPoint x: 318, endPoint y: 151, distance: 232.2
click at [318, 151] on div "[EMAIL_ADDRESS][DOMAIN_NAME]" at bounding box center [199, 140] width 270 height 24
copy span "[EMAIL_ADDRESS][DOMAIN_NAME]"
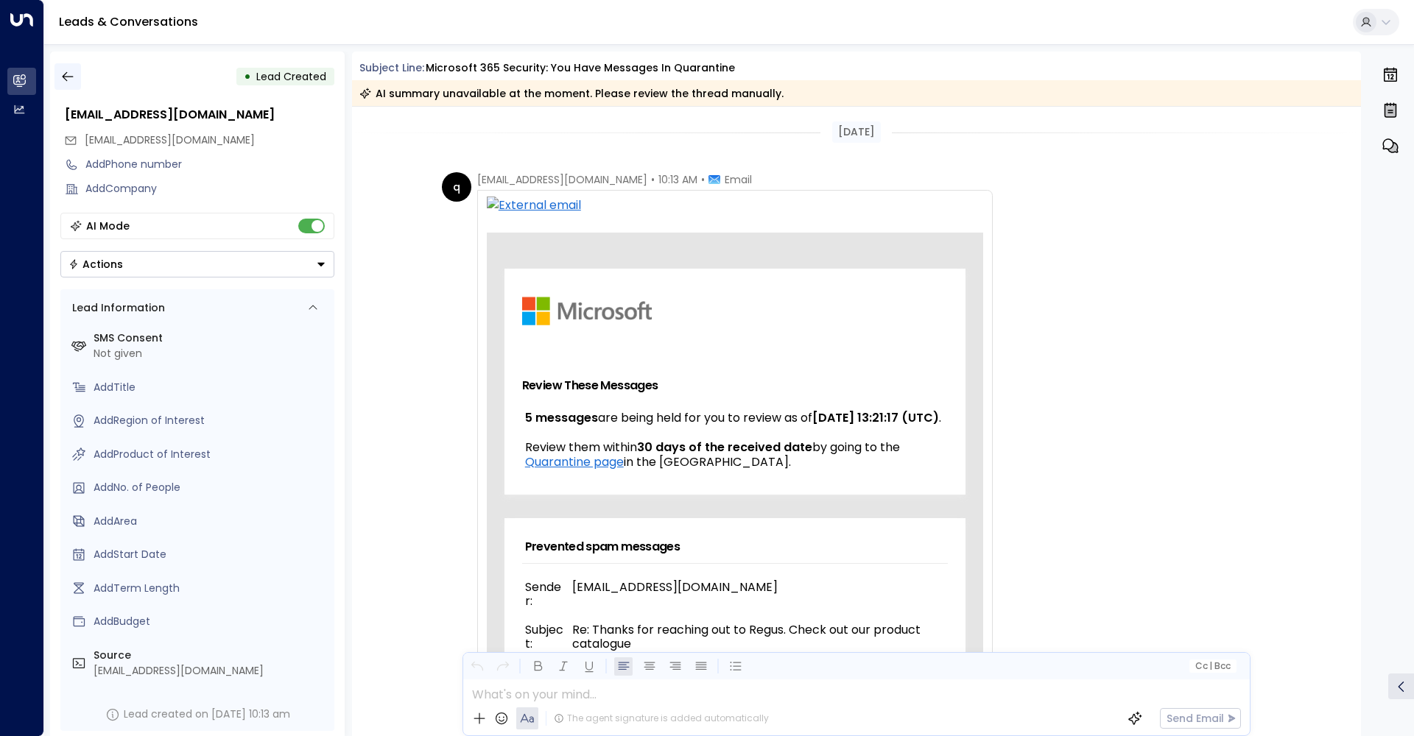
click at [62, 72] on icon "button" at bounding box center [67, 76] width 15 height 15
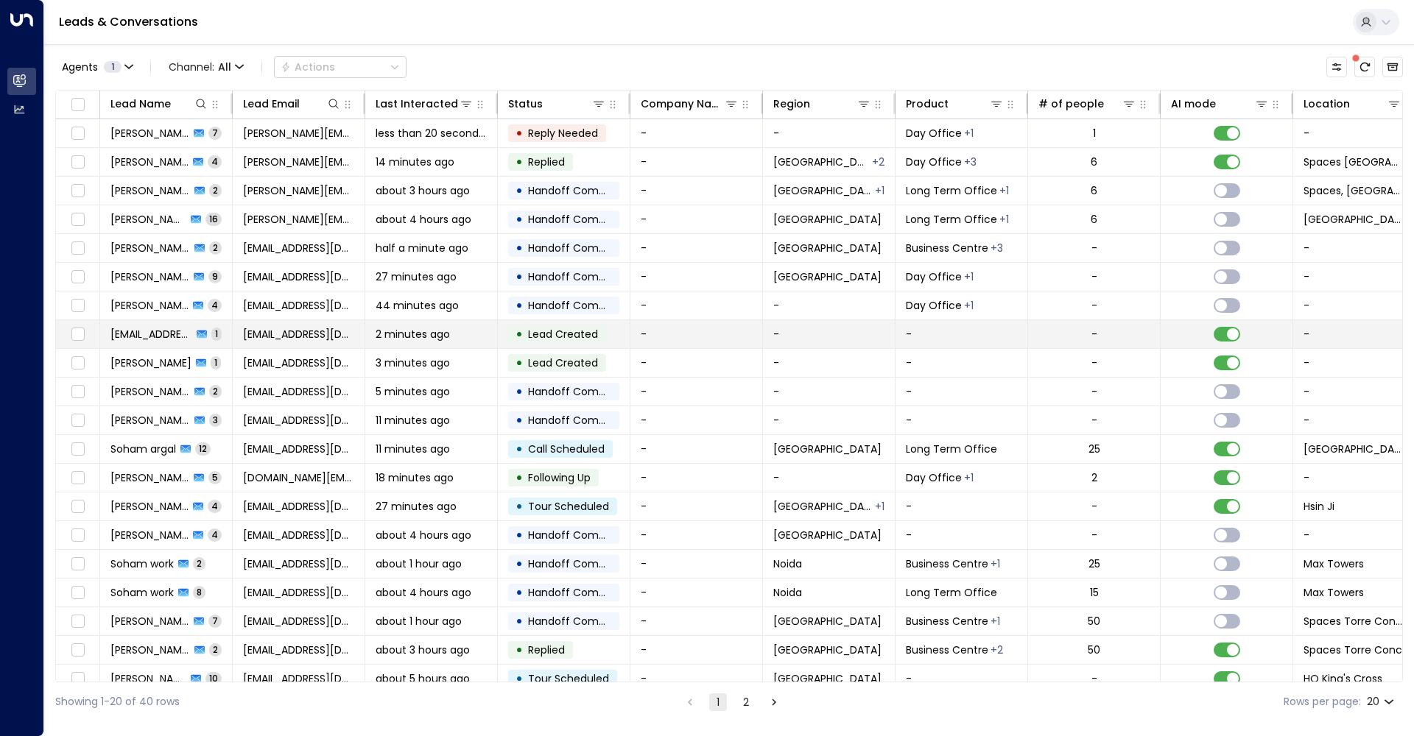
click at [148, 330] on span "[EMAIL_ADDRESS][DOMAIN_NAME]" at bounding box center [151, 334] width 82 height 15
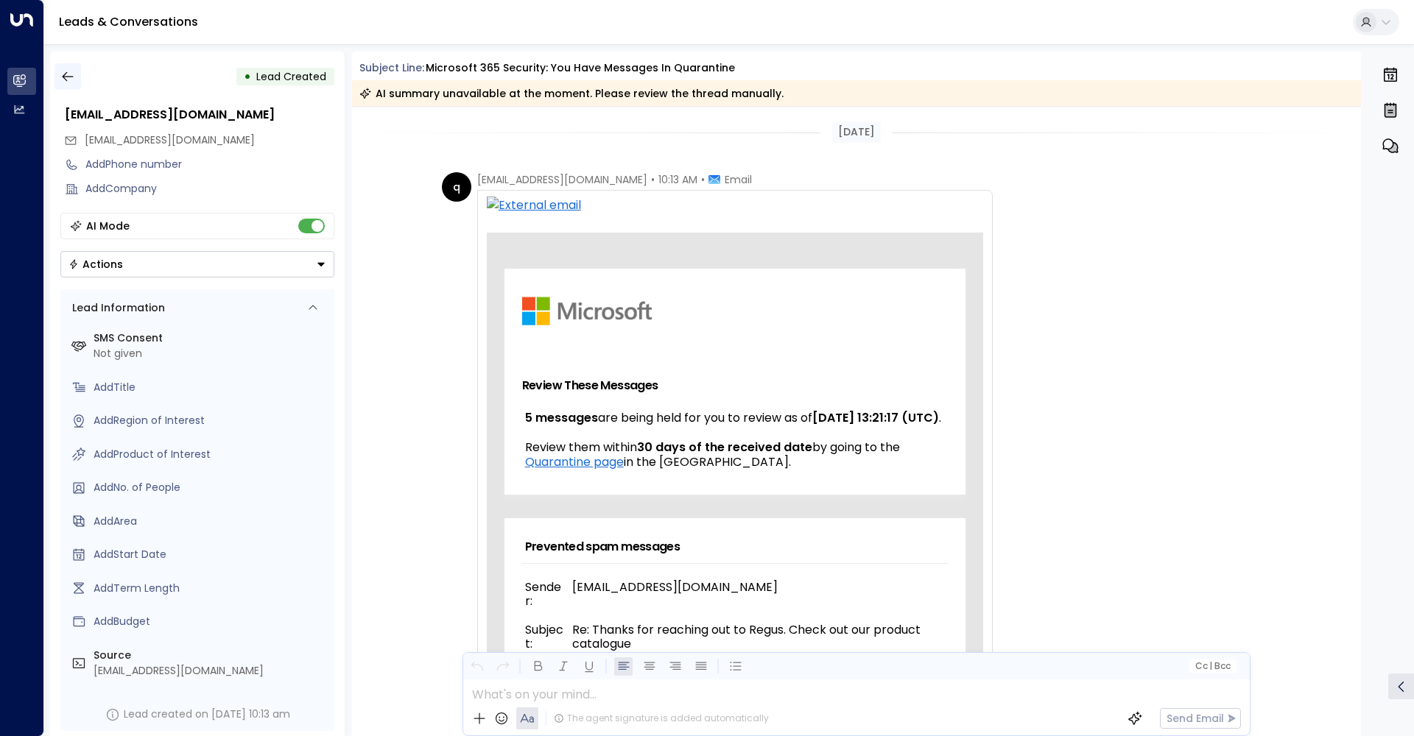
click at [68, 76] on icon "button" at bounding box center [67, 76] width 15 height 15
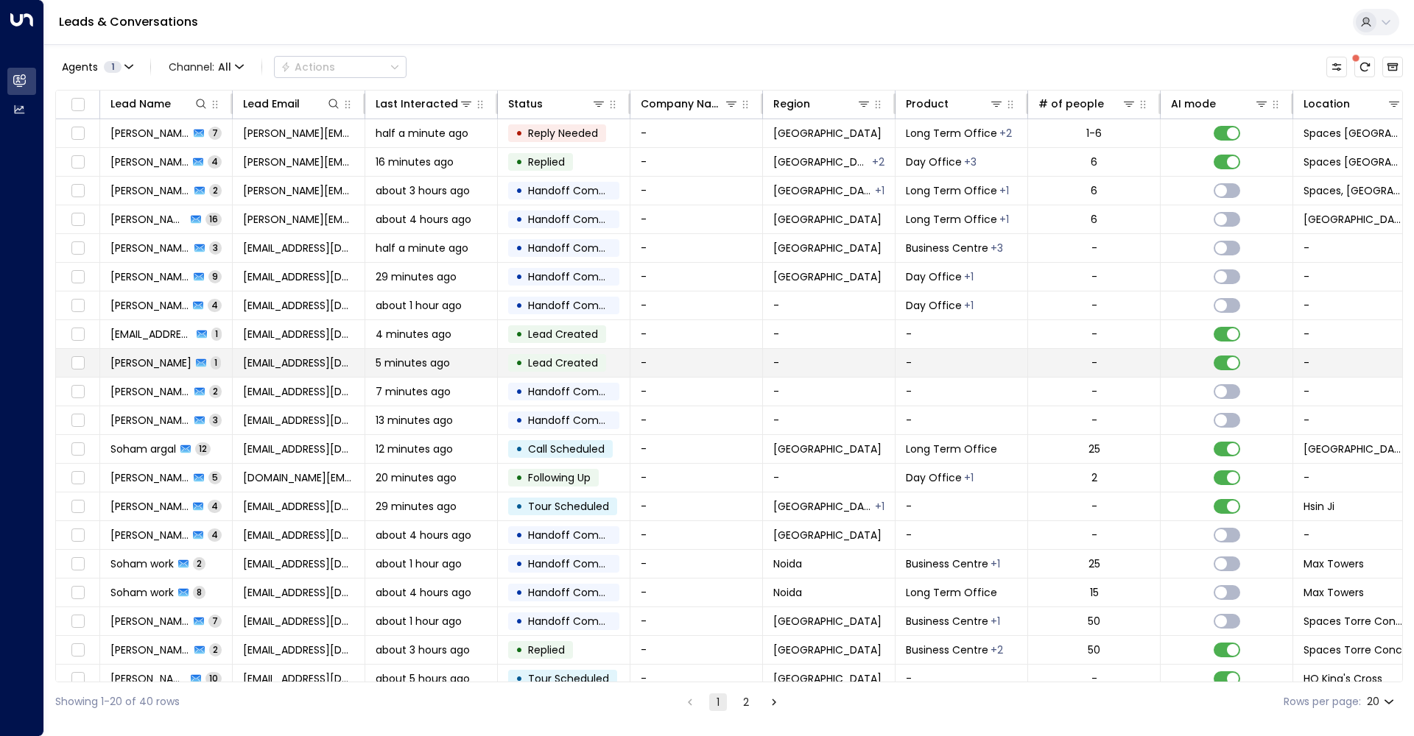
click at [158, 360] on span "[PERSON_NAME]" at bounding box center [150, 363] width 81 height 15
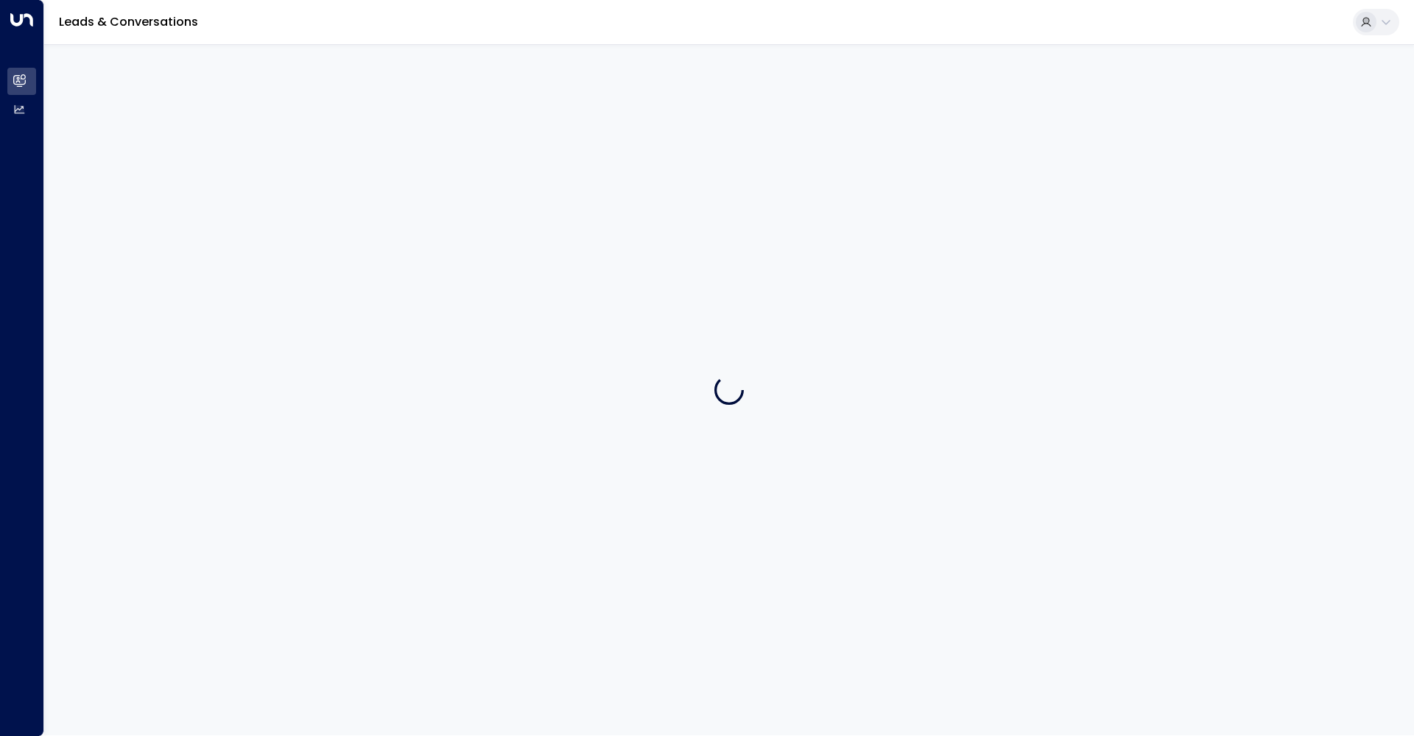
click at [158, 360] on div at bounding box center [729, 390] width 1370 height 692
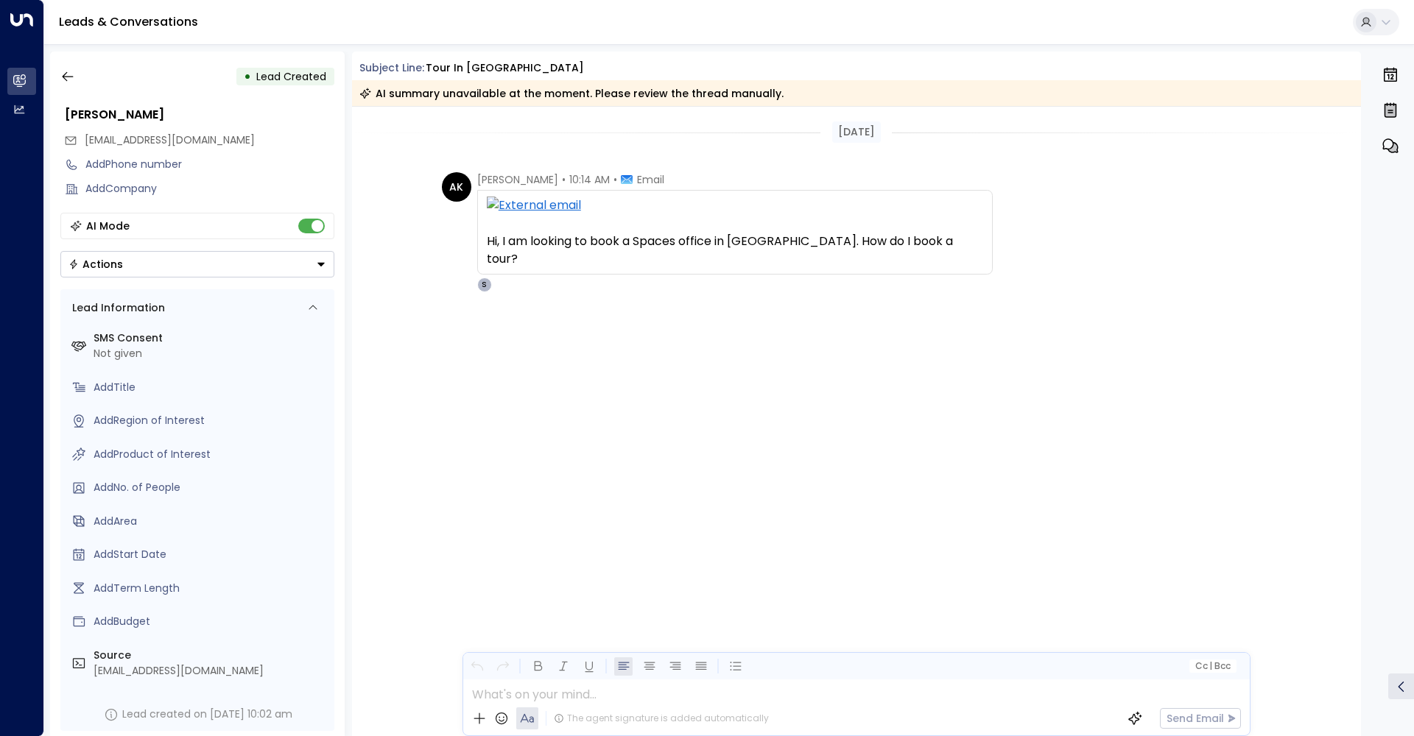
click at [178, 69] on div "• Lead Created" at bounding box center [197, 76] width 274 height 27
click at [46, 63] on div "• Lead Created [PERSON_NAME] [EMAIL_ADDRESS][DOMAIN_NAME] Add Phone number Add …" at bounding box center [729, 394] width 1370 height 700
click at [60, 64] on button "button" at bounding box center [67, 76] width 27 height 27
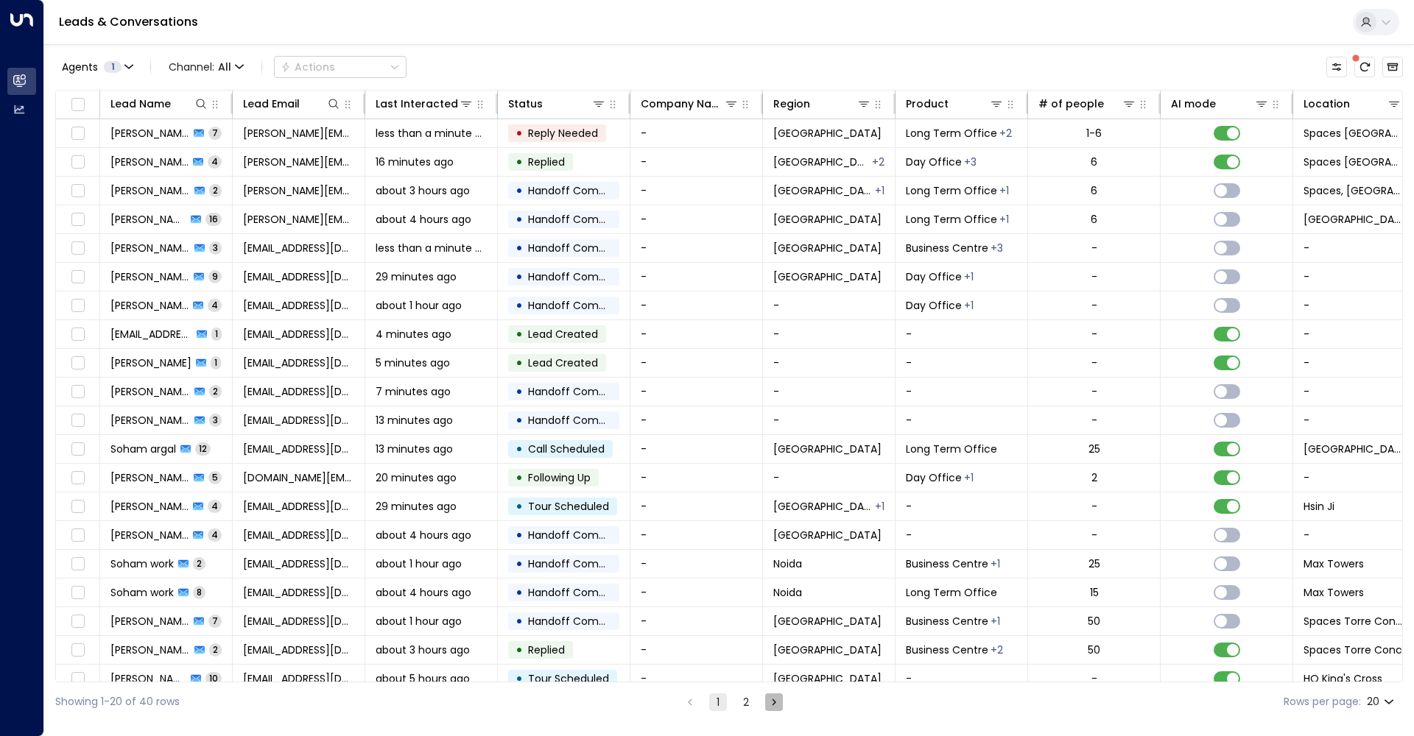
click at [778, 710] on button "Go to next page" at bounding box center [774, 703] width 18 height 18
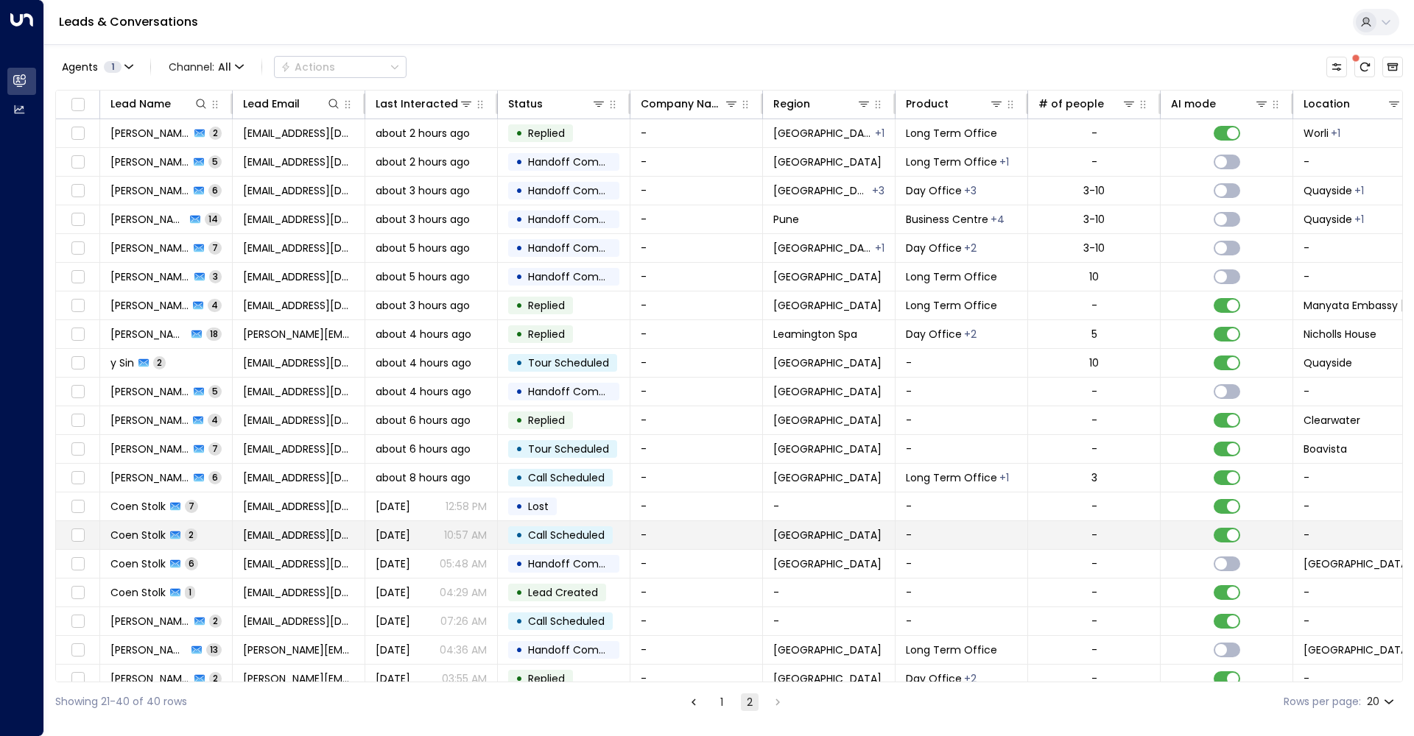
scroll to position [16, 0]
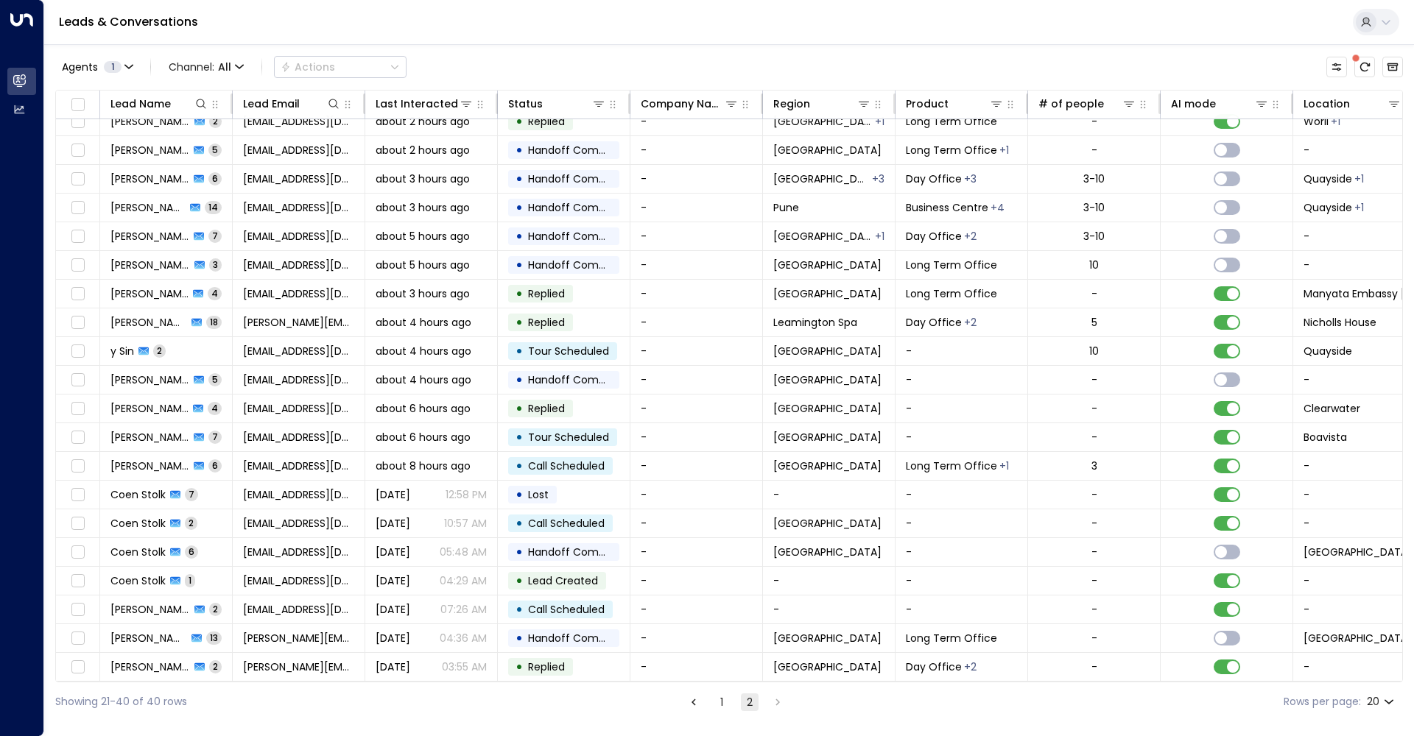
click at [672, 697] on div "Showing 21-40 of 40 rows 1 2 Rows per page: 20 **" at bounding box center [729, 702] width 1348 height 39
click at [689, 709] on button "Go to previous page" at bounding box center [694, 703] width 18 height 18
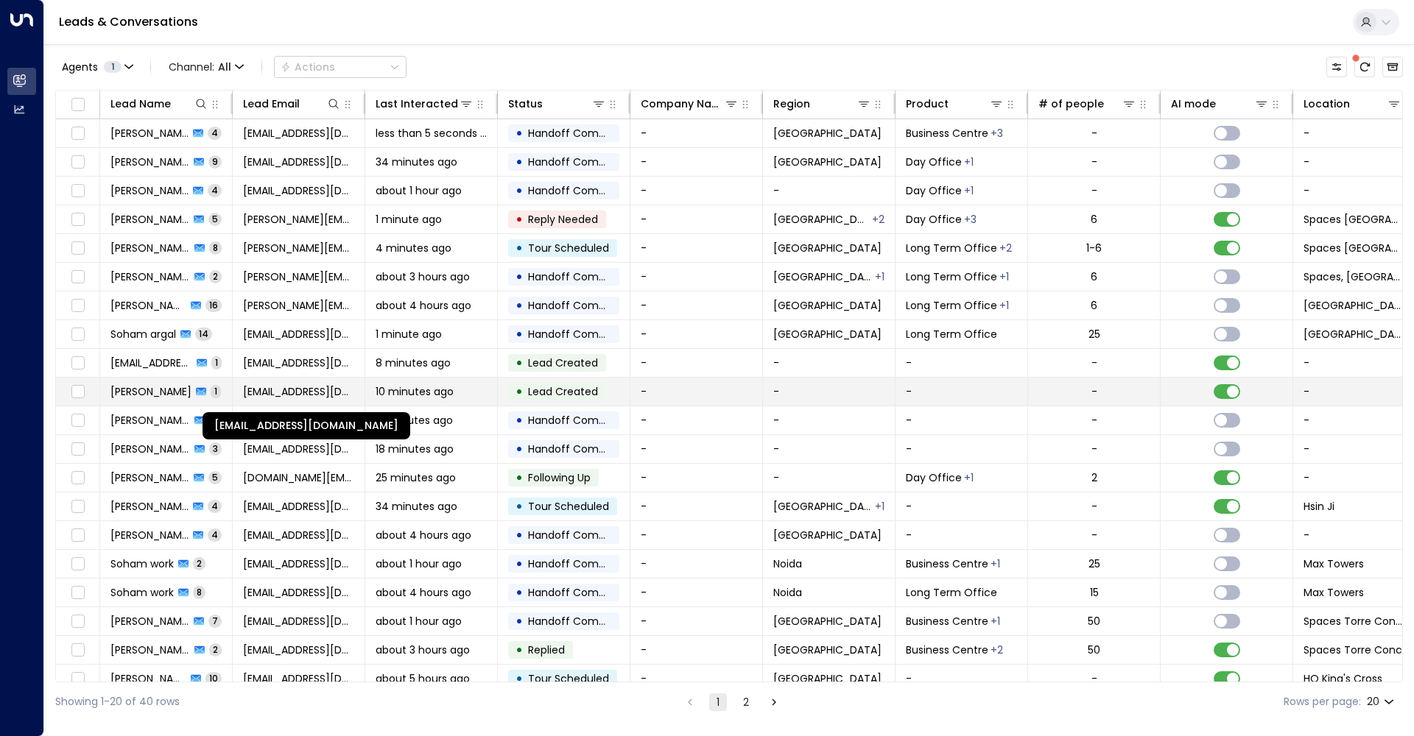
click at [334, 393] on span "[EMAIL_ADDRESS][DOMAIN_NAME]" at bounding box center [298, 391] width 111 height 15
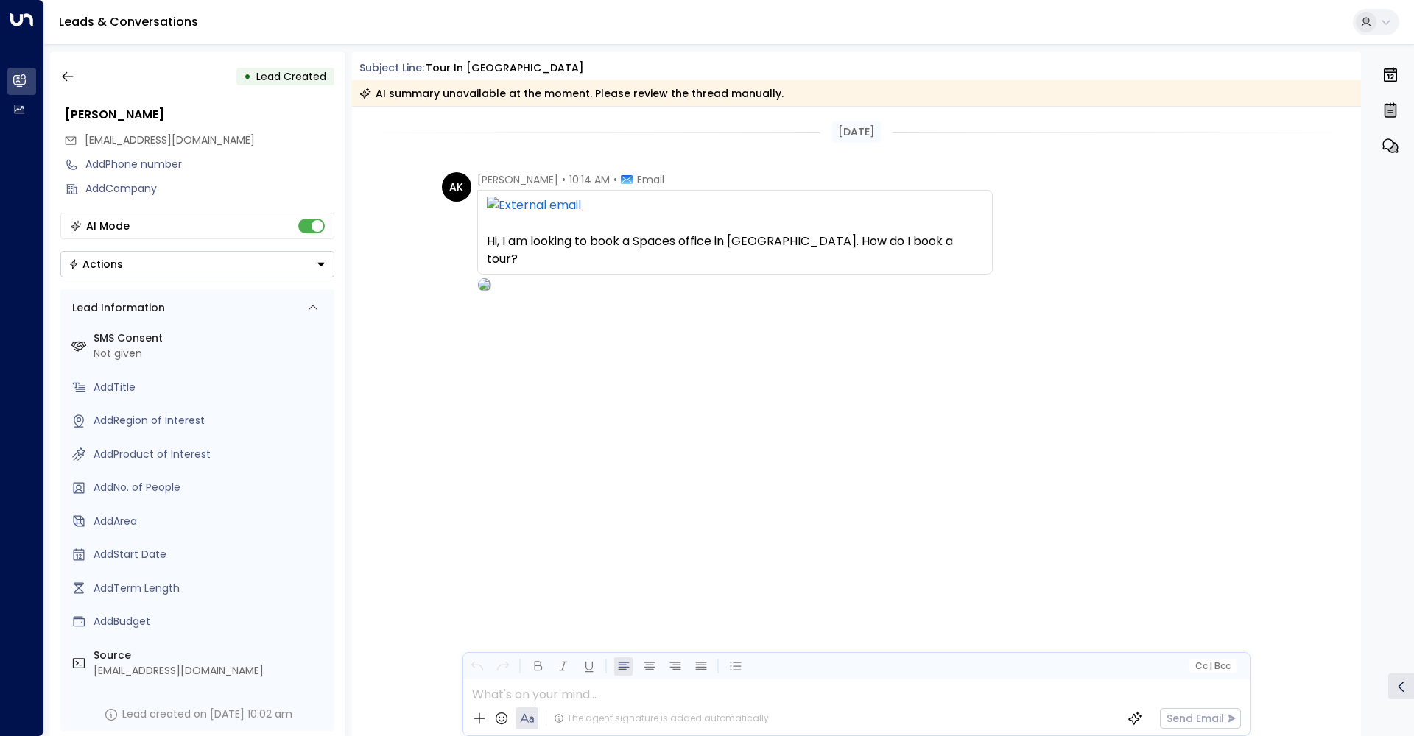
click at [334, 393] on div "• Lead Created [PERSON_NAME] [EMAIL_ADDRESS][DOMAIN_NAME] Add Phone number Add …" at bounding box center [197, 394] width 295 height 685
click at [75, 82] on button "button" at bounding box center [67, 76] width 27 height 27
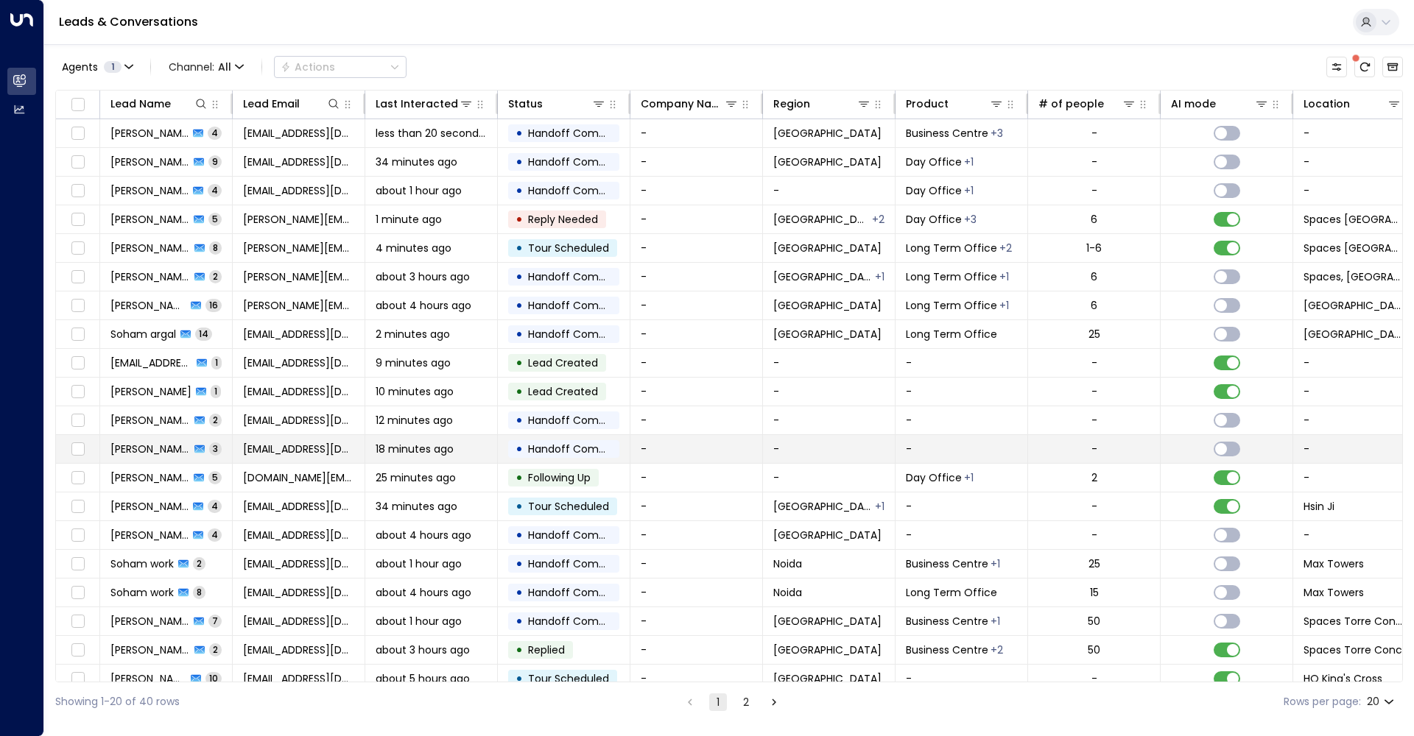
scroll to position [16, 0]
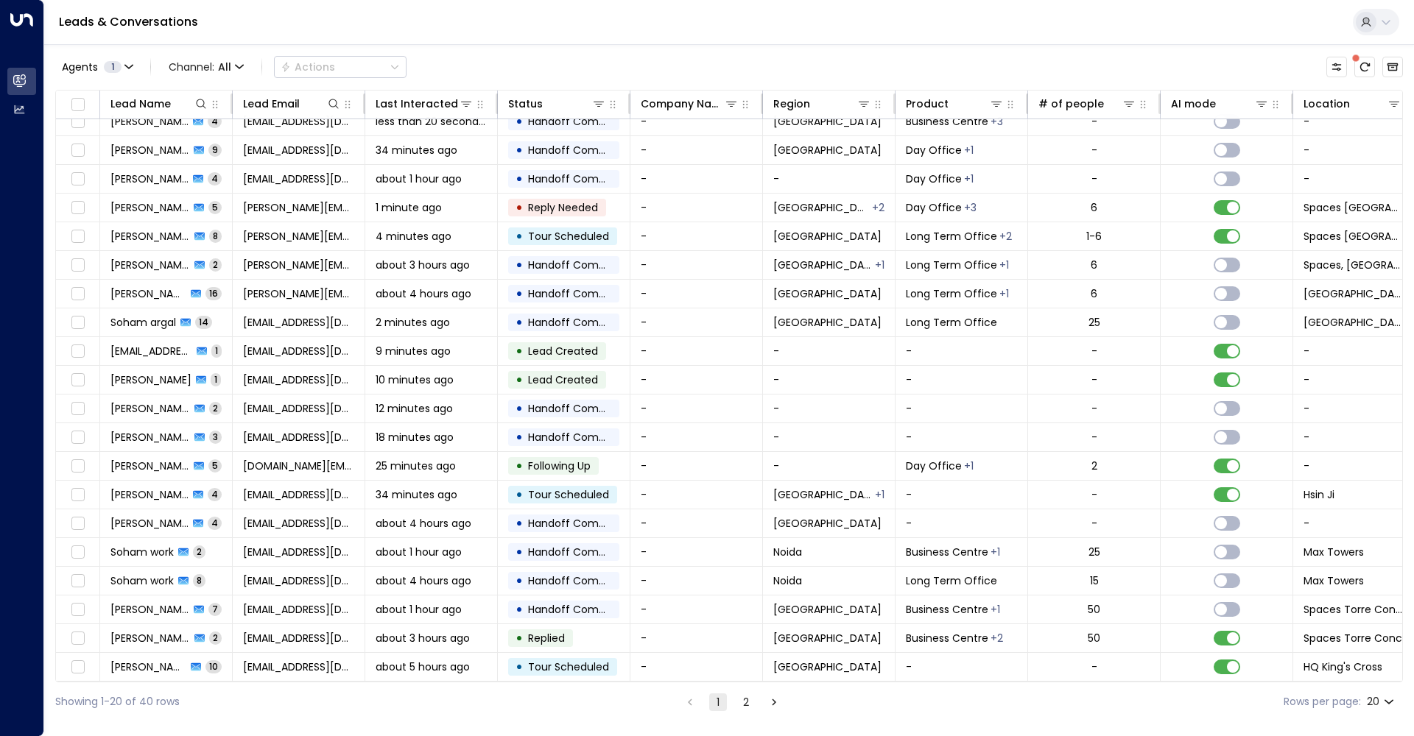
click at [742, 712] on div "Showing 1-20 of 40 rows 1 2 Rows per page: 20 **" at bounding box center [729, 702] width 1348 height 39
click at [744, 707] on button "2" at bounding box center [746, 703] width 18 height 18
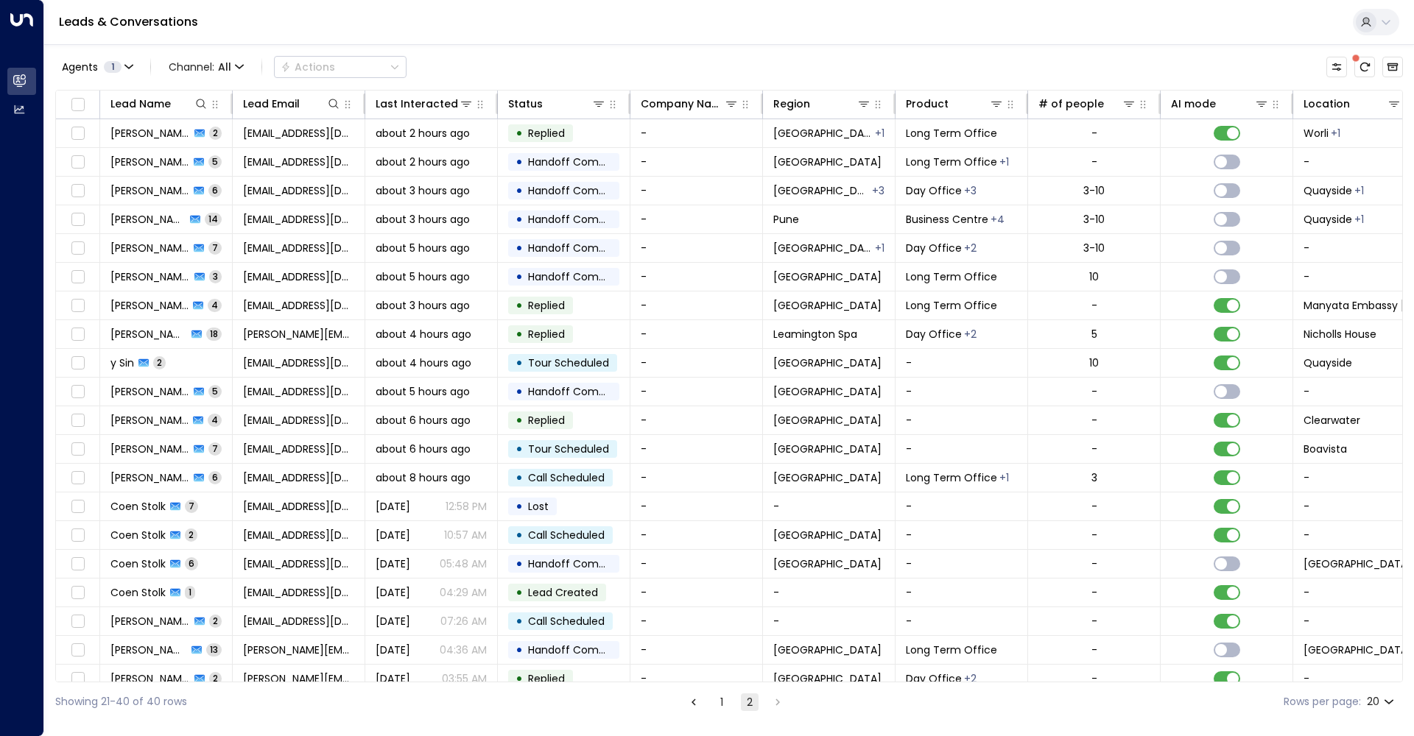
click at [713, 696] on button "1" at bounding box center [722, 703] width 18 height 18
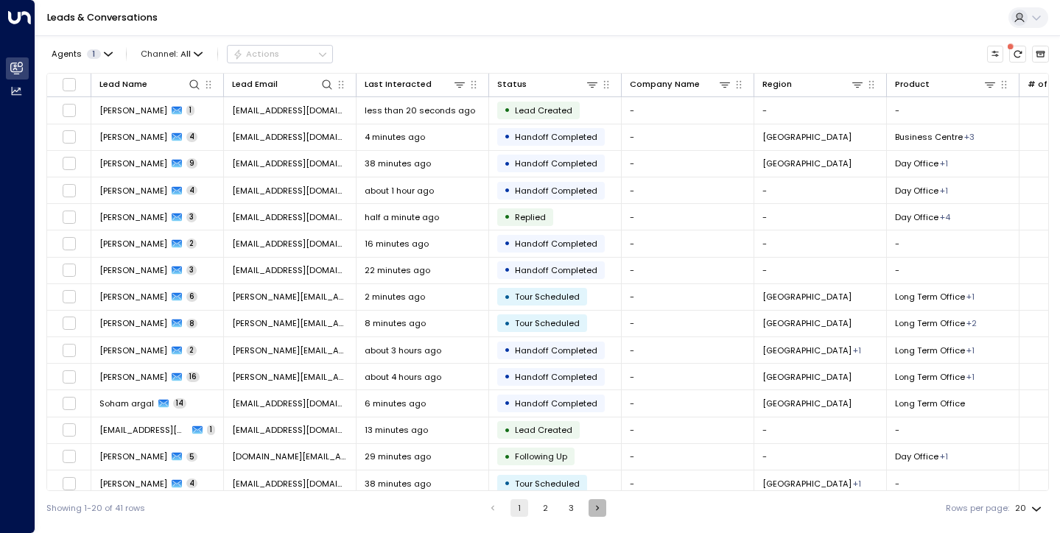
click at [602, 510] on icon "Go to next page" at bounding box center [597, 508] width 10 height 10
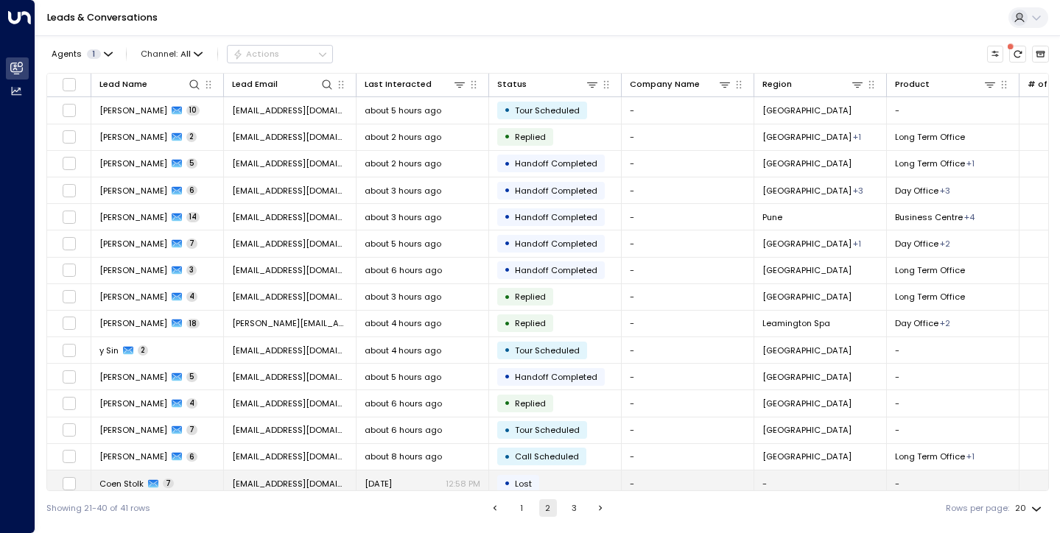
scroll to position [113, 0]
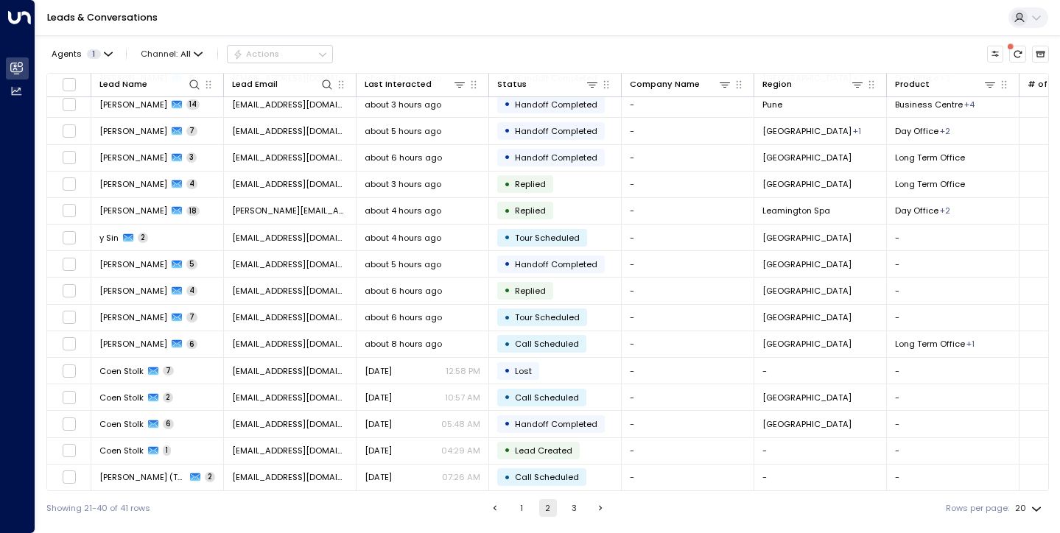
click at [490, 508] on icon "Go to previous page" at bounding box center [495, 508] width 10 height 10
